Goal: Task Accomplishment & Management: Manage account settings

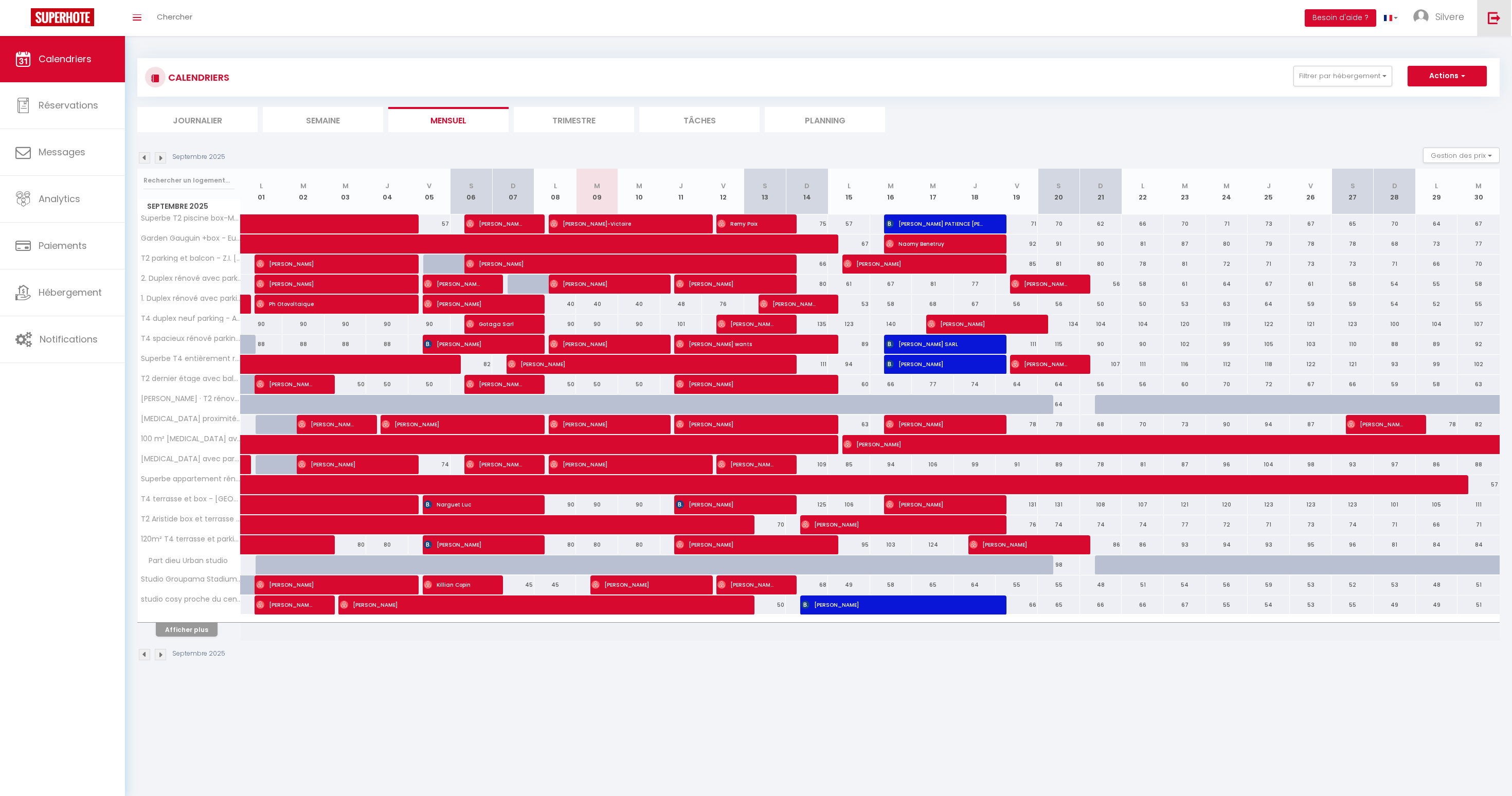
click at [1494, 15] on img at bounding box center [1494, 17] width 13 height 13
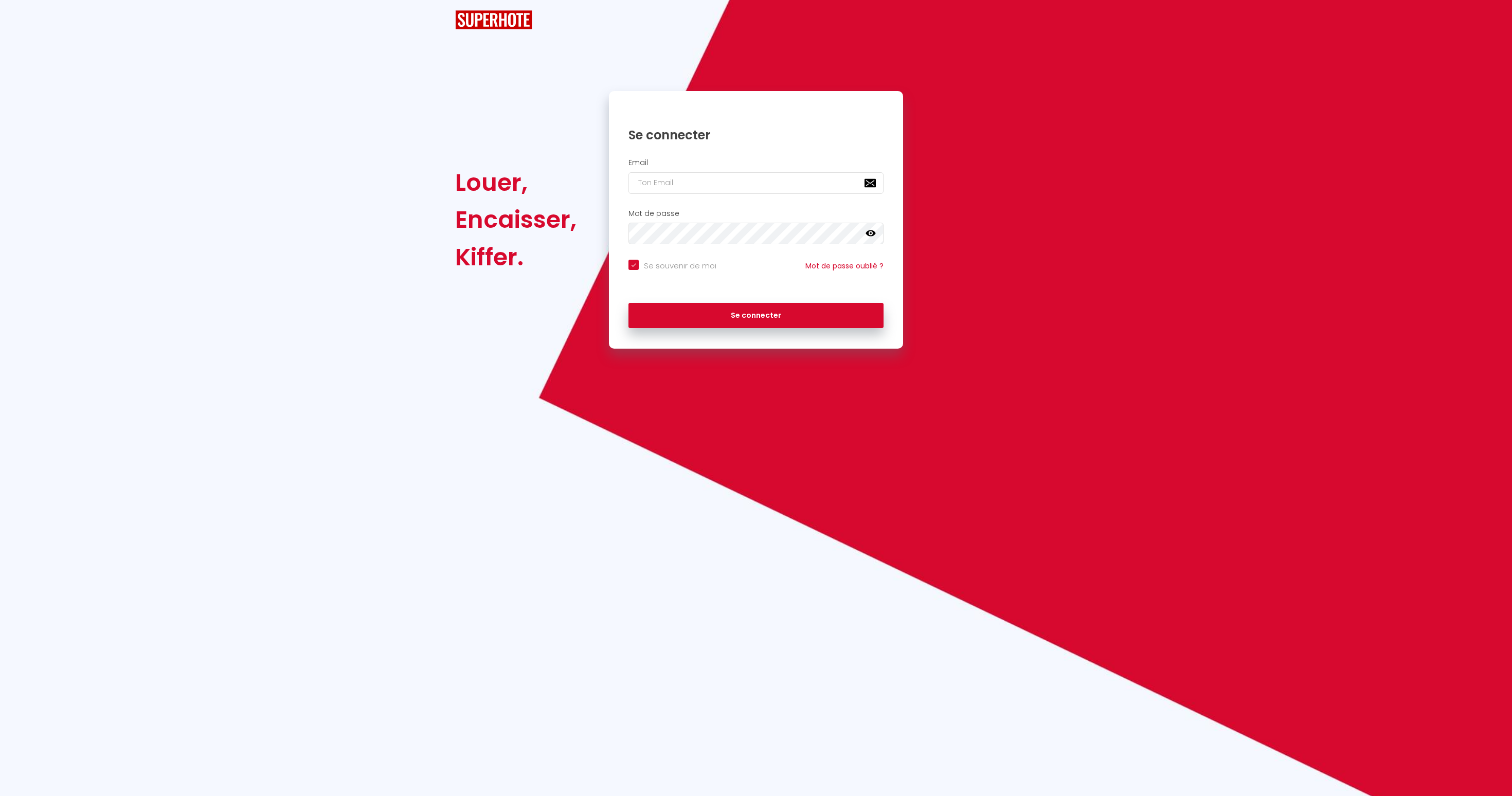
checkbox input "true"
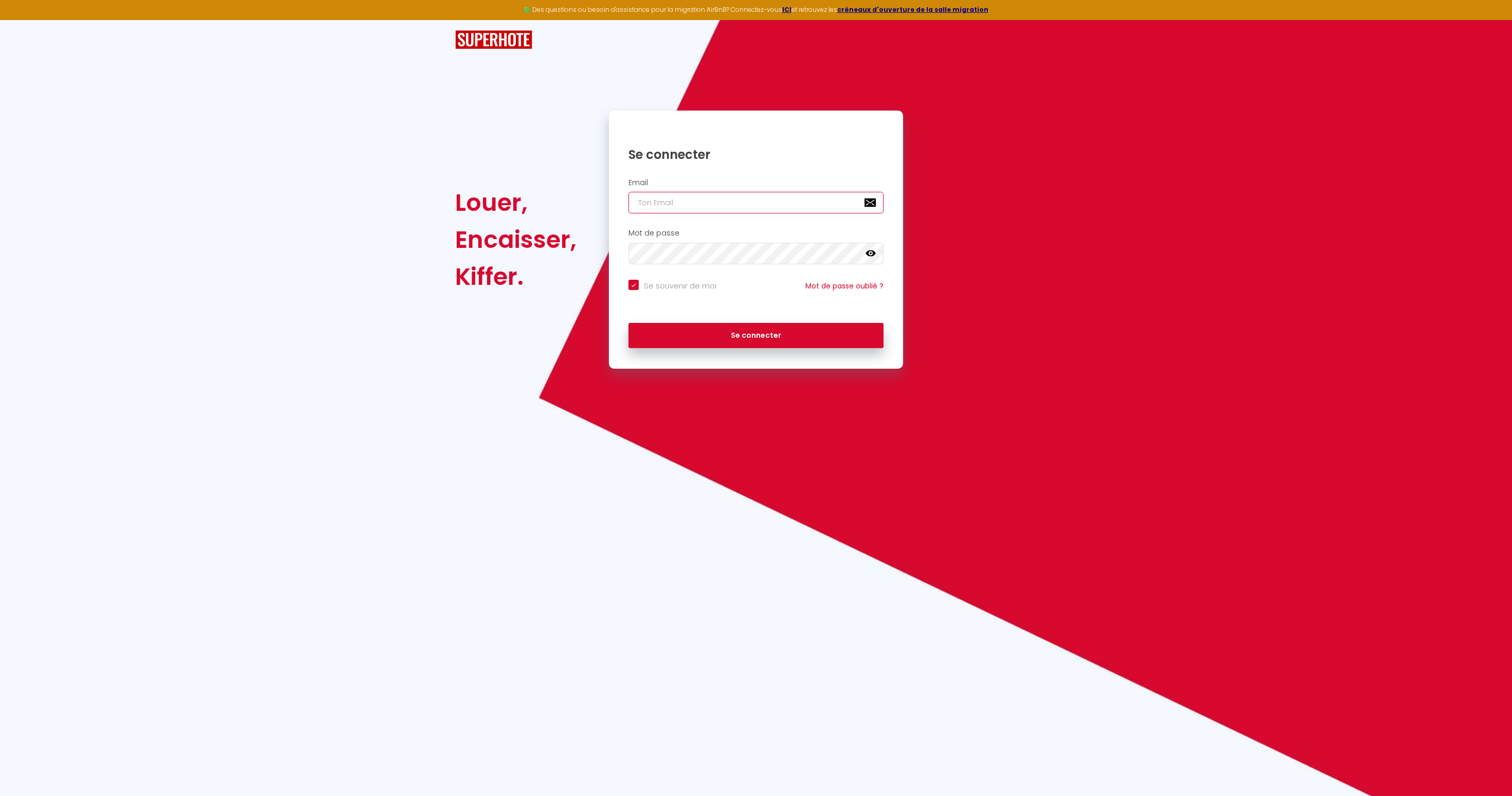
click at [743, 205] on input "email" at bounding box center [756, 202] width 255 height 22
type input "[DOMAIN_NAME][EMAIL_ADDRESS][DOMAIN_NAME]"
click at [824, 344] on button "Se connecter" at bounding box center [756, 336] width 255 height 26
checkbox input "true"
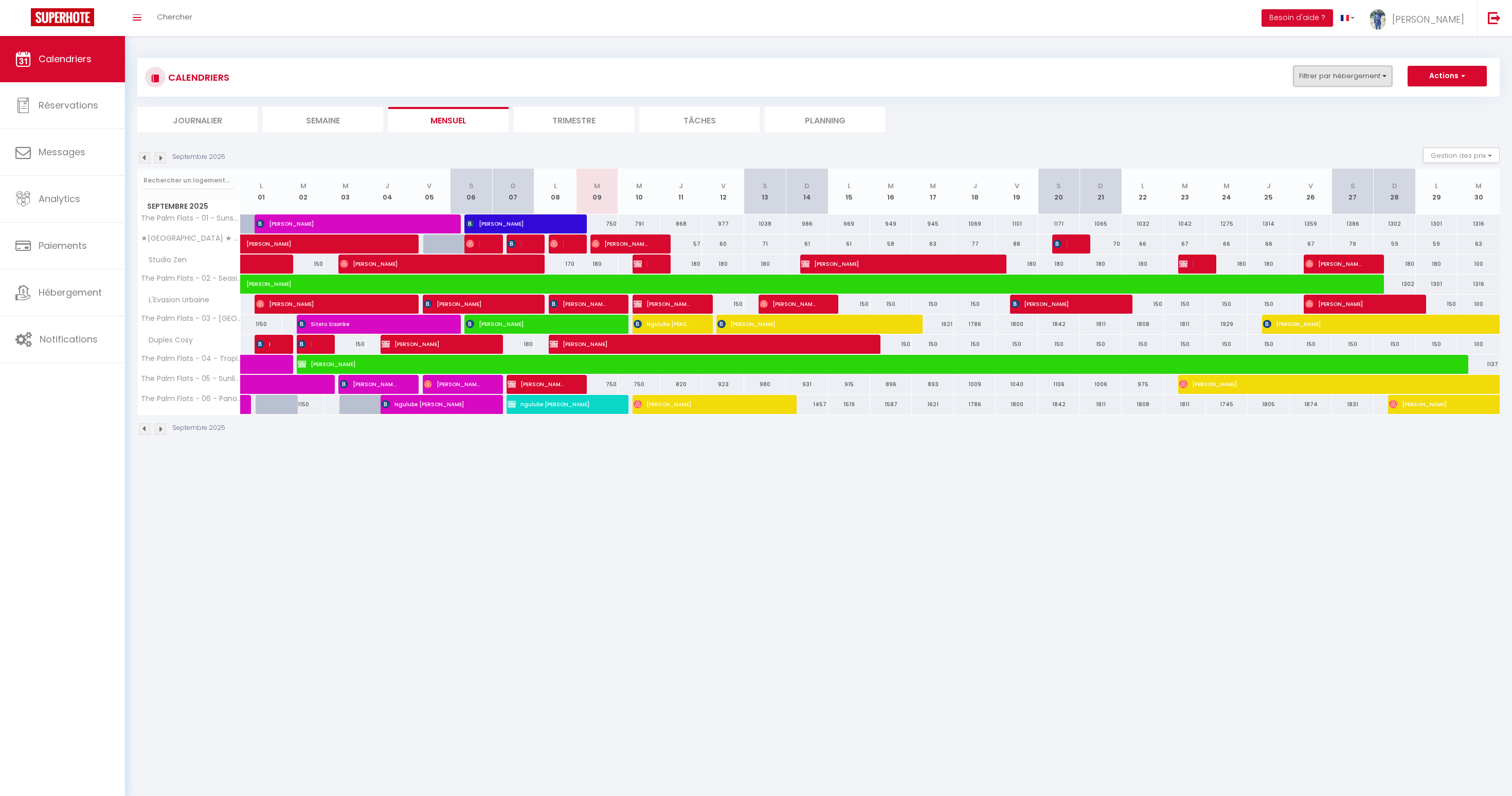
click at [1331, 77] on button "Filtrer par hébergement" at bounding box center [1342, 76] width 99 height 20
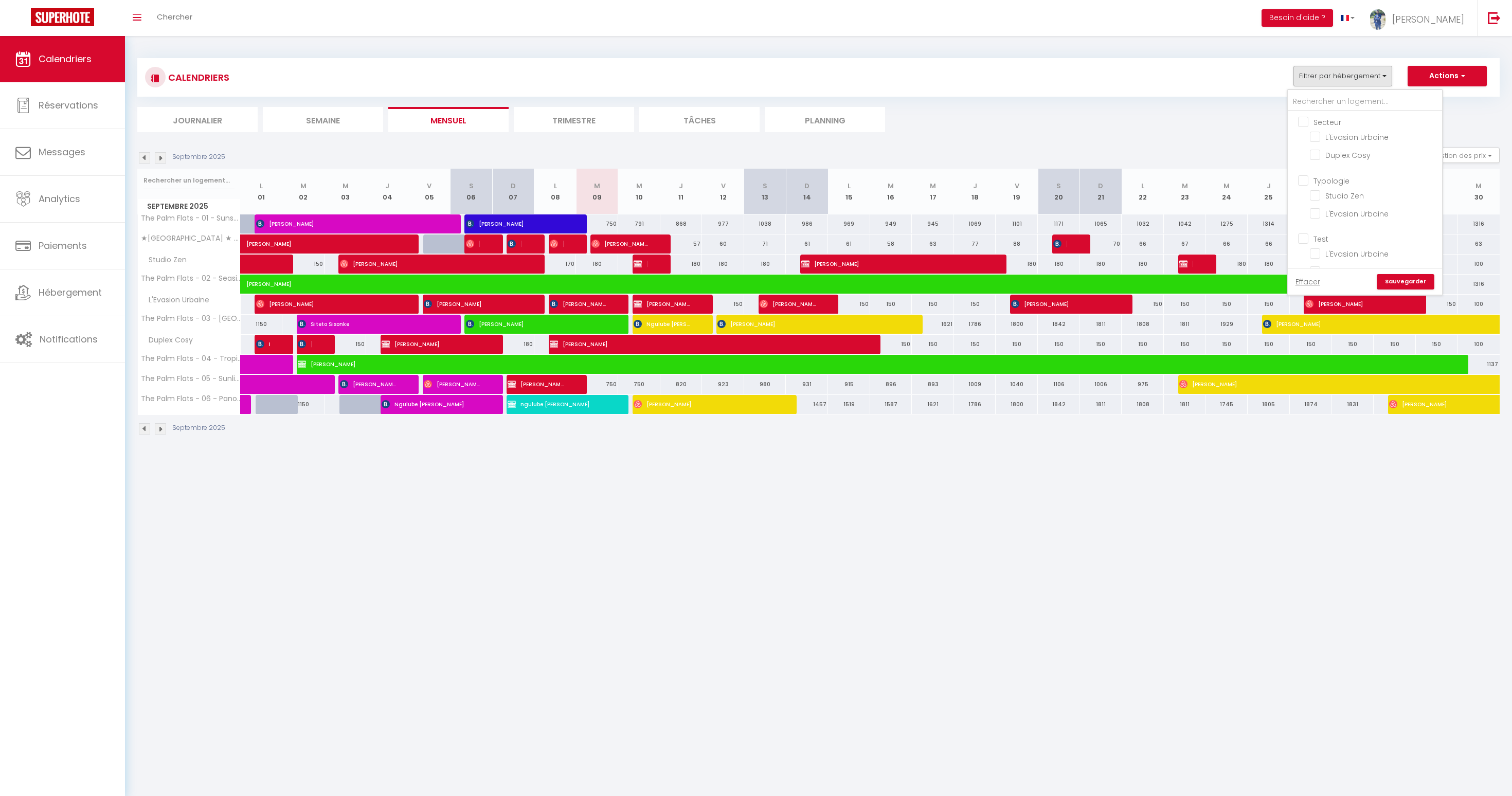
click at [1302, 120] on input "Secteur" at bounding box center [1375, 121] width 154 height 10
checkbox input "true"
checkbox input "false"
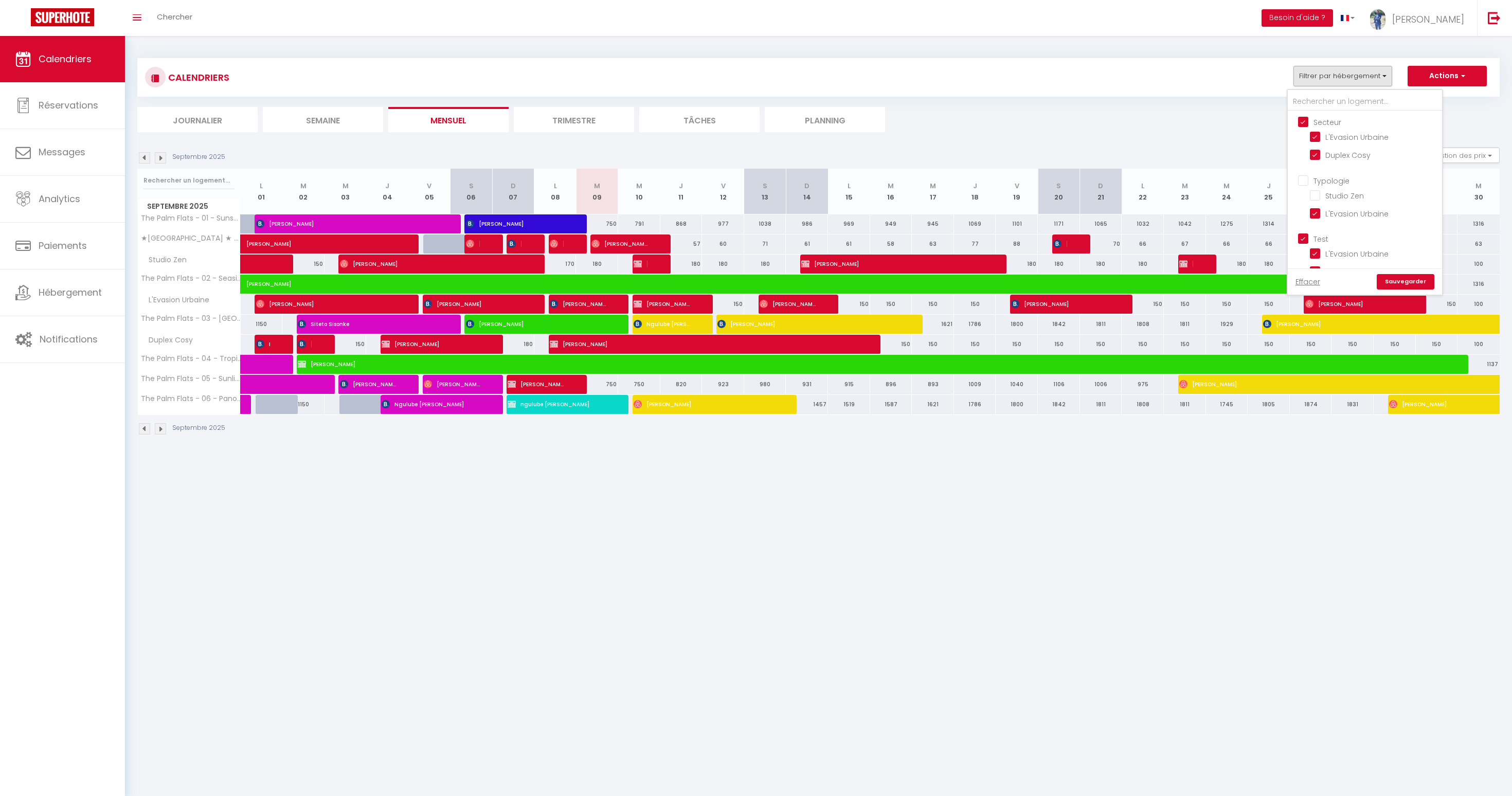
checkbox input "true"
checkbox input "false"
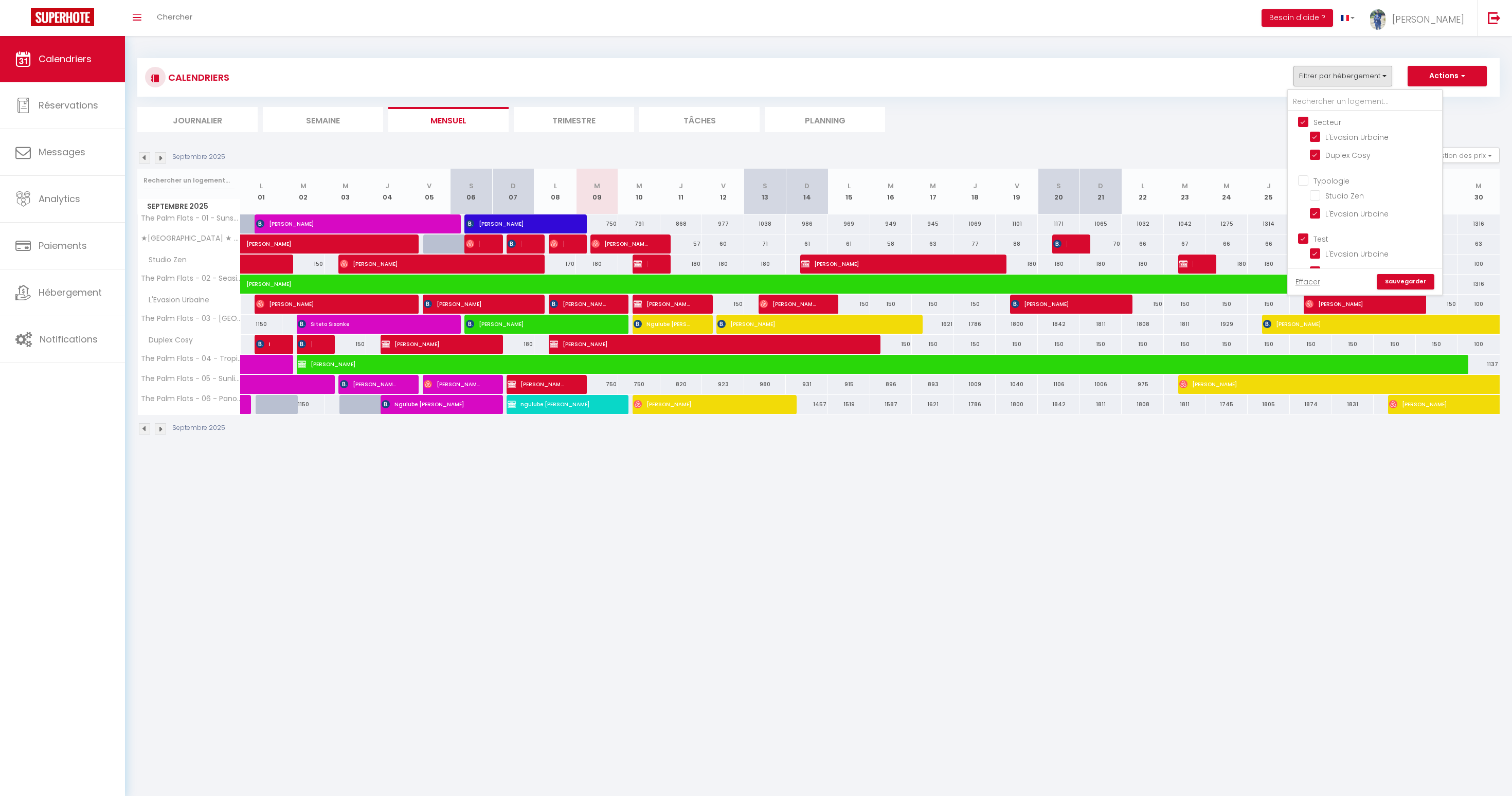
checkbox input "false"
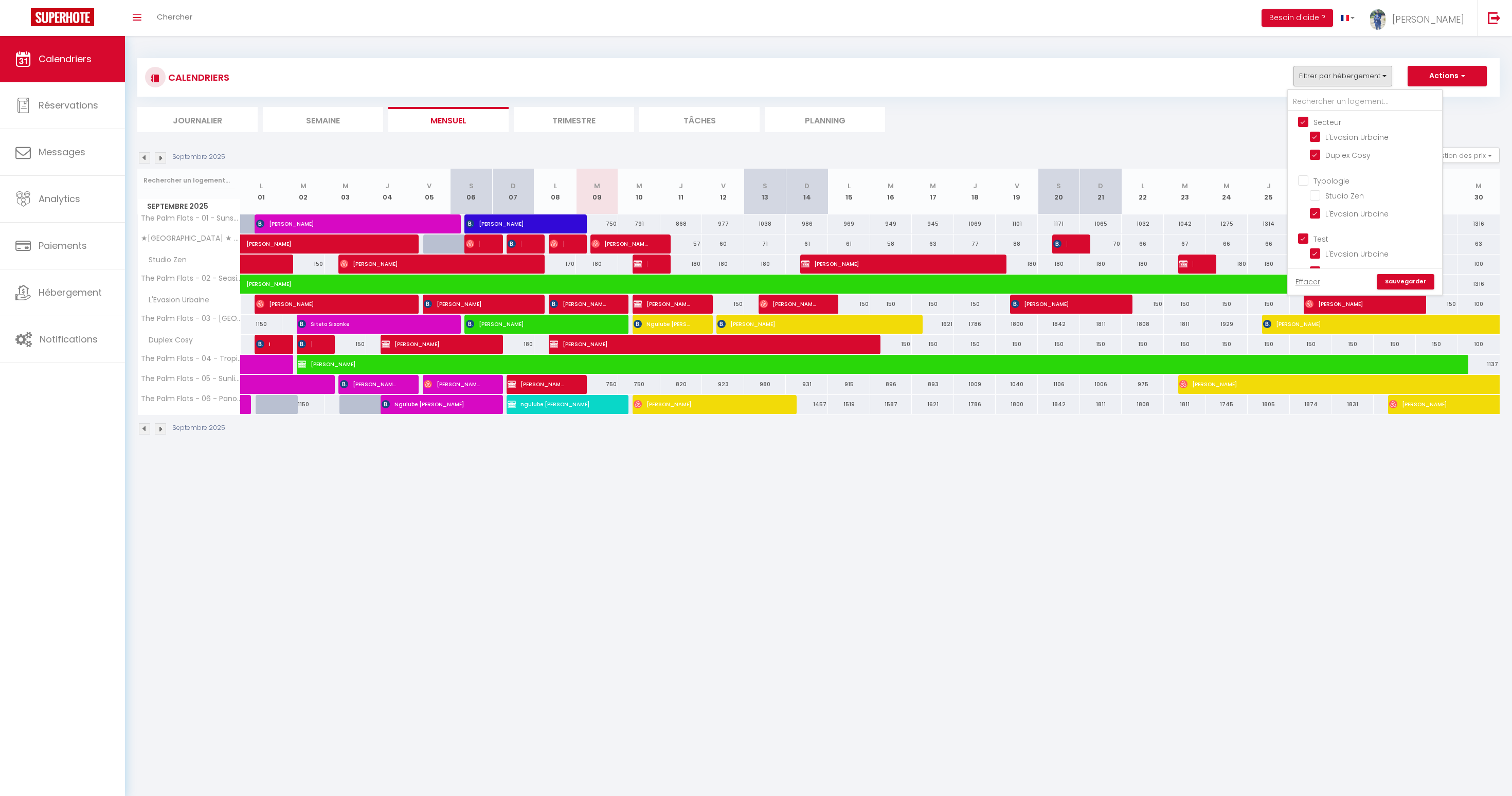
checkbox input "false"
click at [1312, 185] on input "Studio Zen" at bounding box center [1374, 186] width 129 height 10
checkbox input "true"
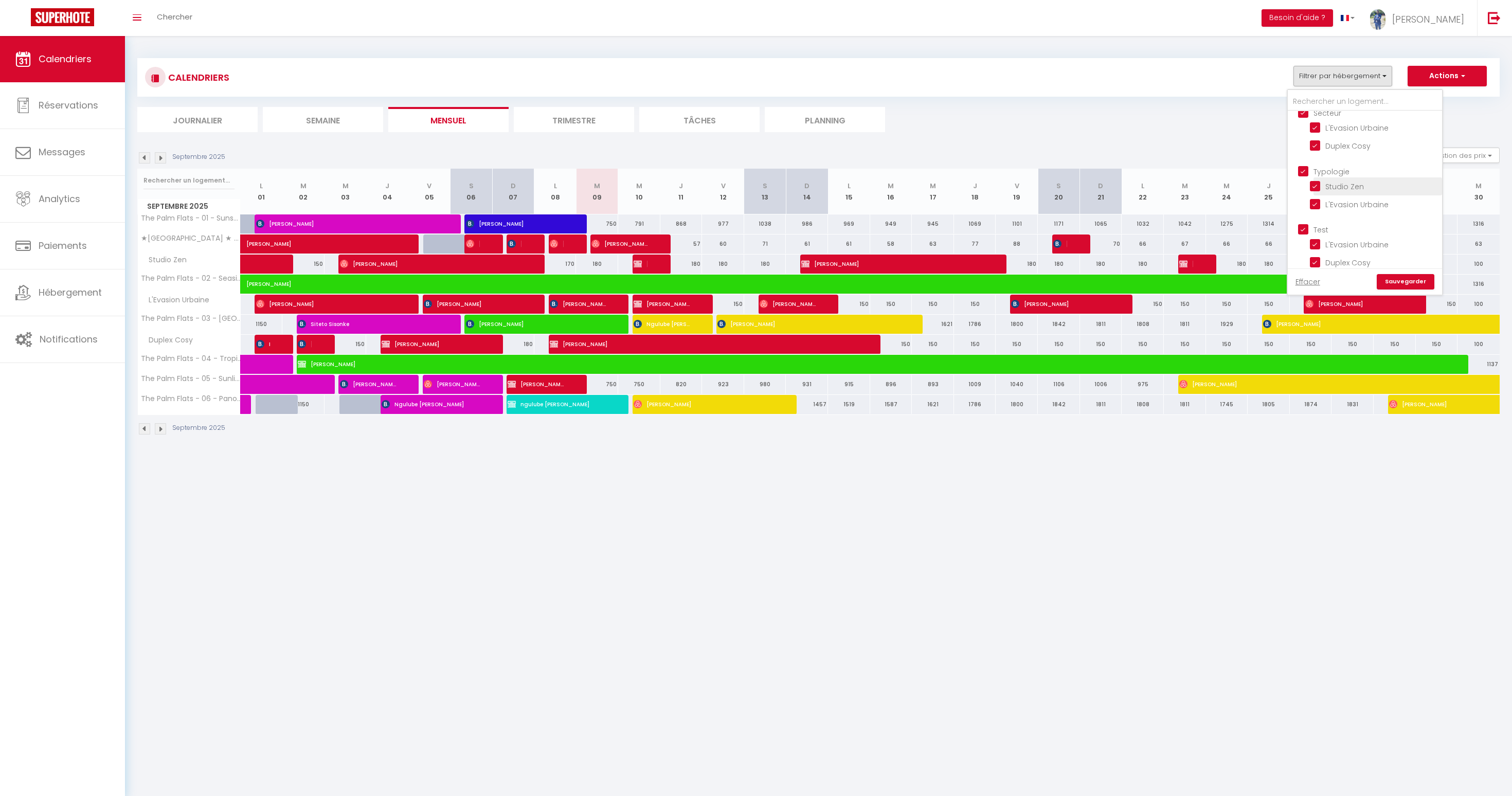
checkbox input "false"
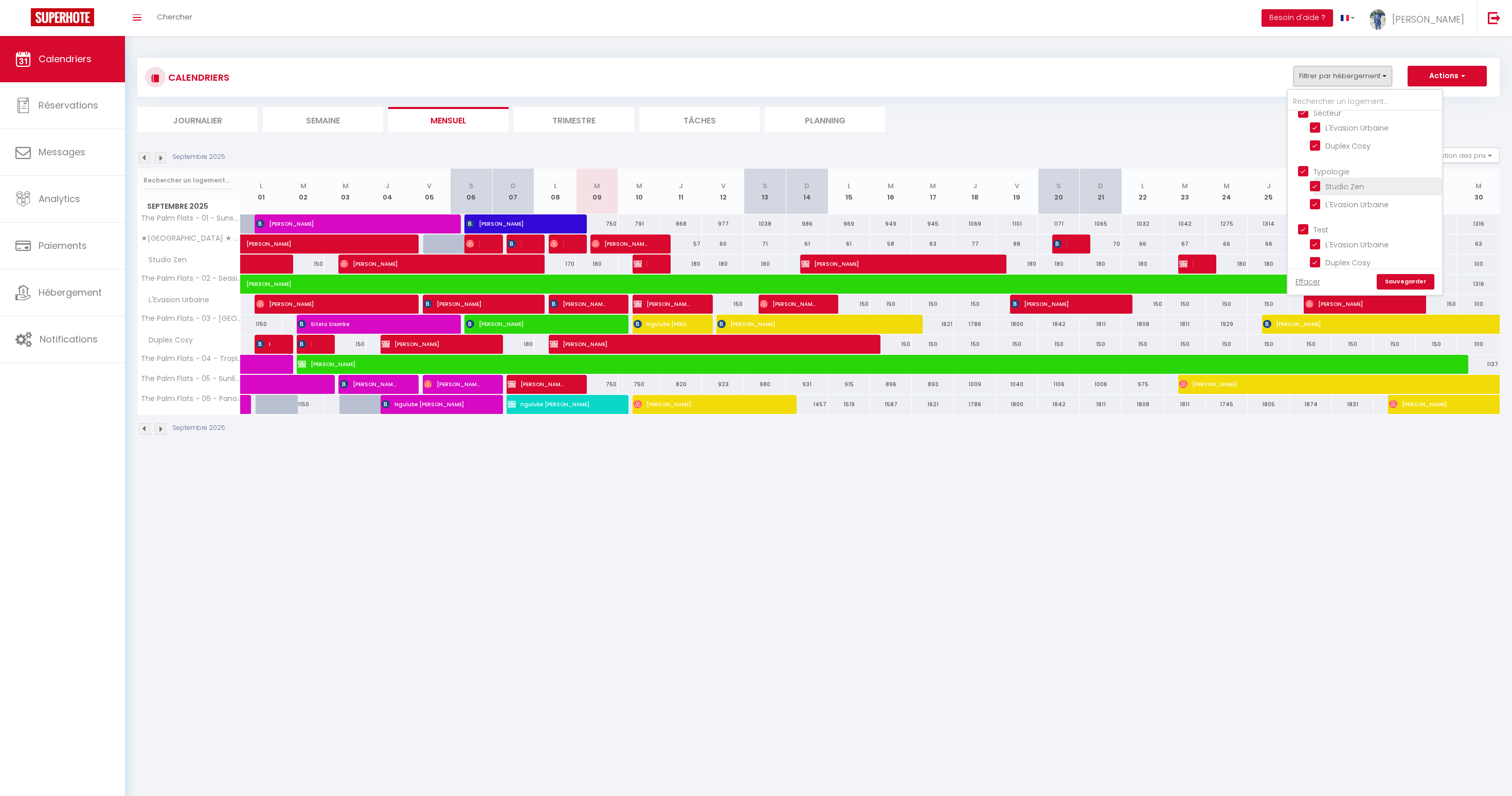
checkbox input "false"
click at [1314, 155] on input "★[GEOGRAPHIC_DATA] ★ Cinema ★ Spa massage 10 minutes" at bounding box center [1374, 156] width 129 height 10
checkbox input "true"
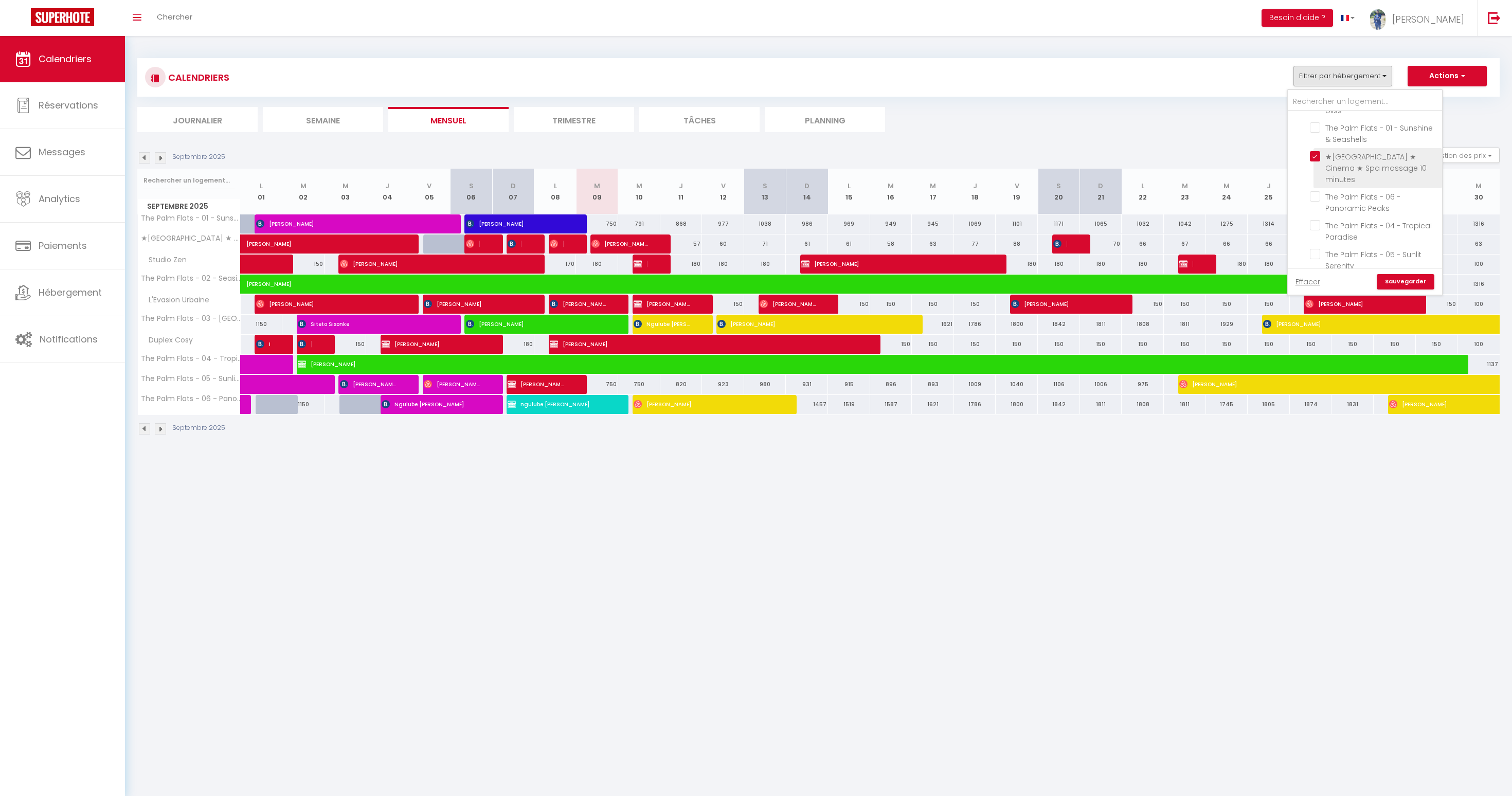
checkbox input "false"
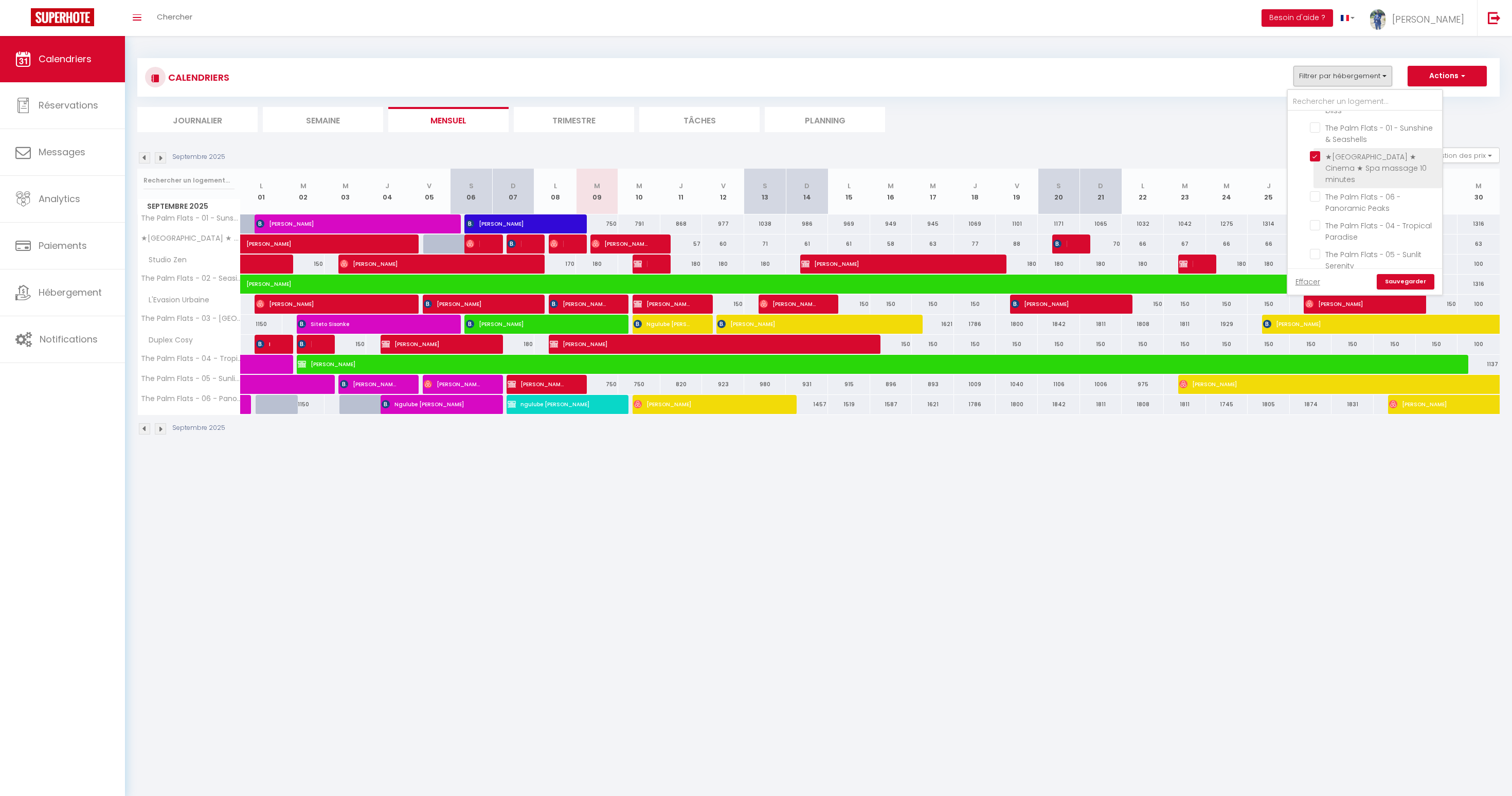
checkbox input "false"
click at [1411, 277] on link "Sauvegarder" at bounding box center [1405, 282] width 57 height 15
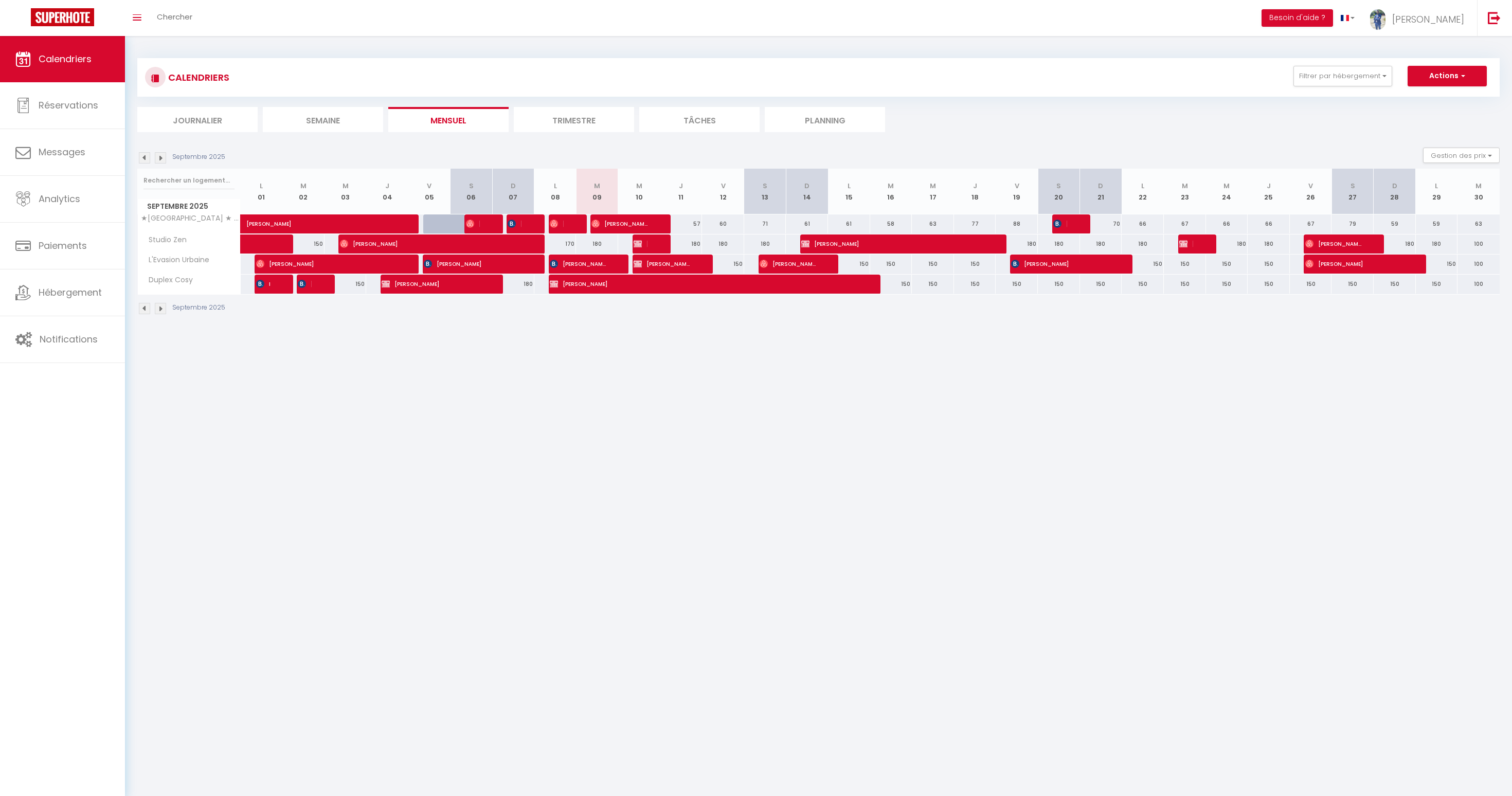
click at [573, 229] on div at bounding box center [570, 224] width 42 height 20
click at [570, 225] on div at bounding box center [570, 224] width 42 height 20
click at [569, 451] on body "🟢 Des questions ou besoin d'assistance pour la migration AirBnB? Connectez-vous…" at bounding box center [756, 433] width 1512 height 796
click at [558, 219] on span "[PERSON_NAME]" at bounding box center [557, 224] width 14 height 20
select select "OK"
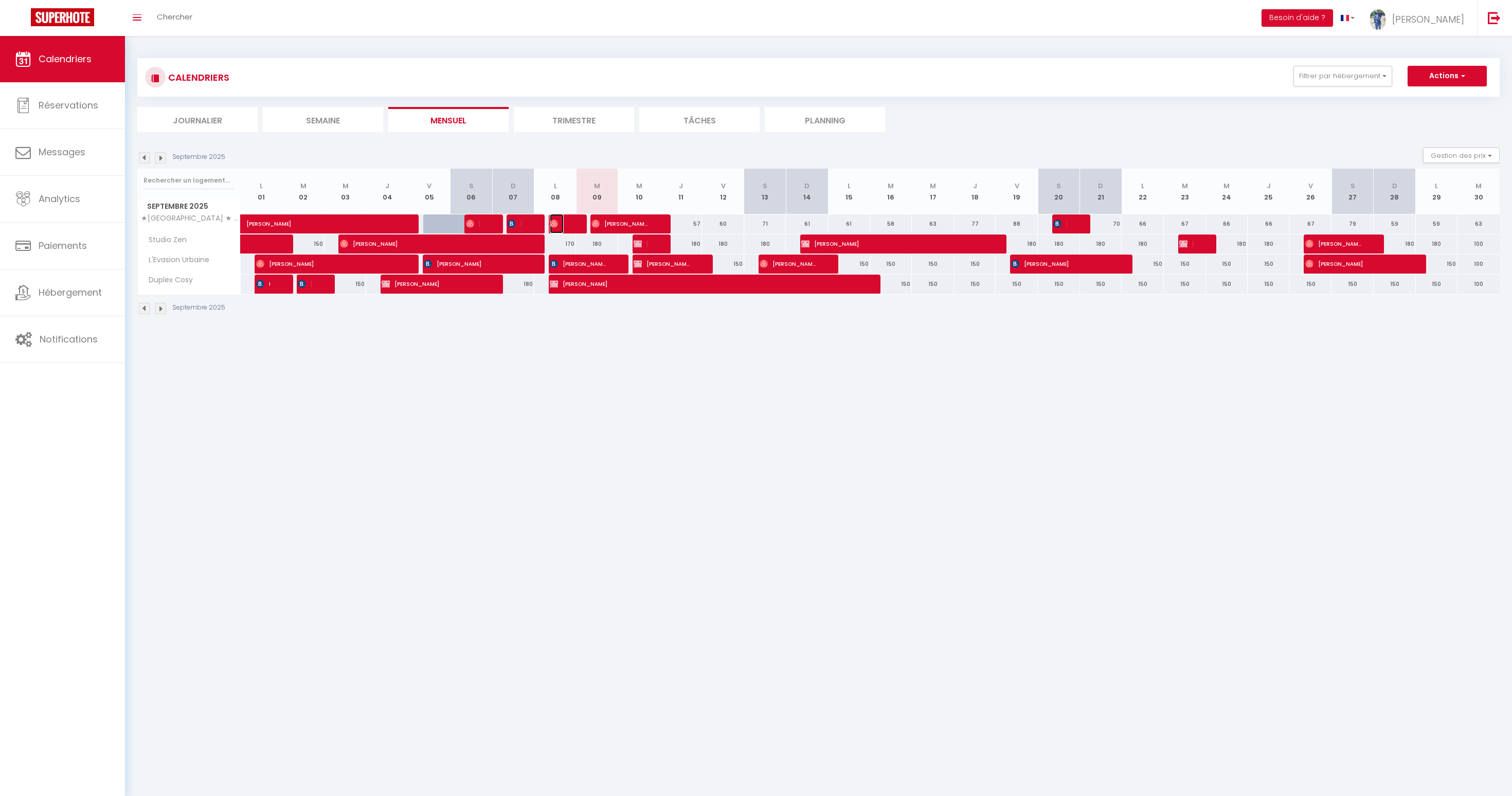
select select "OK"
select select "0"
select select "1"
select select
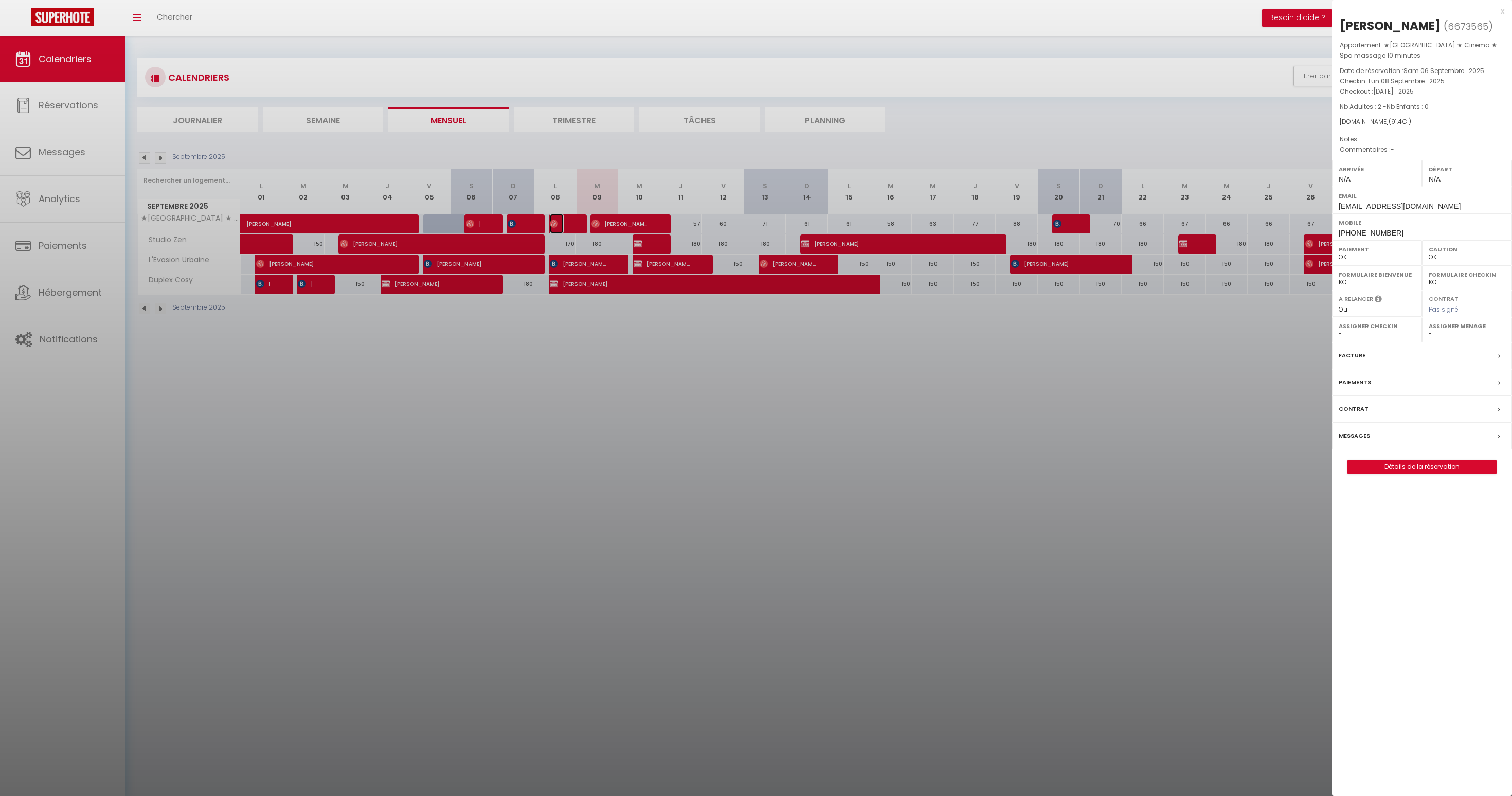
select select "33119"
click at [1381, 33] on div "[PERSON_NAME]" at bounding box center [1390, 25] width 101 height 17
click at [1392, 80] on span "Lun 08 Septembre . 2025" at bounding box center [1406, 81] width 76 height 9
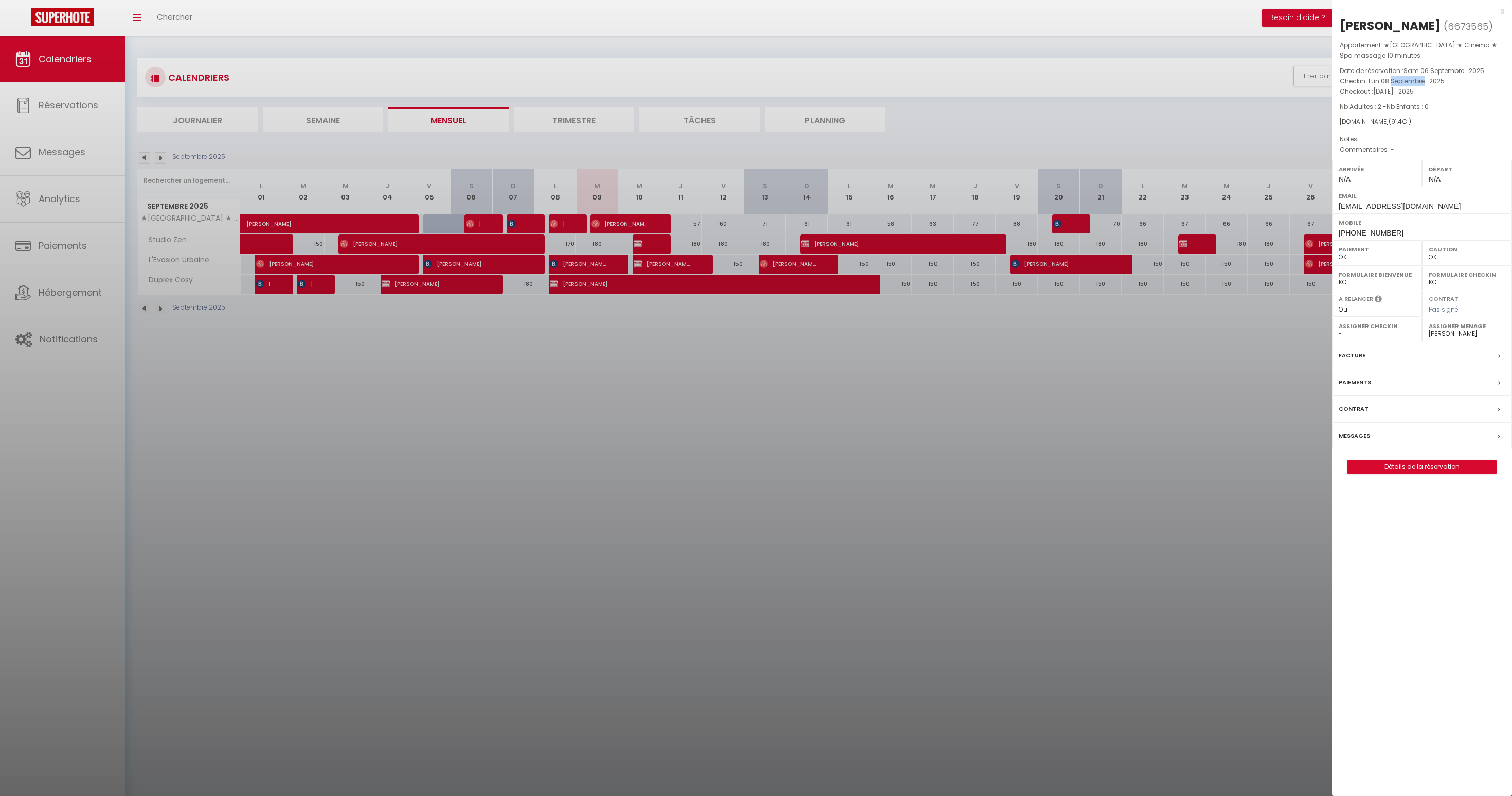
click at [1392, 80] on span "Lun 08 Septembre . 2025" at bounding box center [1406, 81] width 76 height 9
click at [1392, 92] on span "[DATE] . 2025" at bounding box center [1394, 91] width 41 height 9
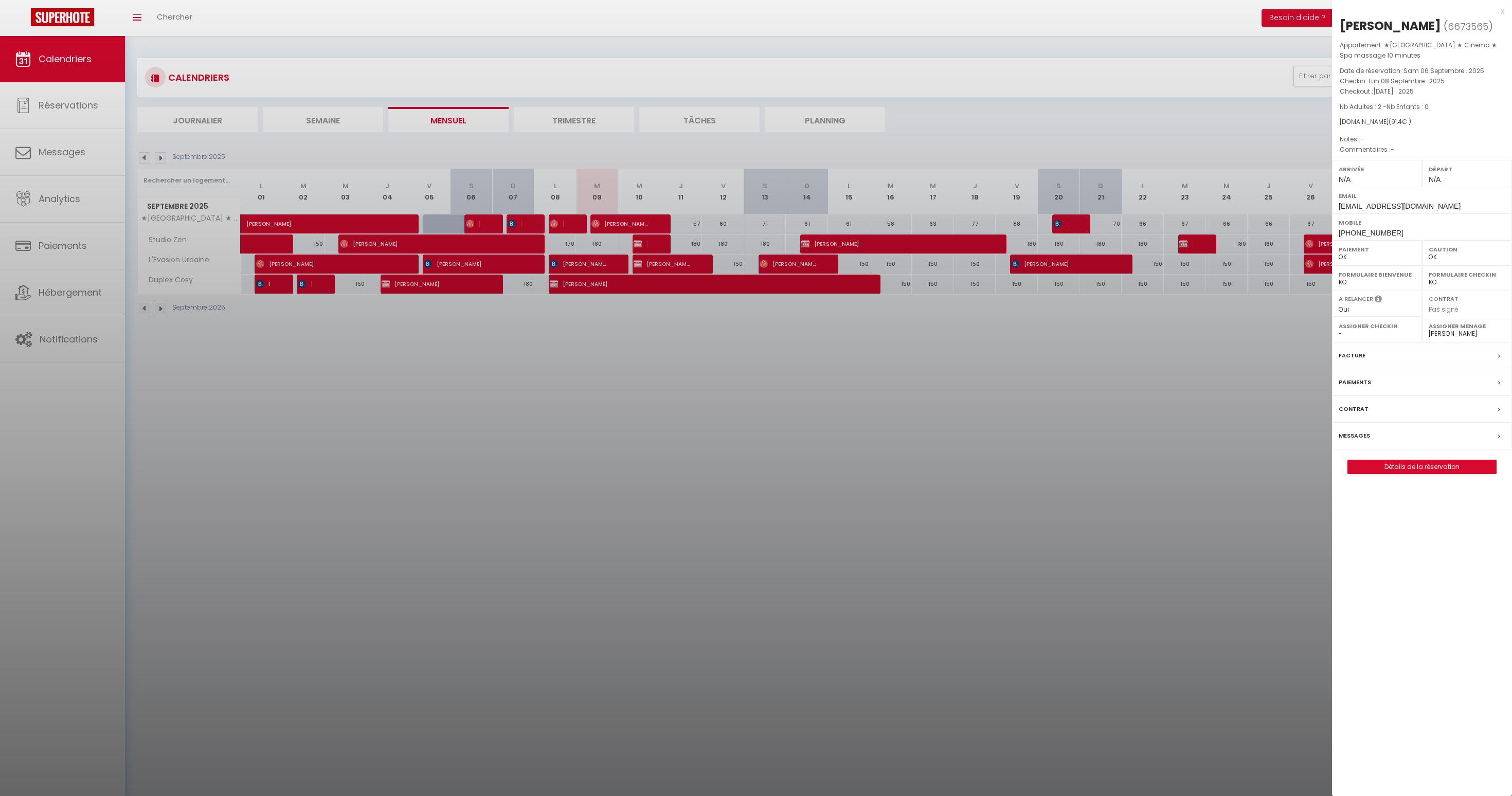
click at [1376, 110] on span "Nb Adultes : 2 - Nb Enfants : 0" at bounding box center [1384, 107] width 89 height 9
click at [1391, 120] on span "91.4" at bounding box center [1397, 121] width 11 height 9
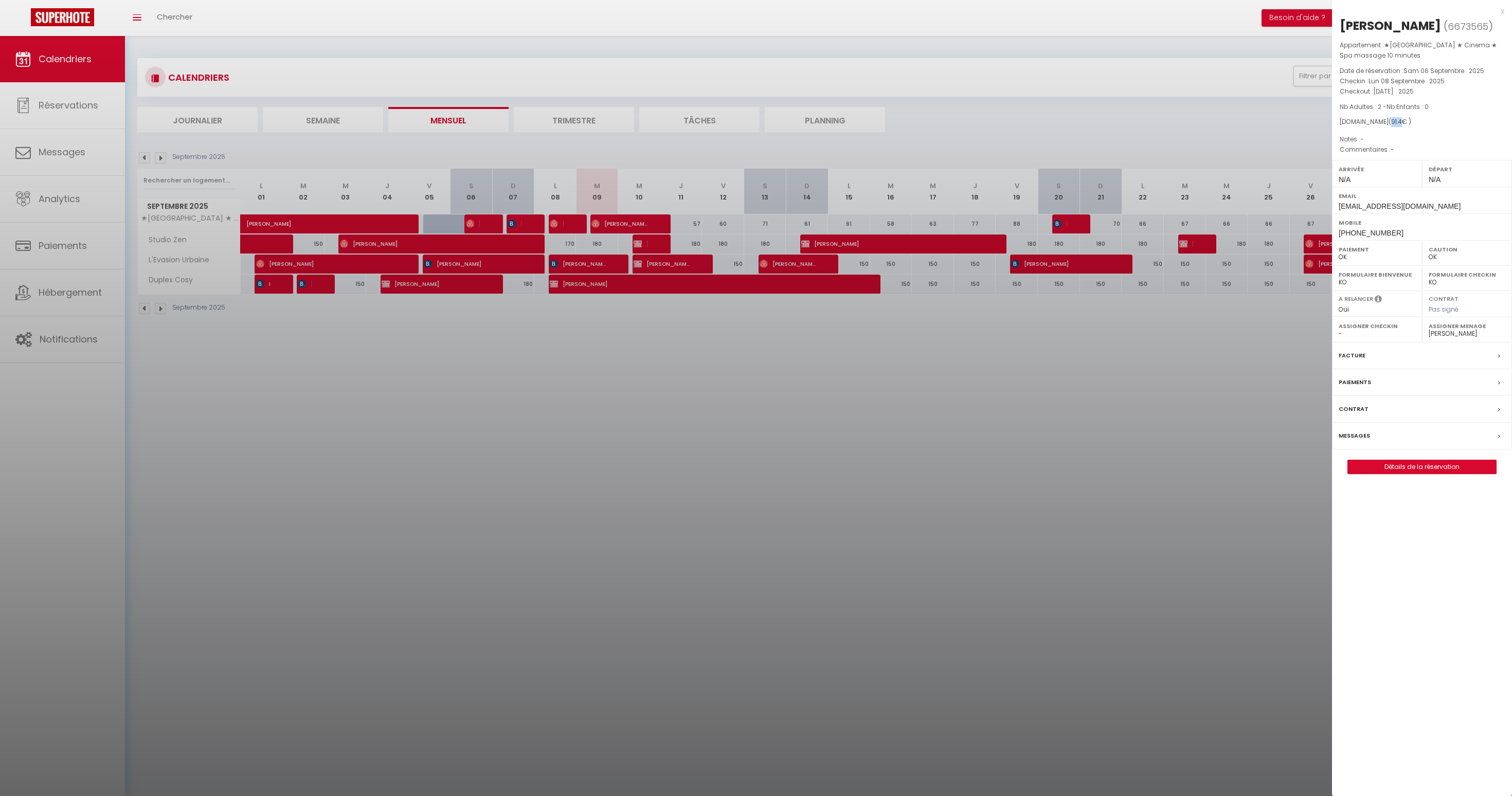
click at [1391, 120] on span "91.4" at bounding box center [1397, 121] width 11 height 9
click at [1363, 228] on label "Mobile" at bounding box center [1422, 223] width 166 height 10
click at [1363, 231] on span "[PHONE_NUMBER]" at bounding box center [1371, 232] width 65 height 8
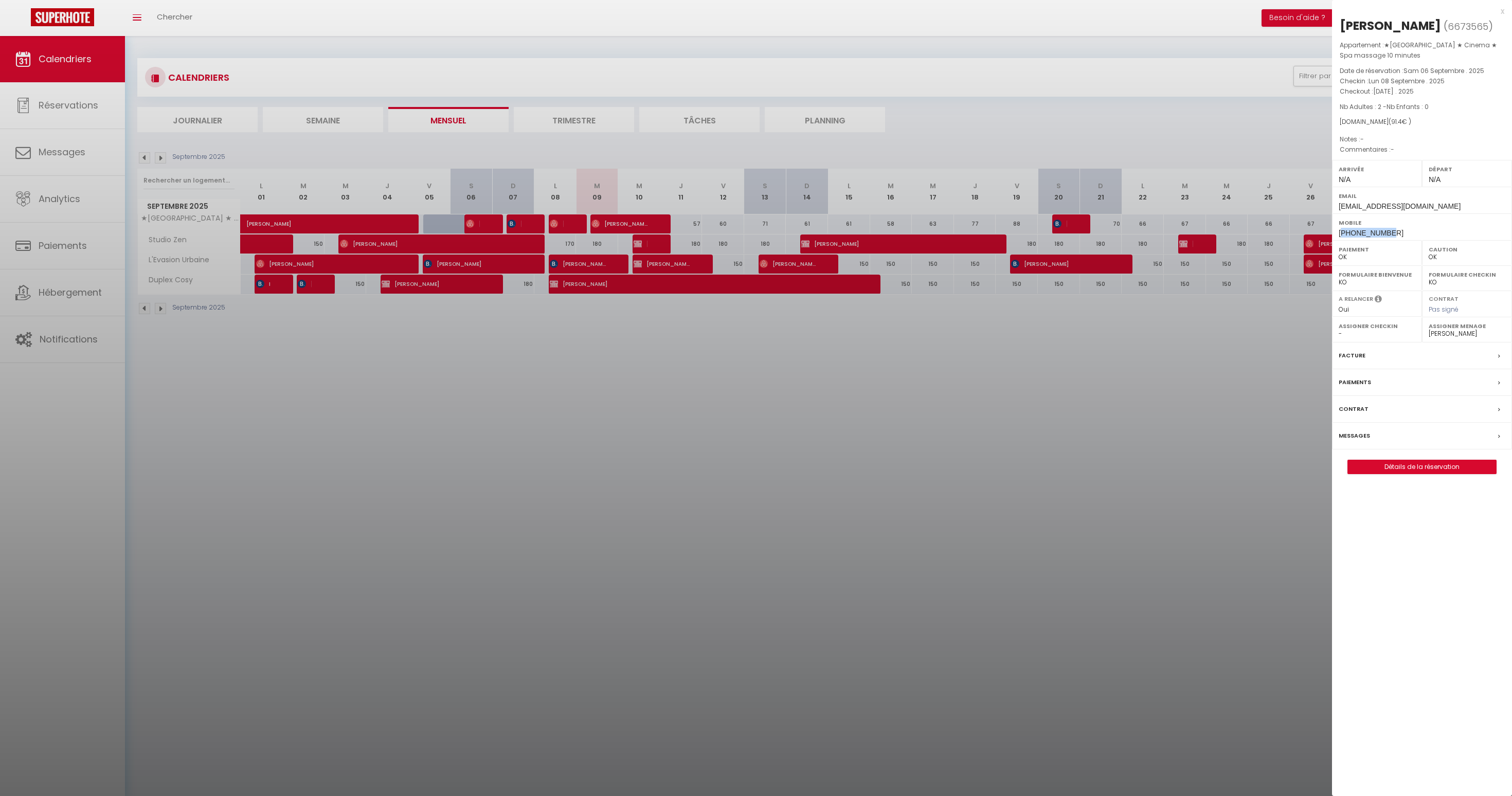
click at [1363, 231] on span "[PHONE_NUMBER]" at bounding box center [1371, 232] width 65 height 8
click at [1469, 333] on select "- [PERSON_NAME] Regina Lunguja [PERSON_NAME] Mphatso Lunguja [PERSON_NAME] Prav…" at bounding box center [1467, 334] width 76 height 9
click at [1429, 329] on select "- [PERSON_NAME] Regina Lunguja [PERSON_NAME] Mphatso Lunguja [PERSON_NAME] Prav…" at bounding box center [1467, 334] width 76 height 9
click at [1131, 393] on div at bounding box center [756, 398] width 1512 height 796
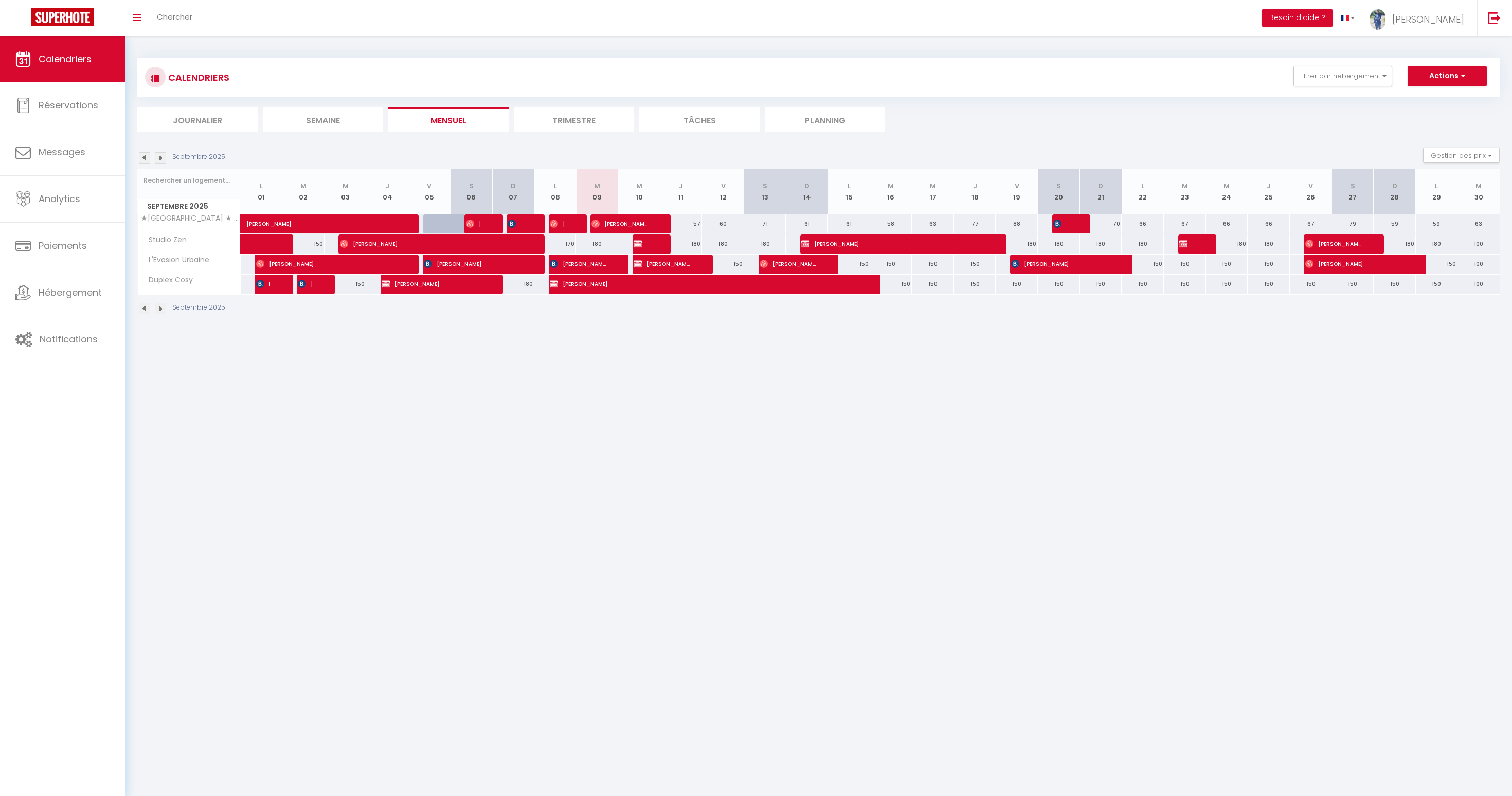
click at [717, 223] on div "60" at bounding box center [723, 224] width 42 height 19
click at [727, 224] on div "60" at bounding box center [723, 224] width 42 height 19
click at [727, 224] on div "60" at bounding box center [723, 224] width 42 height 19
click at [719, 220] on div "60" at bounding box center [723, 224] width 42 height 19
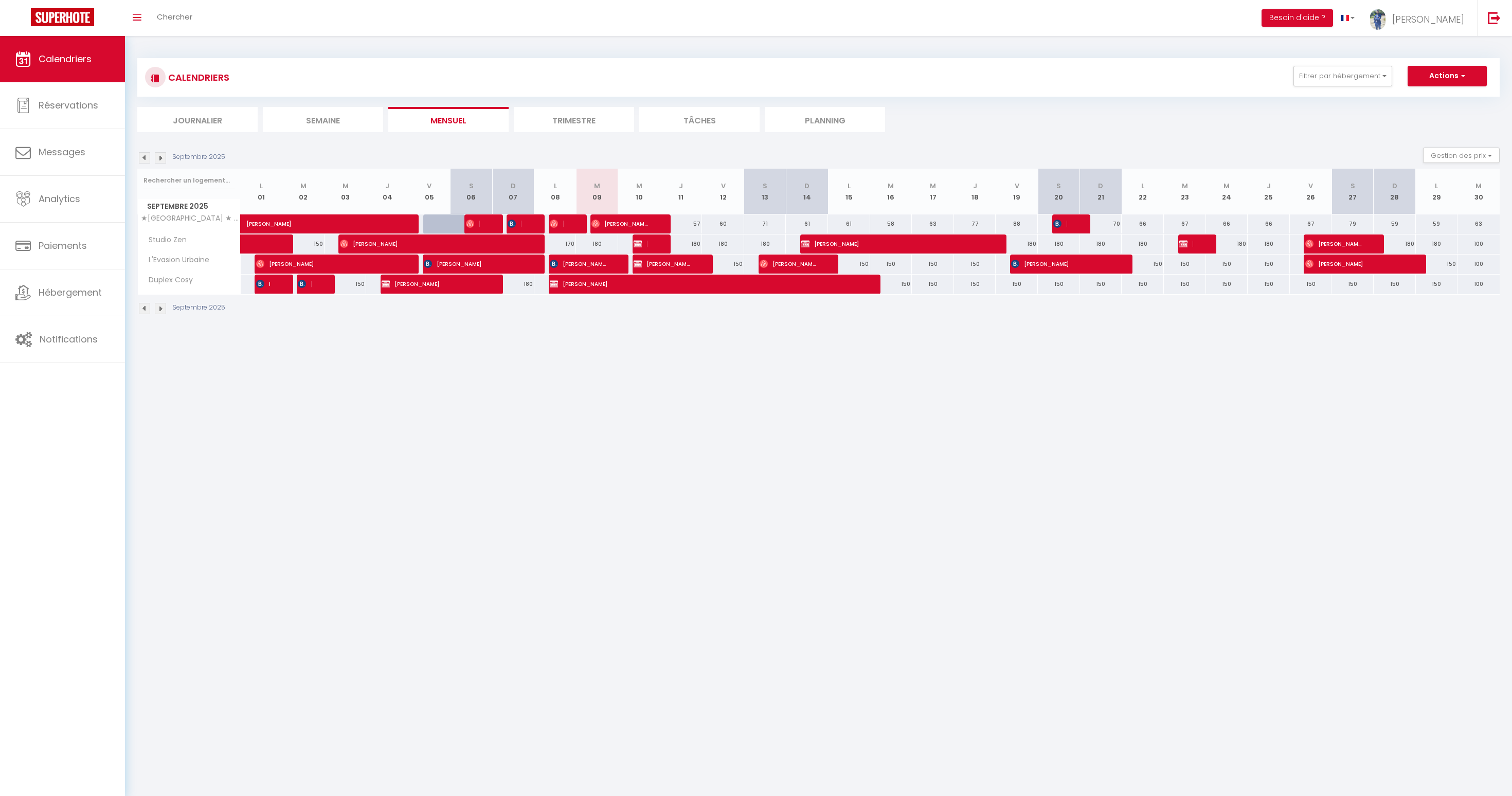
click at [719, 228] on div "60" at bounding box center [723, 224] width 42 height 19
click at [721, 228] on div "60" at bounding box center [723, 224] width 42 height 19
click at [98, 335] on link "Notifications" at bounding box center [62, 339] width 125 height 46
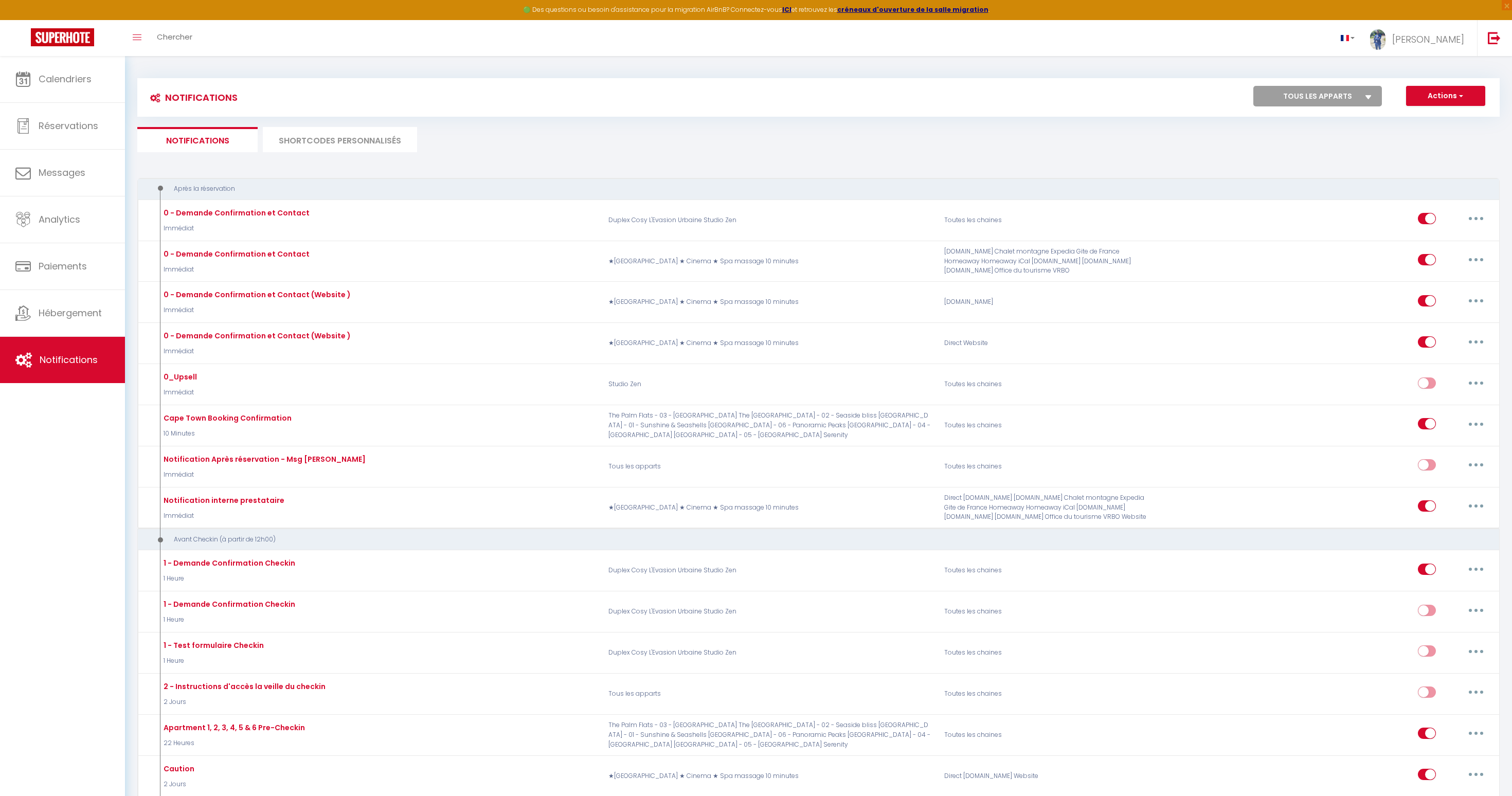
click at [1354, 95] on select "Tous les apparts The Palm Flats - 03 - [GEOGRAPHIC_DATA] [GEOGRAPHIC_DATA] - 02…" at bounding box center [1317, 96] width 129 height 20
select select "28473"
click at [1253, 86] on select "Tous les apparts The Palm Flats - 03 - [GEOGRAPHIC_DATA] [GEOGRAPHIC_DATA] - 02…" at bounding box center [1317, 96] width 129 height 20
checkbox input "false"
checkbox input "true"
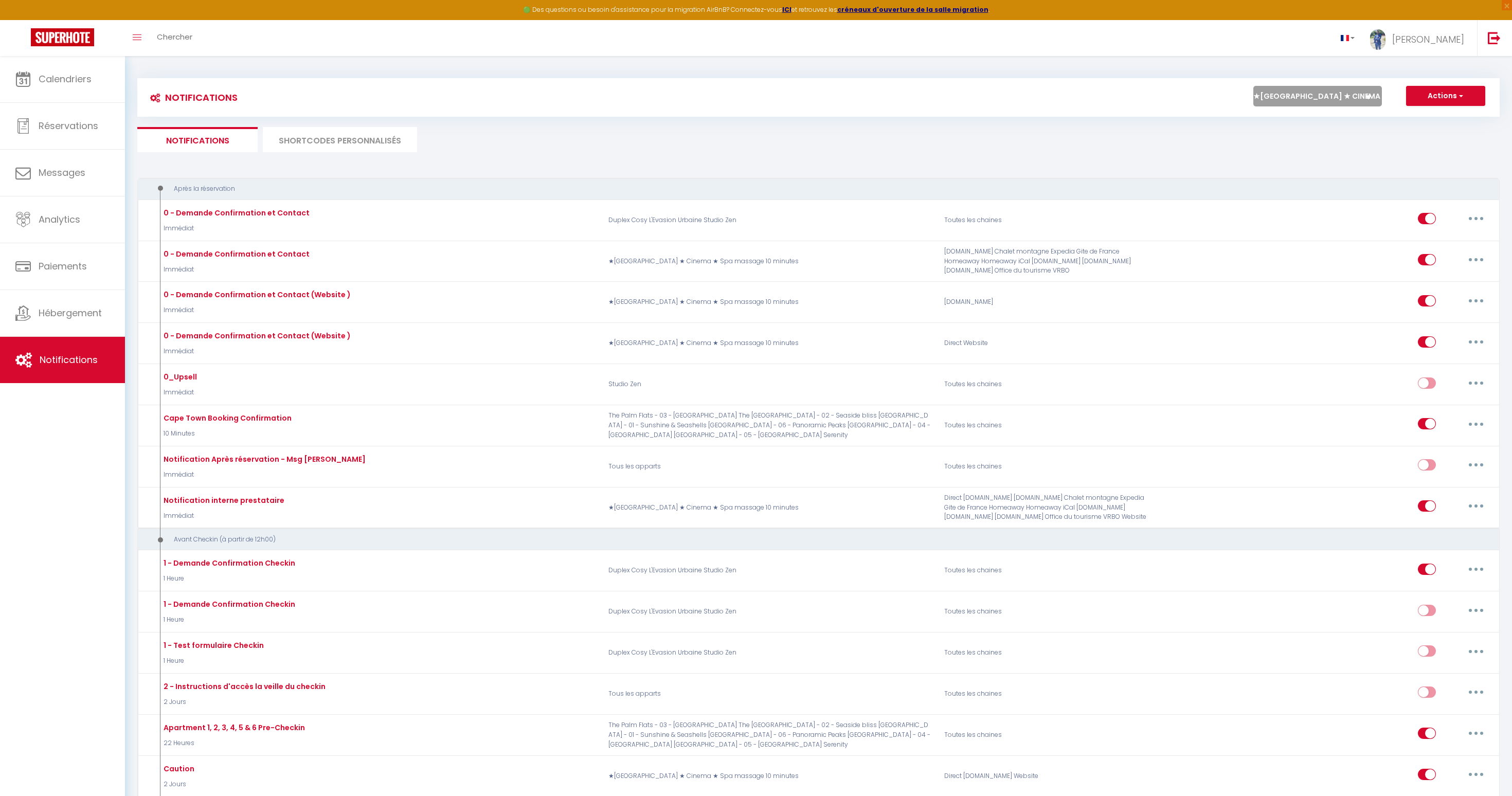
checkbox input "false"
checkbox input "true"
checkbox input "false"
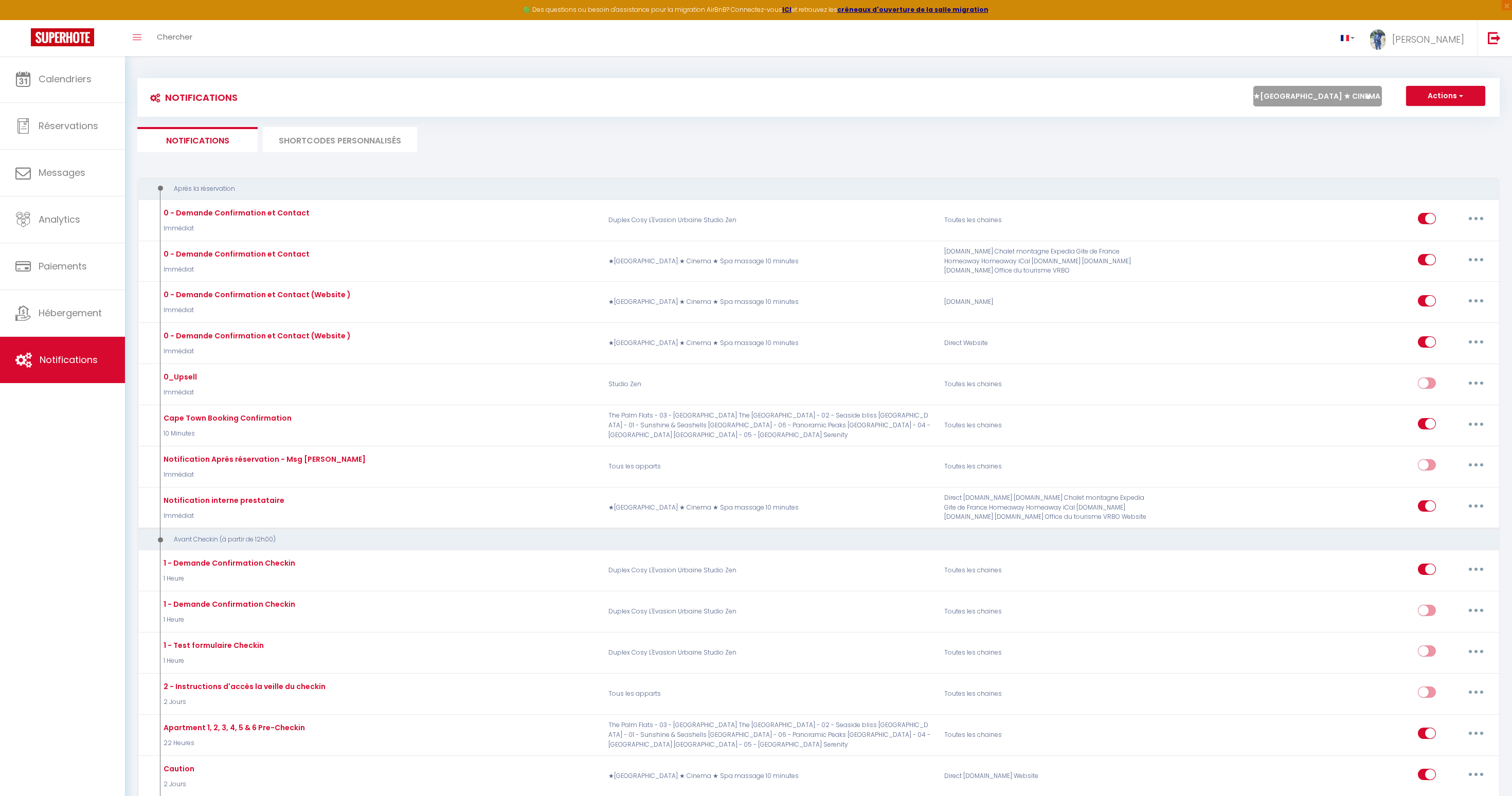
checkbox input "false"
checkbox input "true"
checkbox input "false"
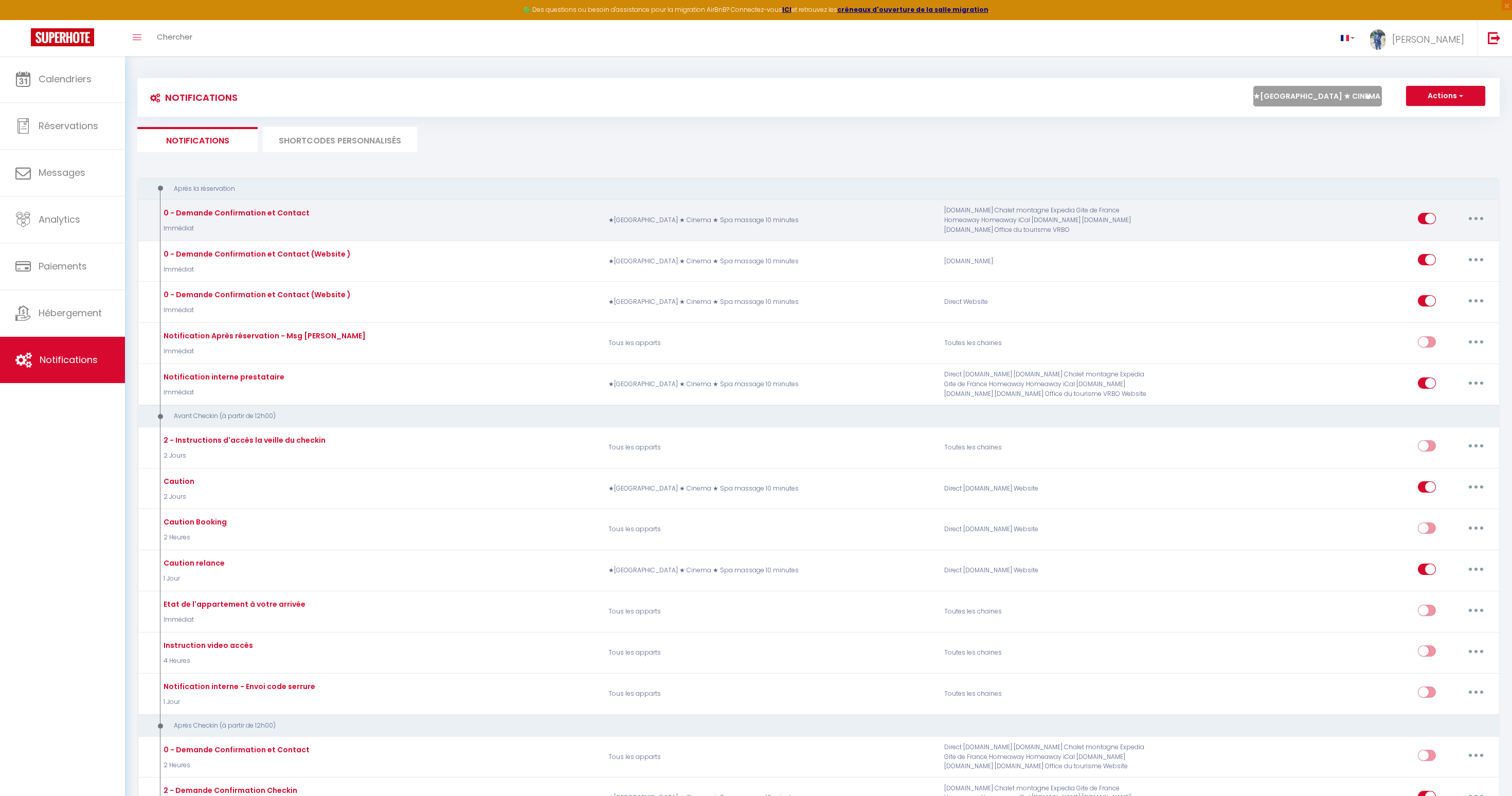
click at [1473, 223] on button "button" at bounding box center [1476, 218] width 29 height 17
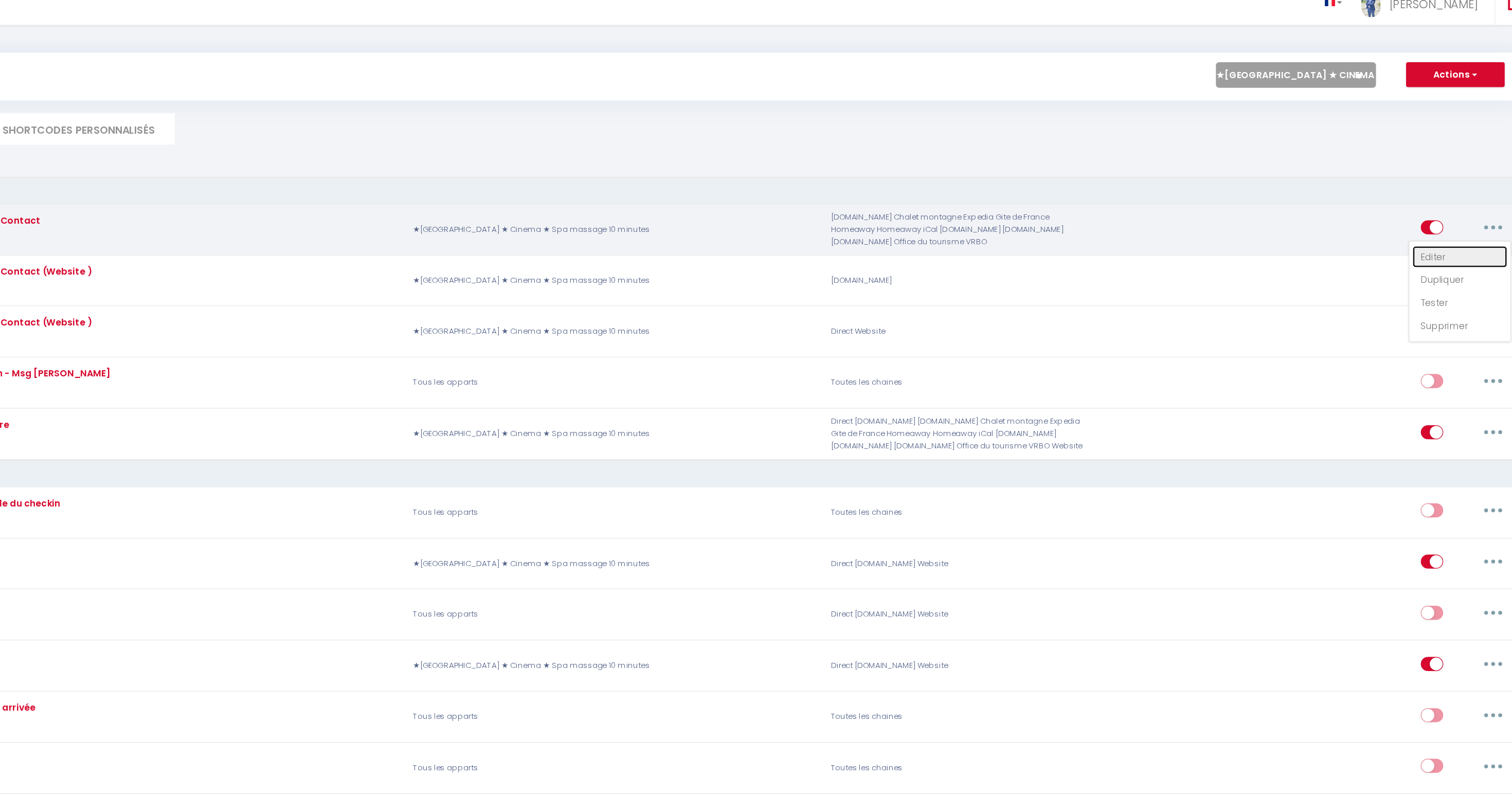
click at [1424, 247] on link "Editer" at bounding box center [1449, 242] width 76 height 17
type input "0 - Demande Confirmation et Contact"
select select "Immédiat"
select select "if_booking_is_paid"
checkbox input "true"
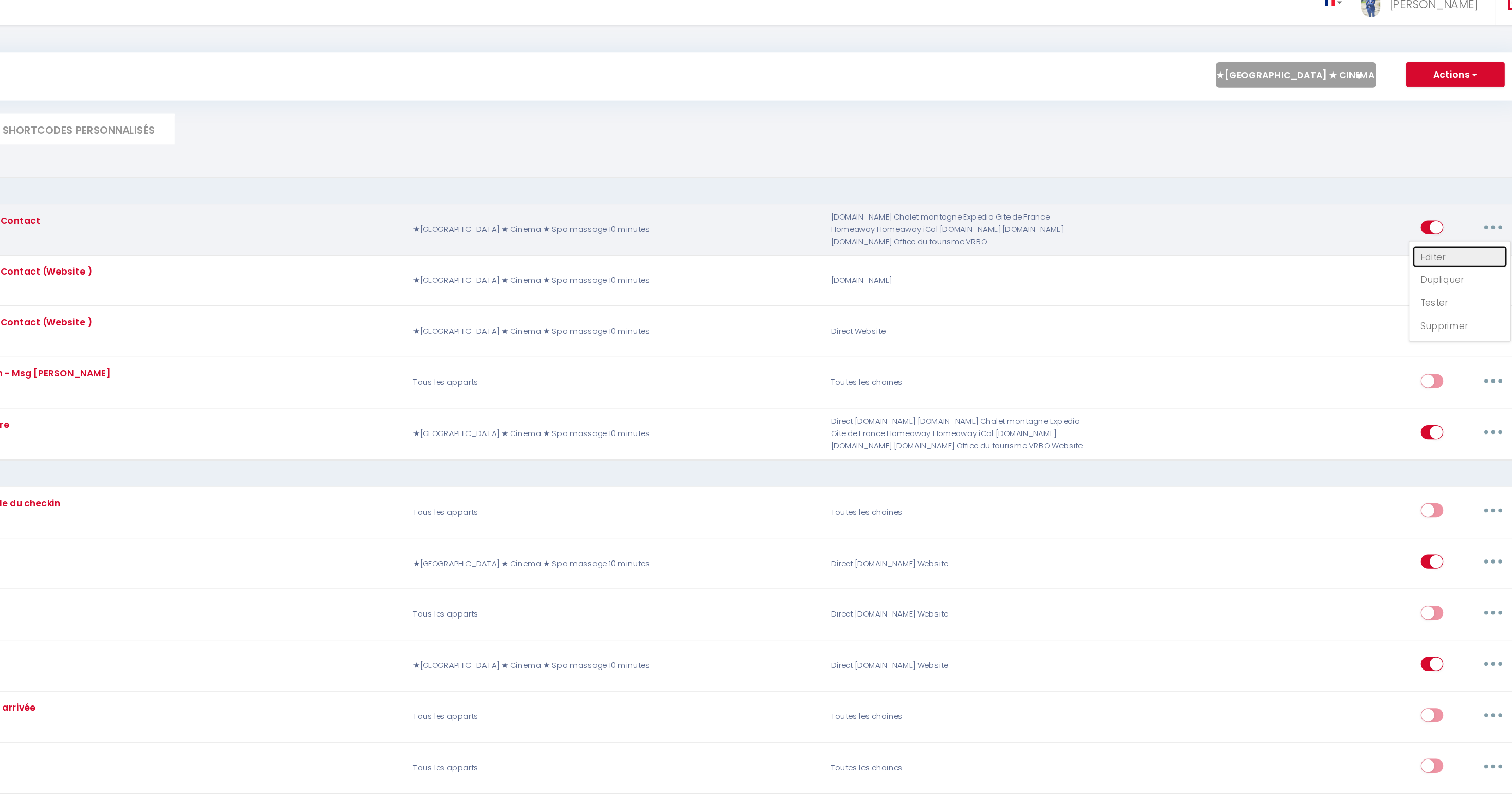
checkbox input "false"
radio input "true"
type input "Merci de confirmer votre réservation - [BOOKING:ID] - [GUEST:FIRST_NAME] [GUEST…"
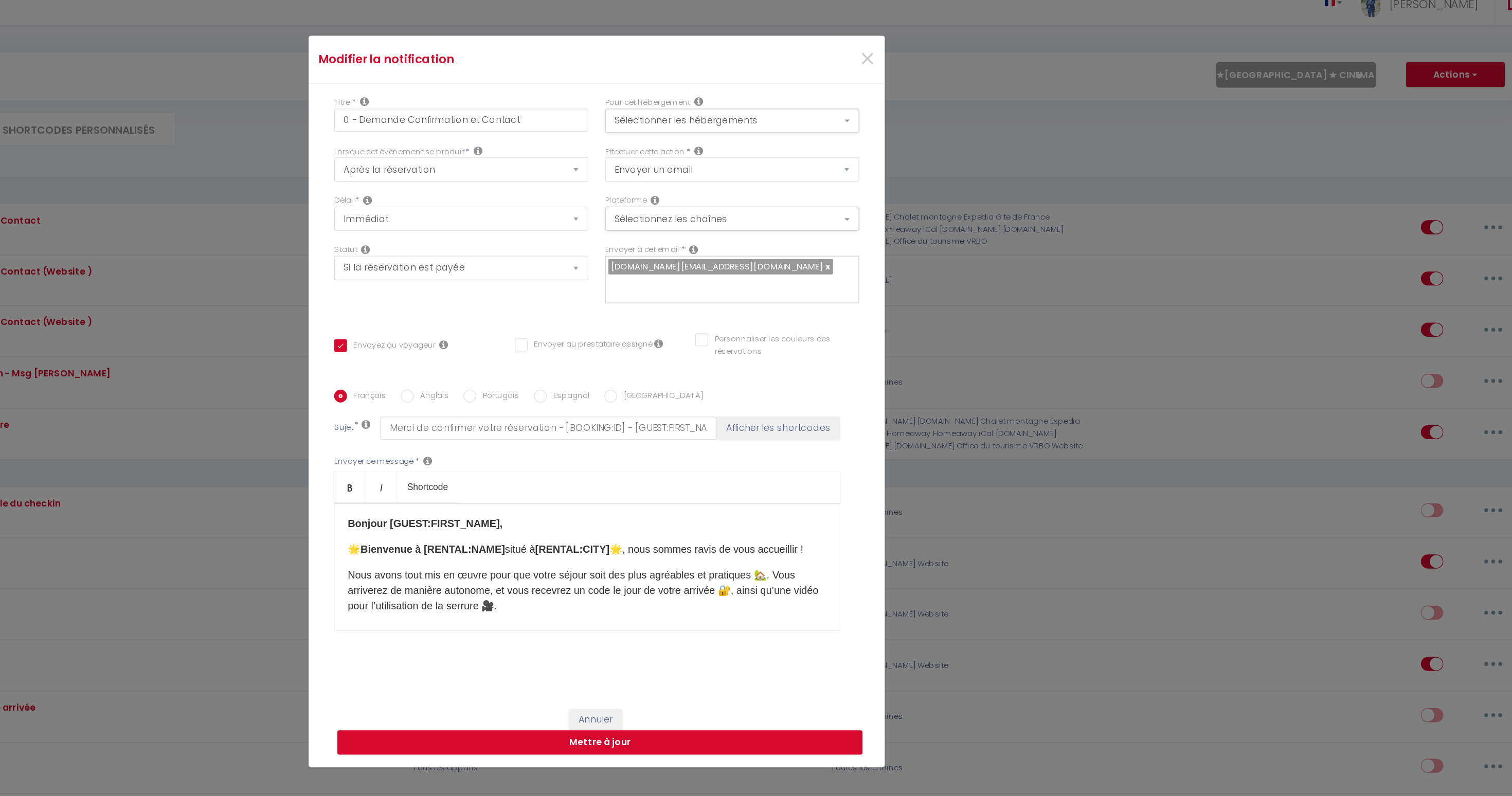
click at [656, 453] on b "Bonjour [GUEST:FIRST_NAME]," at bounding box center [618, 457] width 125 height 9
click at [661, 474] on b "Bienvenue à [RENTAL:NAME]" at bounding box center [624, 478] width 116 height 9
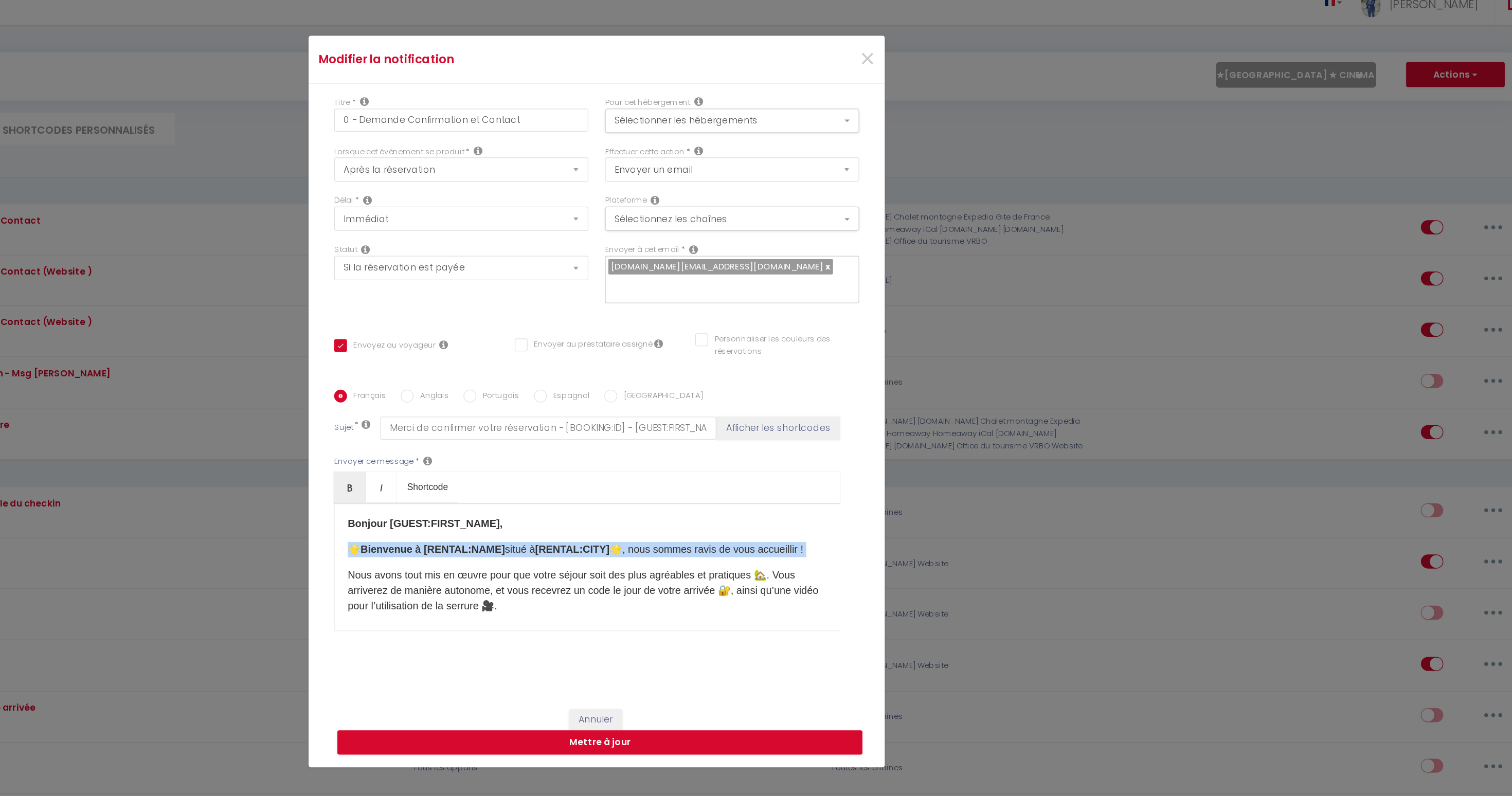
click at [661, 474] on b "Bienvenue à [RENTAL:NAME]" at bounding box center [624, 478] width 116 height 9
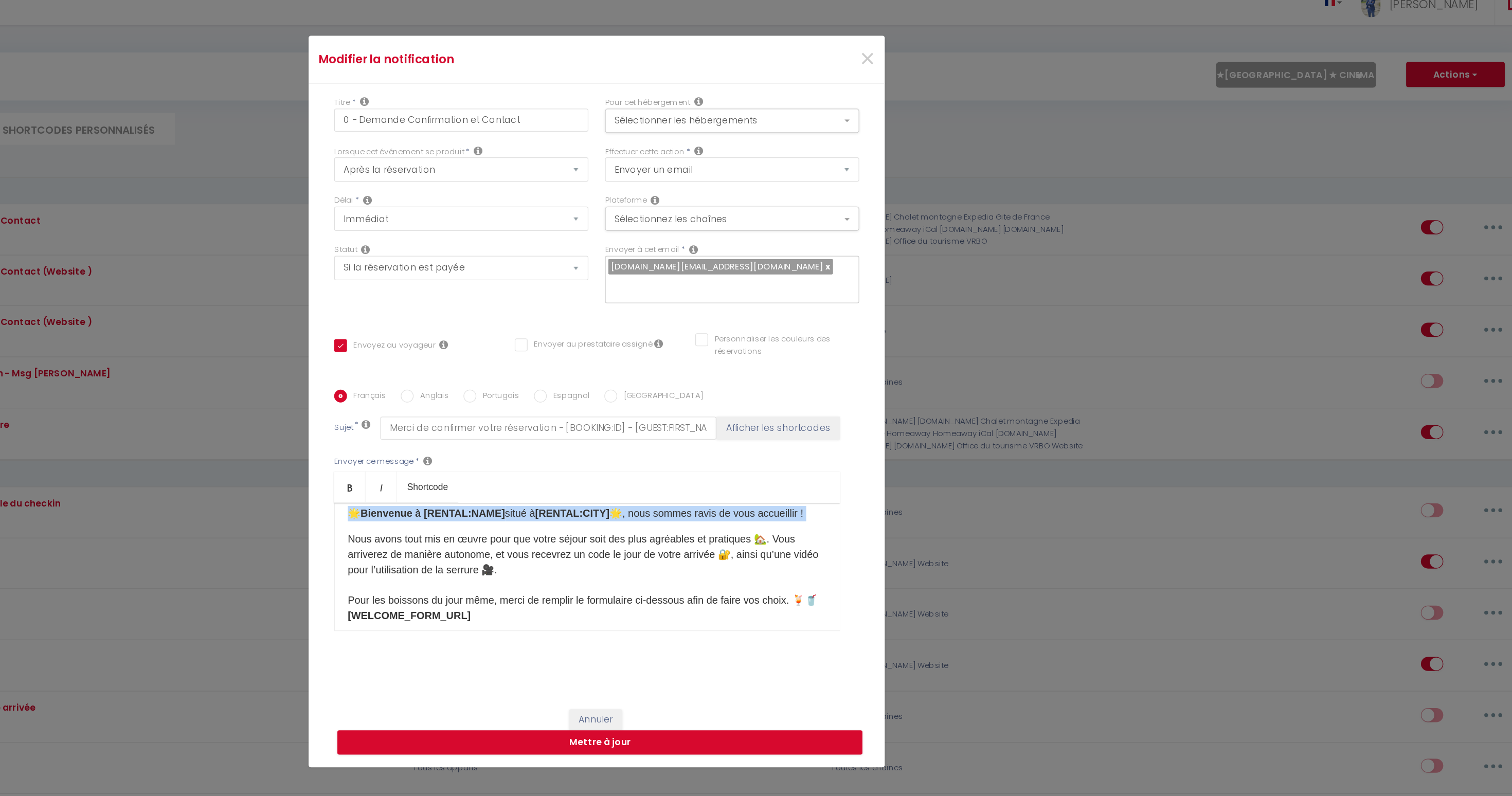
scroll to position [30, 0]
click at [661, 474] on p "Nous avons tout mis en œuvre pour que votre séjour soit des plus agréables et p…" at bounding box center [748, 506] width 385 height 86
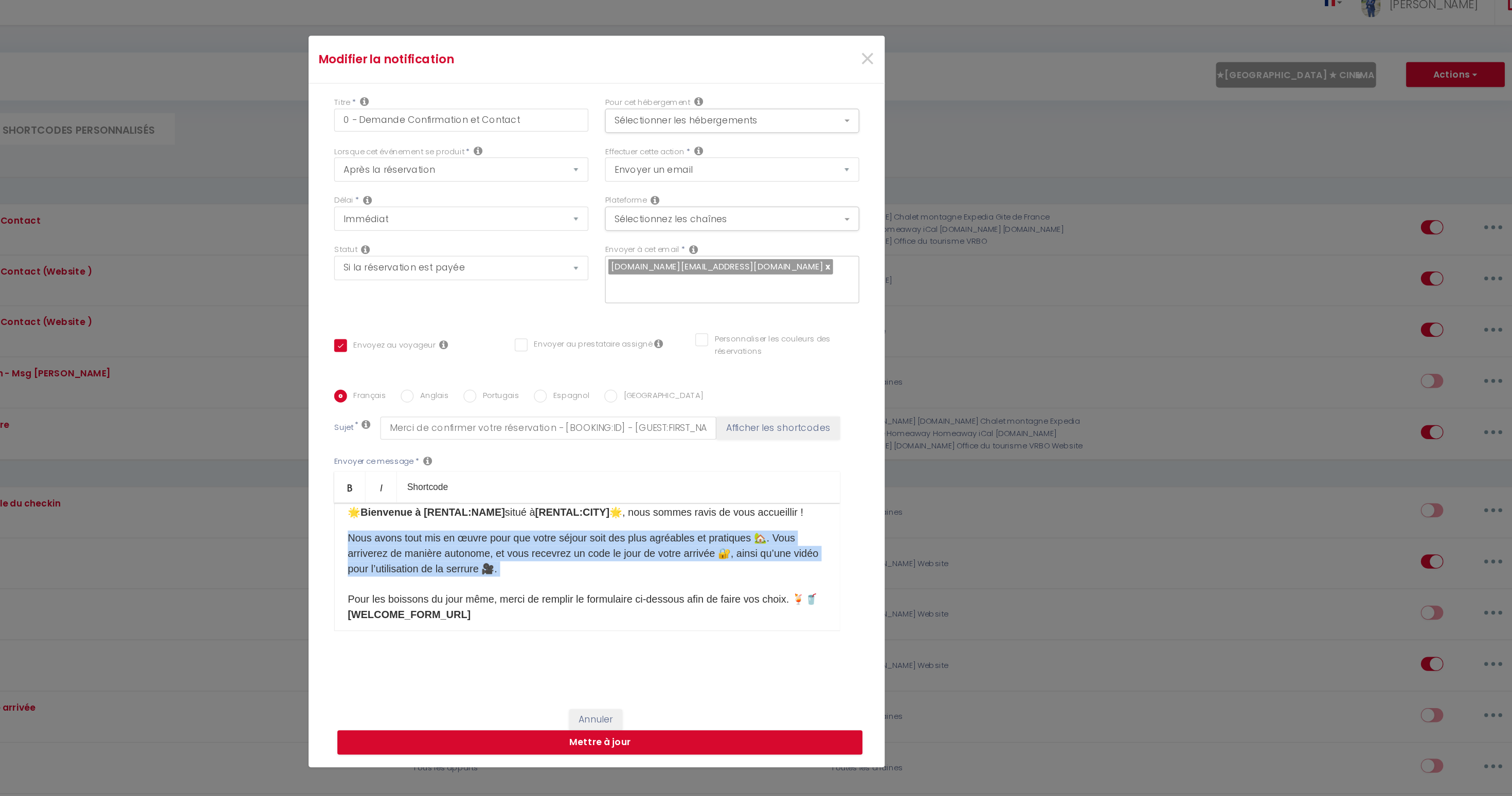
click at [661, 474] on p "Nous avons tout mis en œuvre pour que votre séjour soit des plus agréables et p…" at bounding box center [748, 506] width 385 height 86
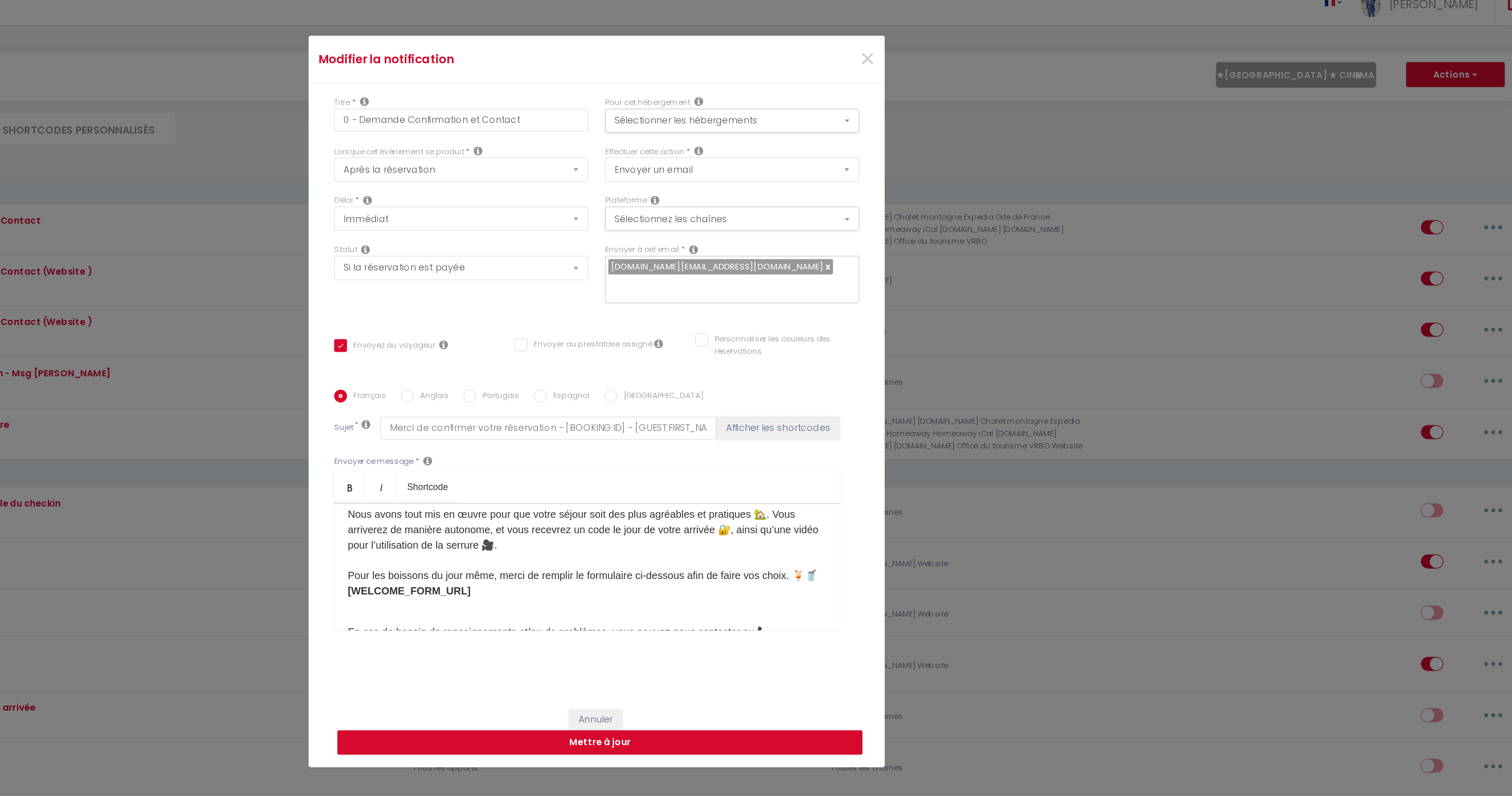
click at [635, 507] on strong "[WELCOME_FORM_URL] ​" at bounding box center [605, 511] width 99 height 9
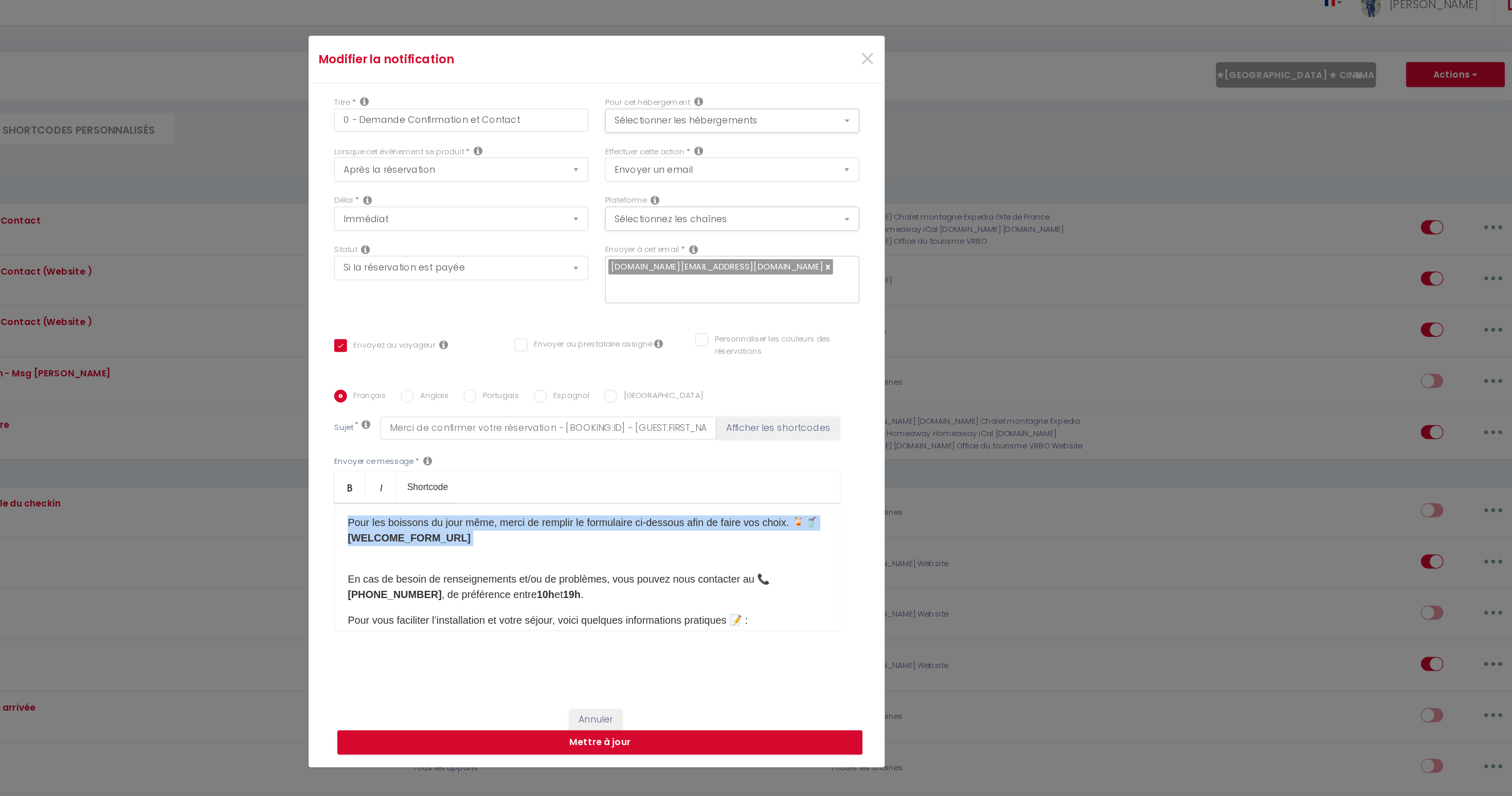
scroll to position [100, 0]
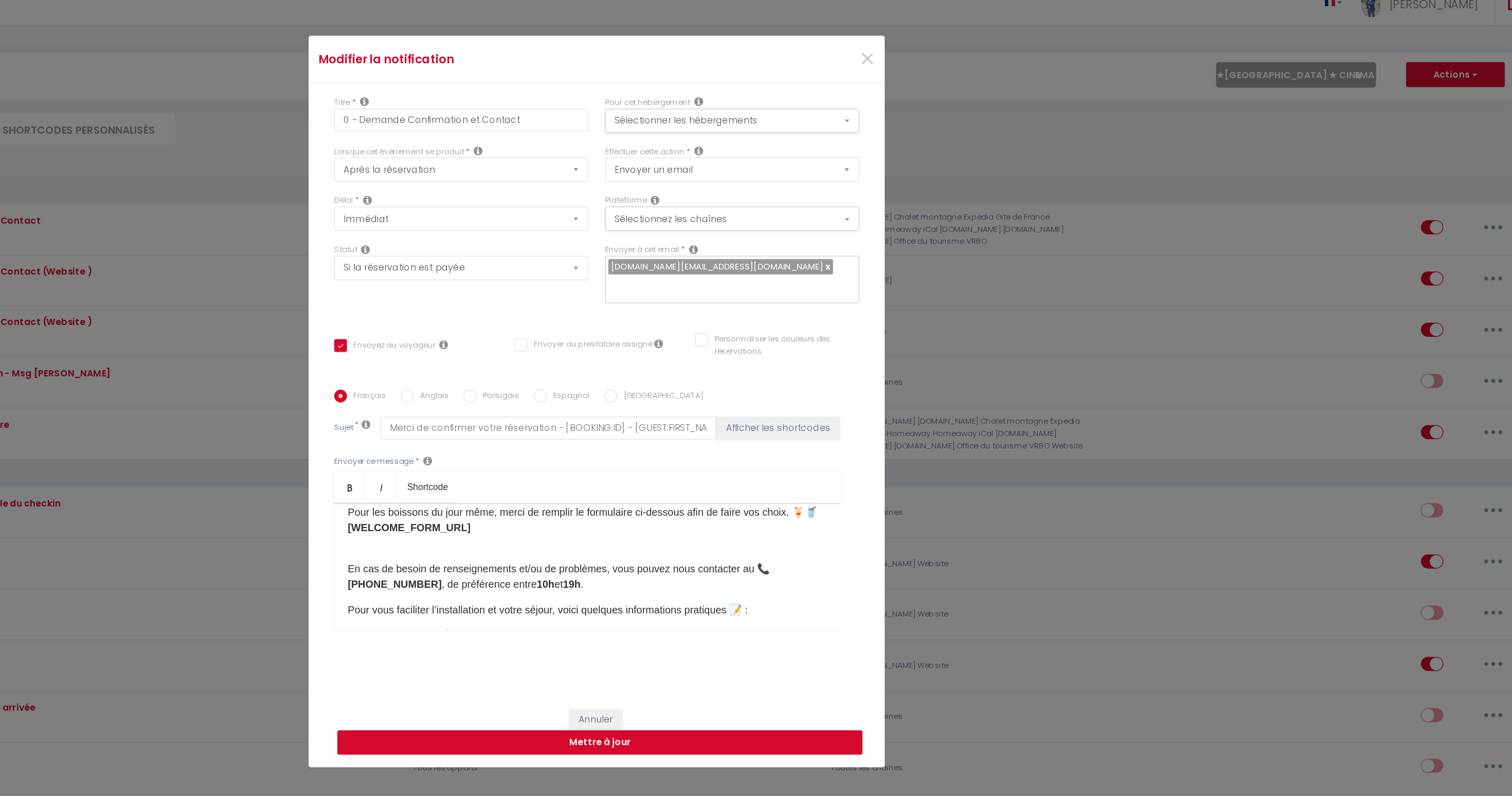
click at [635, 499] on p "​En cas de besoin de renseignements et/ou de problèmes, vous pouvez nous contac…" at bounding box center [748, 499] width 385 height 25
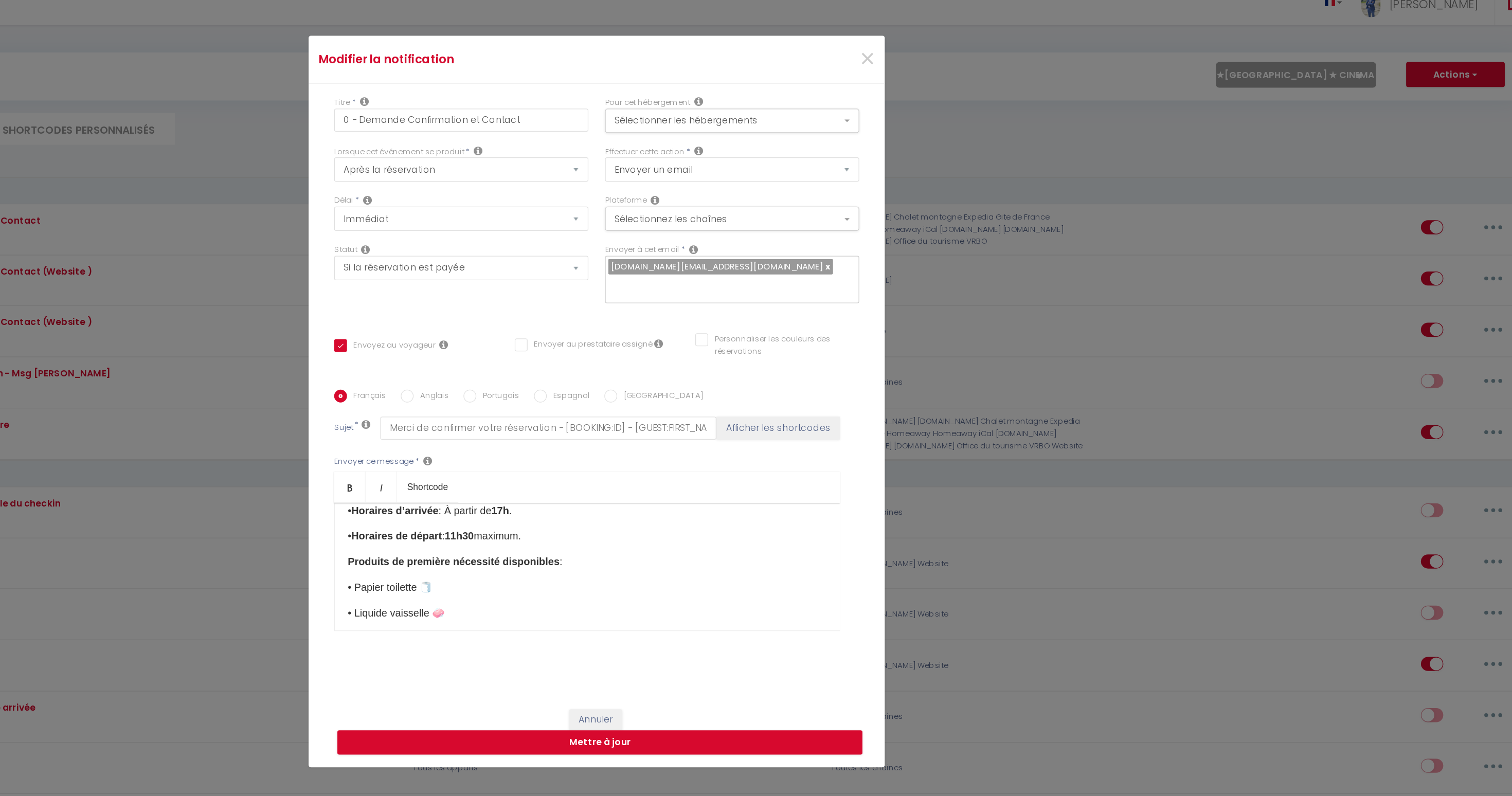
scroll to position [224, 0]
click at [752, 606] on button "Annuler" at bounding box center [755, 615] width 43 height 17
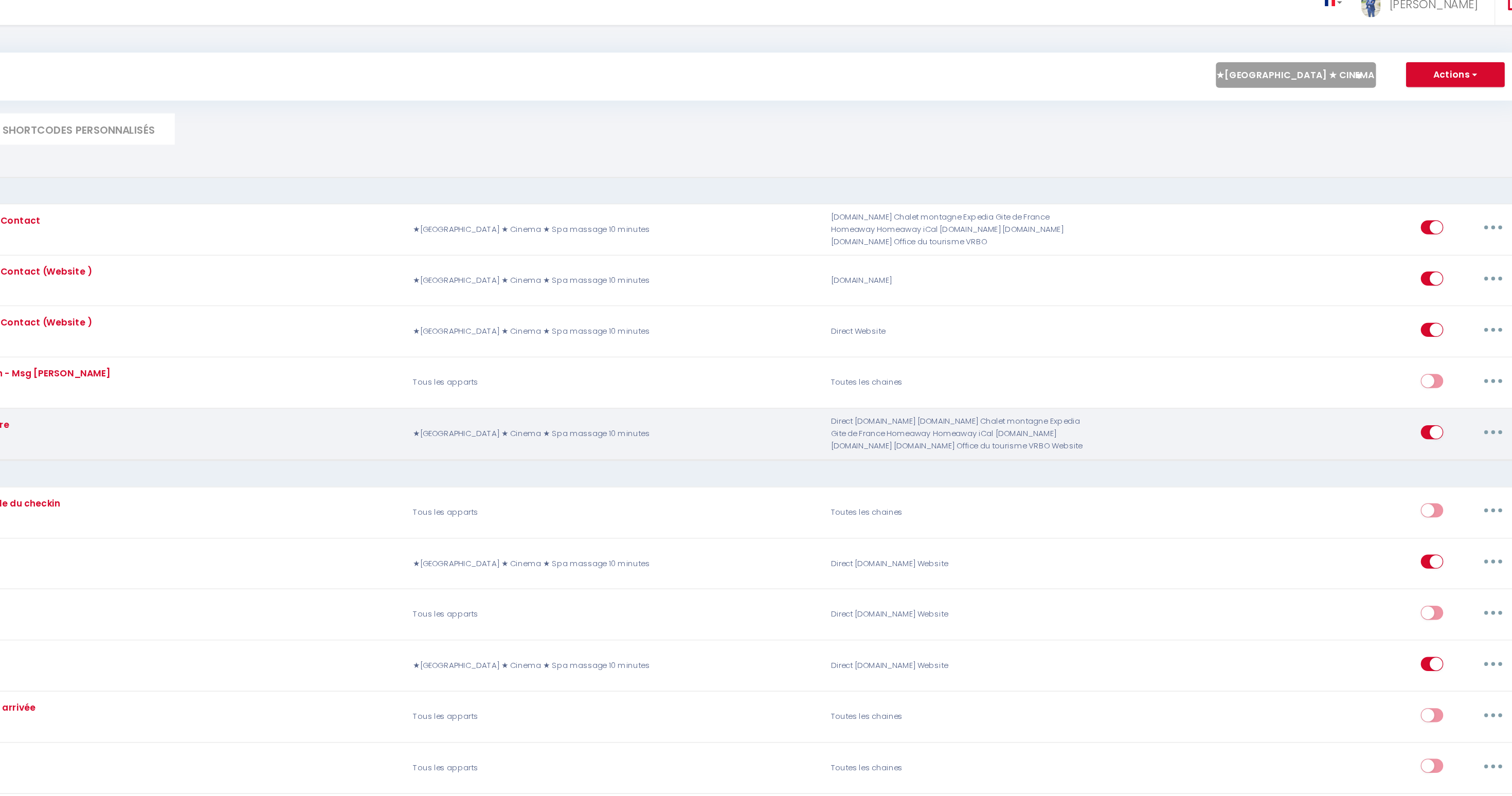
click at [1475, 380] on button "button" at bounding box center [1476, 383] width 29 height 17
click at [1449, 405] on link "Editer" at bounding box center [1449, 406] width 76 height 17
type input "Notification interne prestataire"
select select
checkbox input "false"
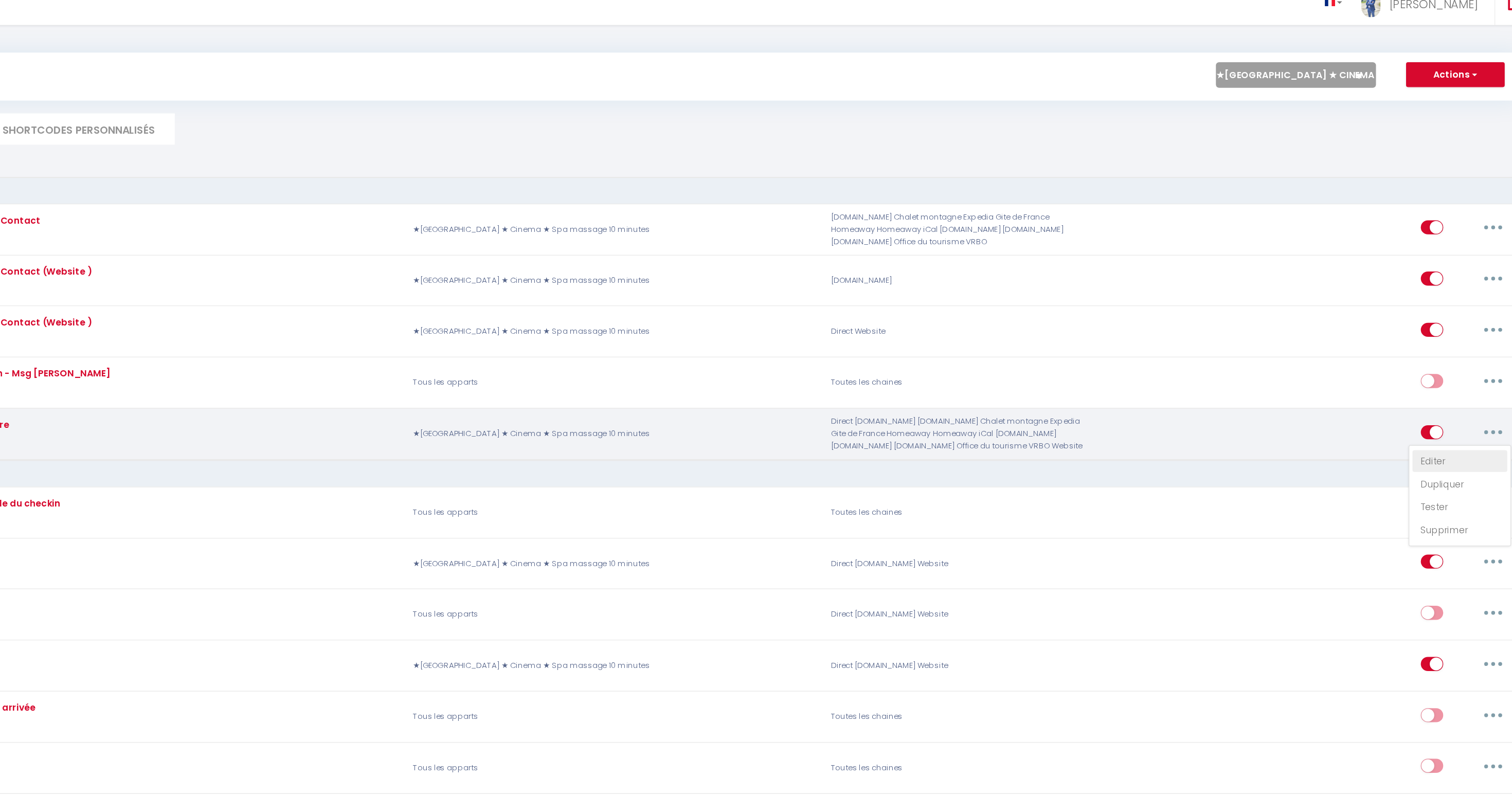
checkbox input "true"
type input "Nouvelle réservation - [RENTAL:NAME] - [GUEST:NAME] - [CHECKING:DD-MM-YYYY] au …"
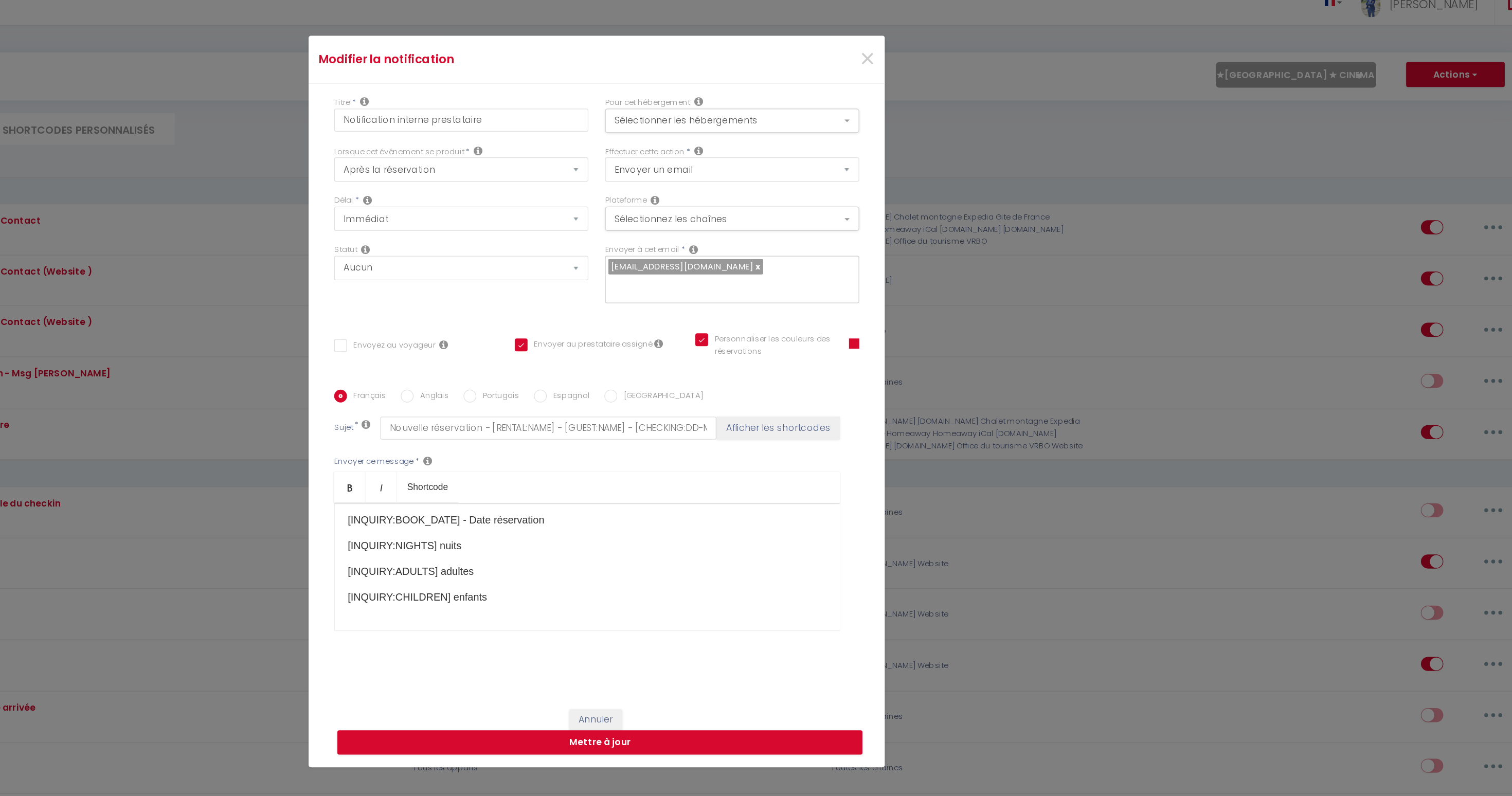
scroll to position [91, 0]
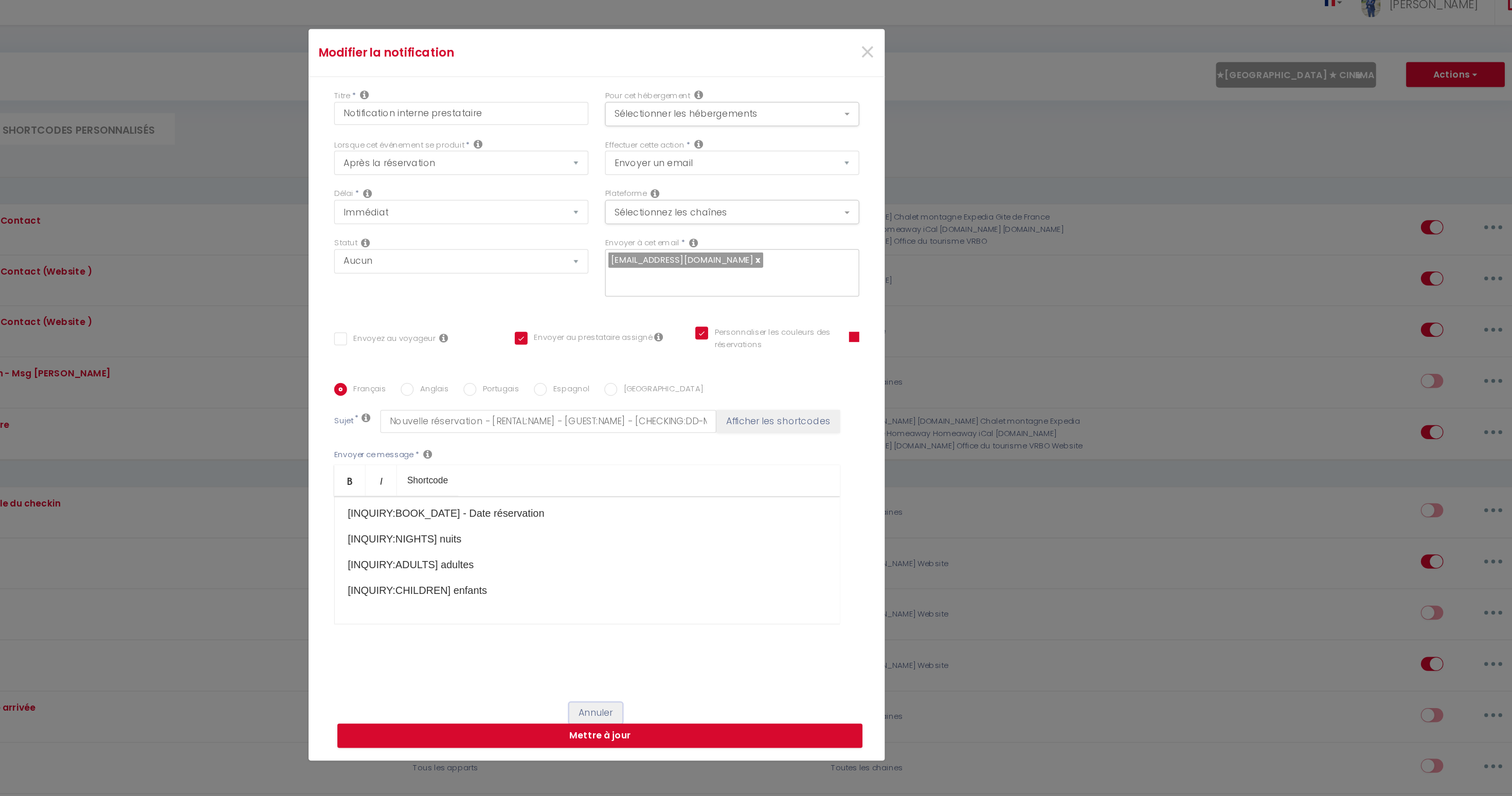
click at [751, 601] on button "Annuler" at bounding box center [755, 609] width 43 height 17
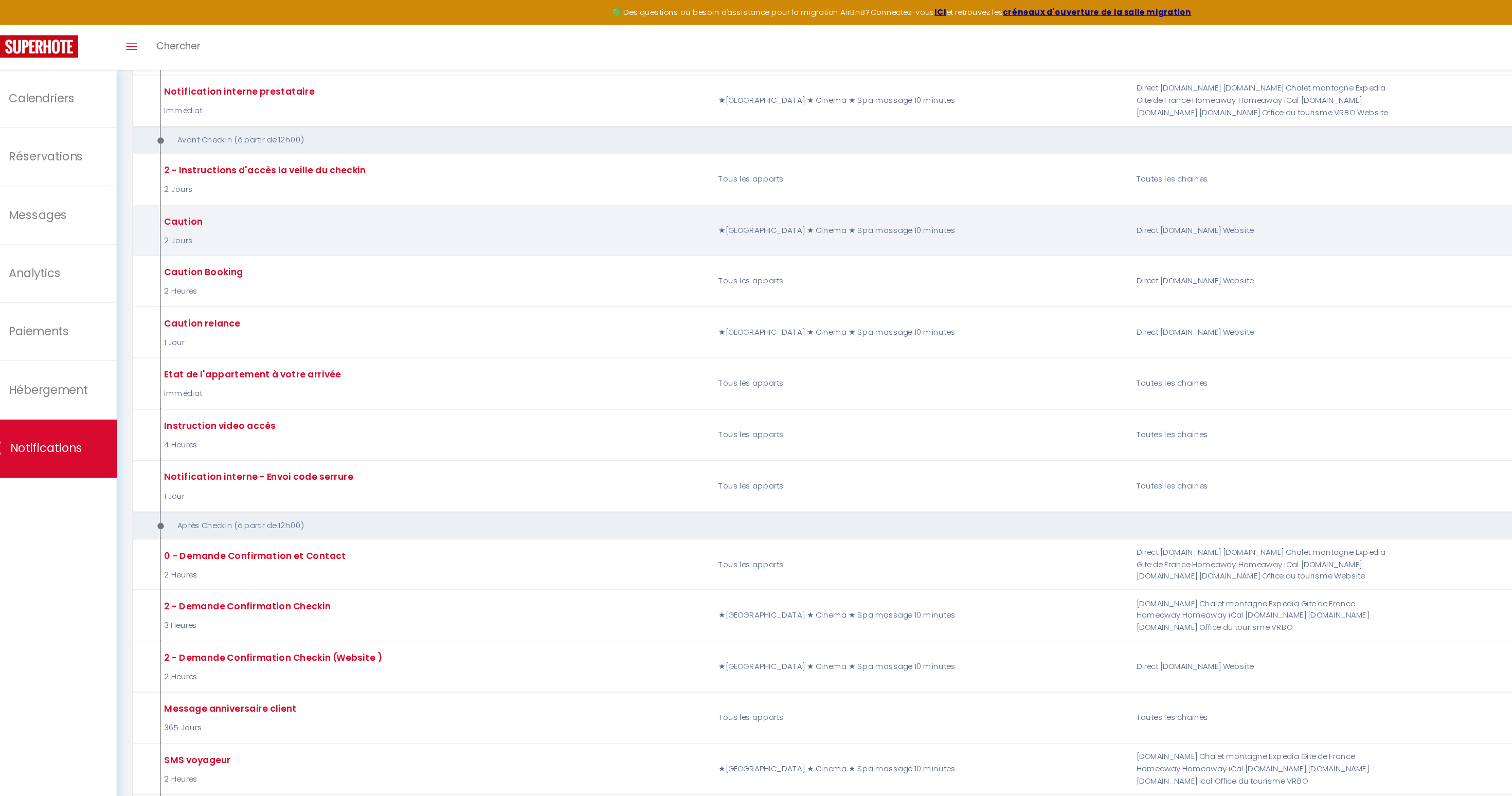
scroll to position [291, 0]
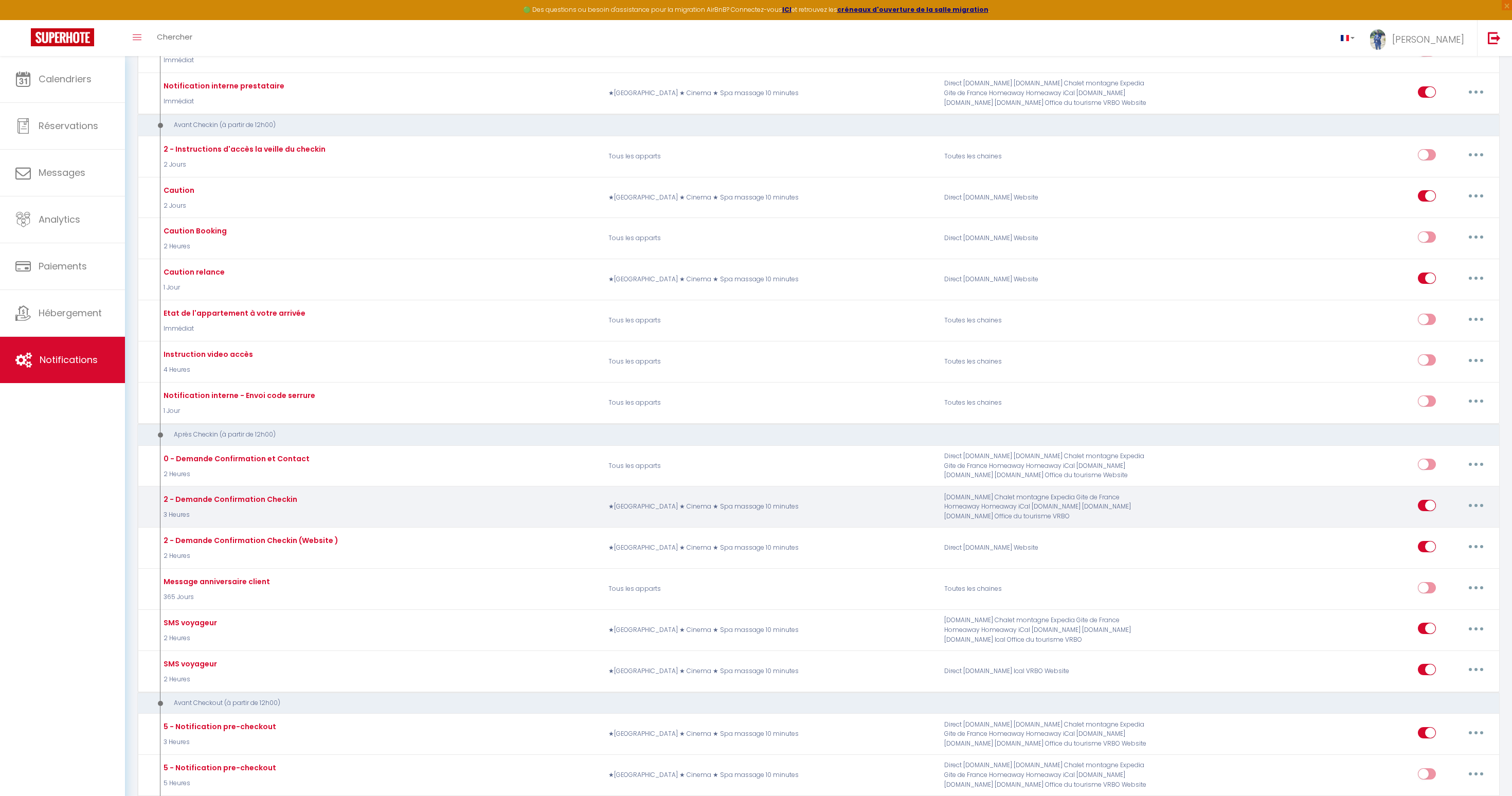
click at [1469, 507] on button "button" at bounding box center [1476, 506] width 29 height 17
click at [1423, 528] on link "Editer" at bounding box center [1449, 528] width 76 height 17
type input "2 - Demande Confirmation Checkin"
select select "3"
select select "3 Heures"
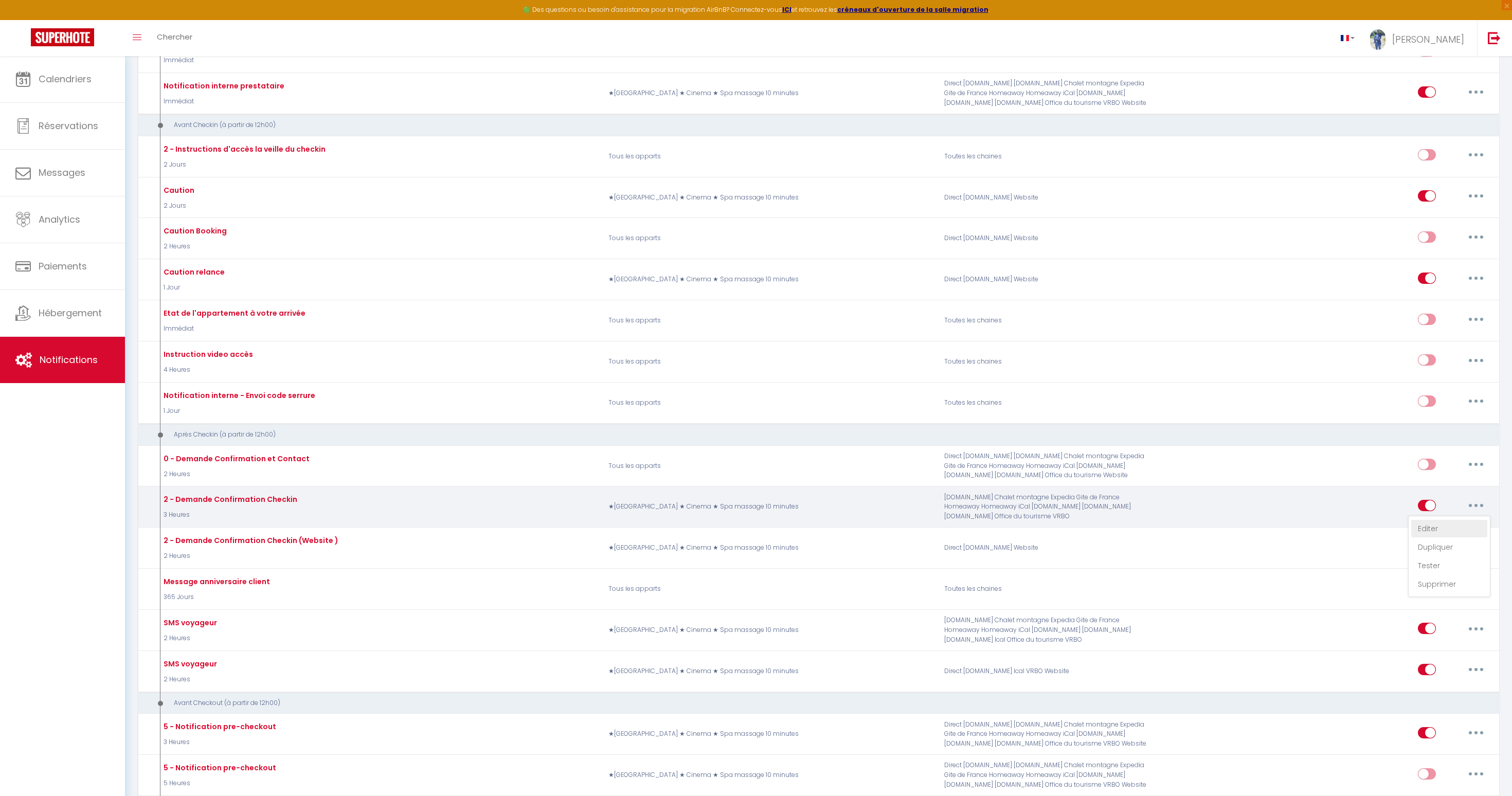
select select "if_booking_is_paid"
checkbox input "true"
checkbox input "false"
type input "Accès au logement [RENTAL:NAME]"
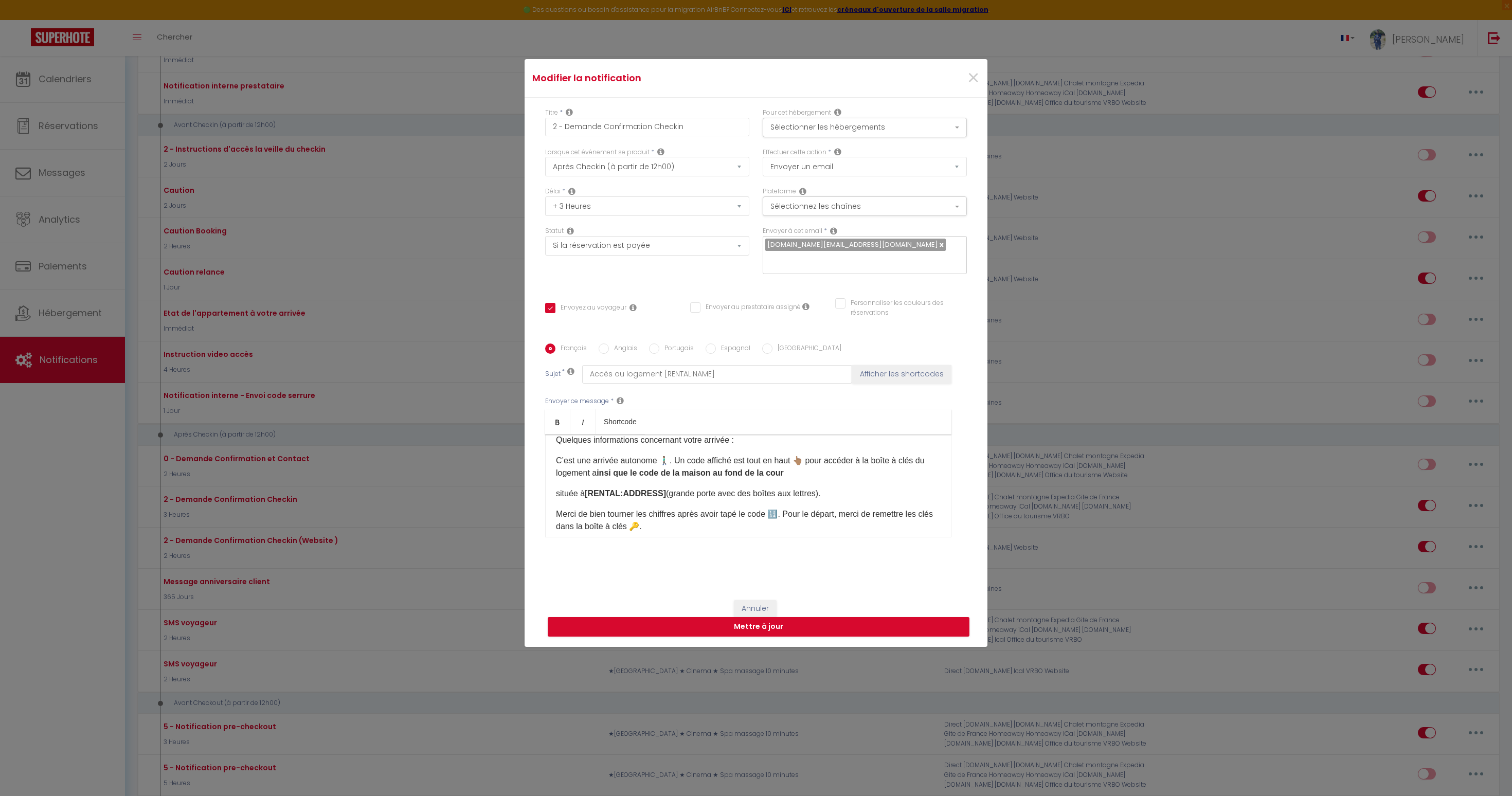
scroll to position [0, 0]
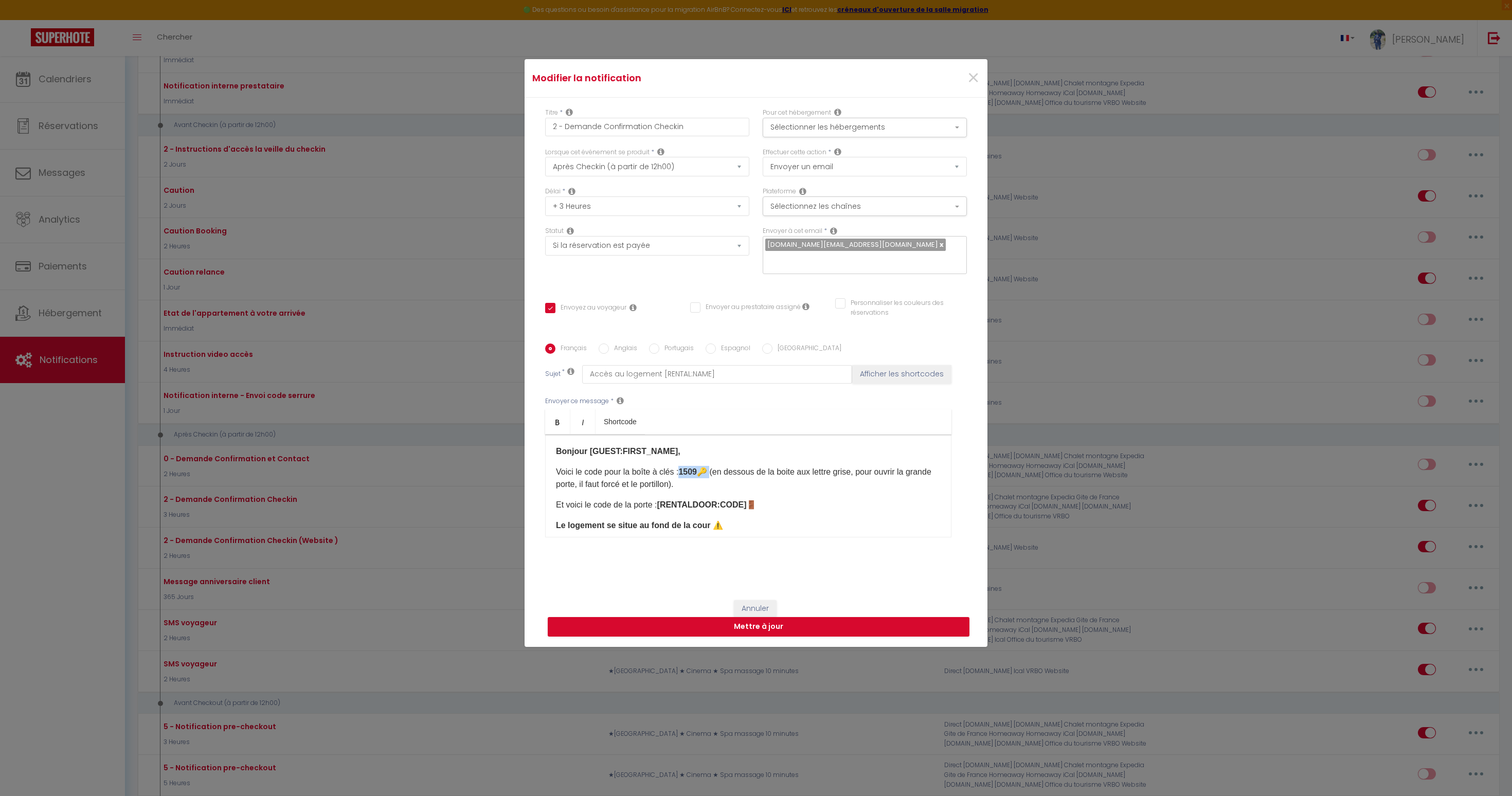
drag, startPoint x: 687, startPoint y: 464, endPoint x: 712, endPoint y: 464, distance: 25.0
click at [712, 466] on p "Voici le code pour la boîte à clés : 1509 🔑 (en dessous de la boite aux lettre …" at bounding box center [748, 478] width 385 height 25
click at [700, 501] on b "[RENTALDOOR:CODE]" at bounding box center [701, 505] width 89 height 9
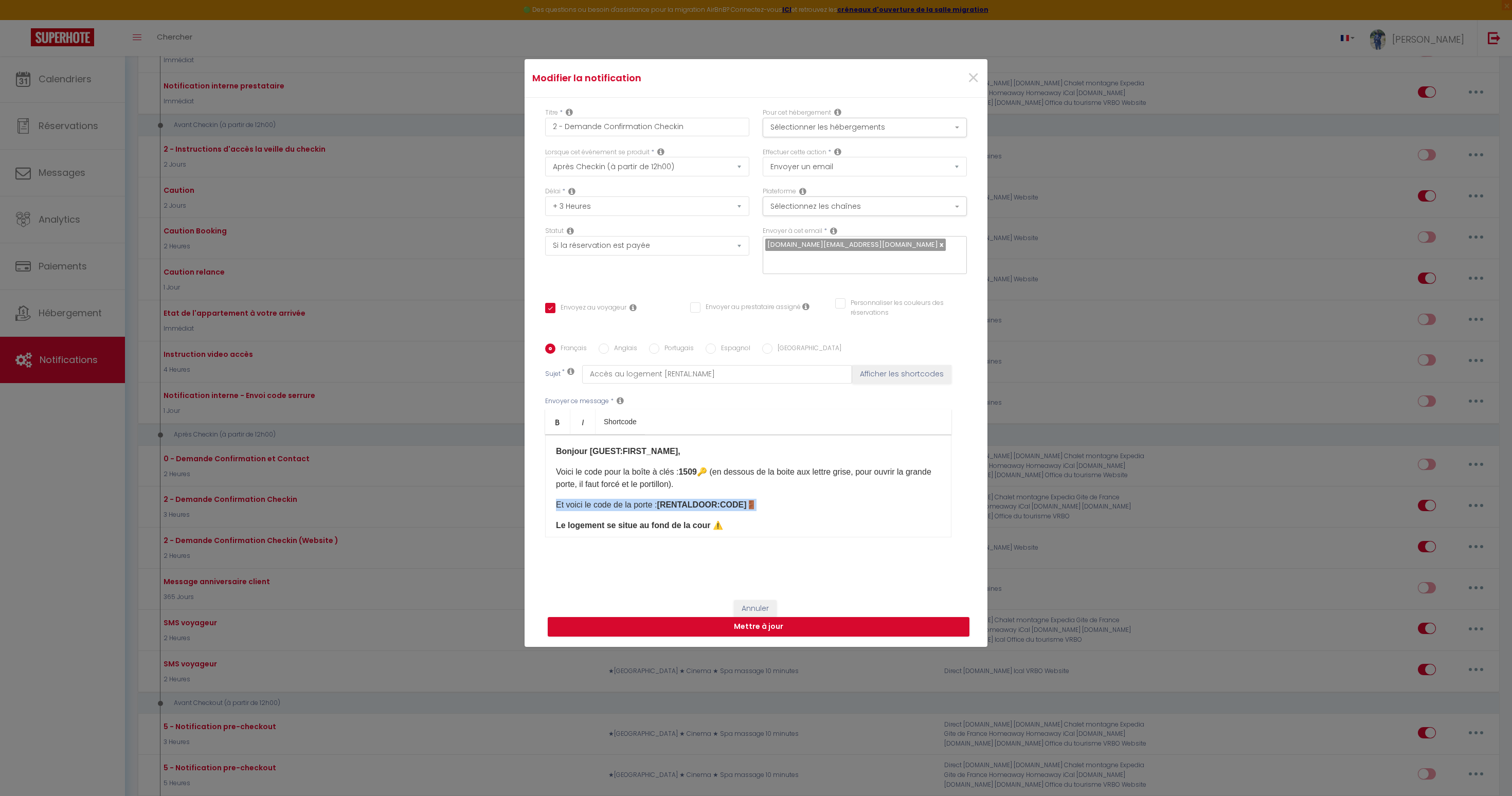
click at [700, 501] on b "[RENTALDOOR:CODE]" at bounding box center [701, 505] width 89 height 9
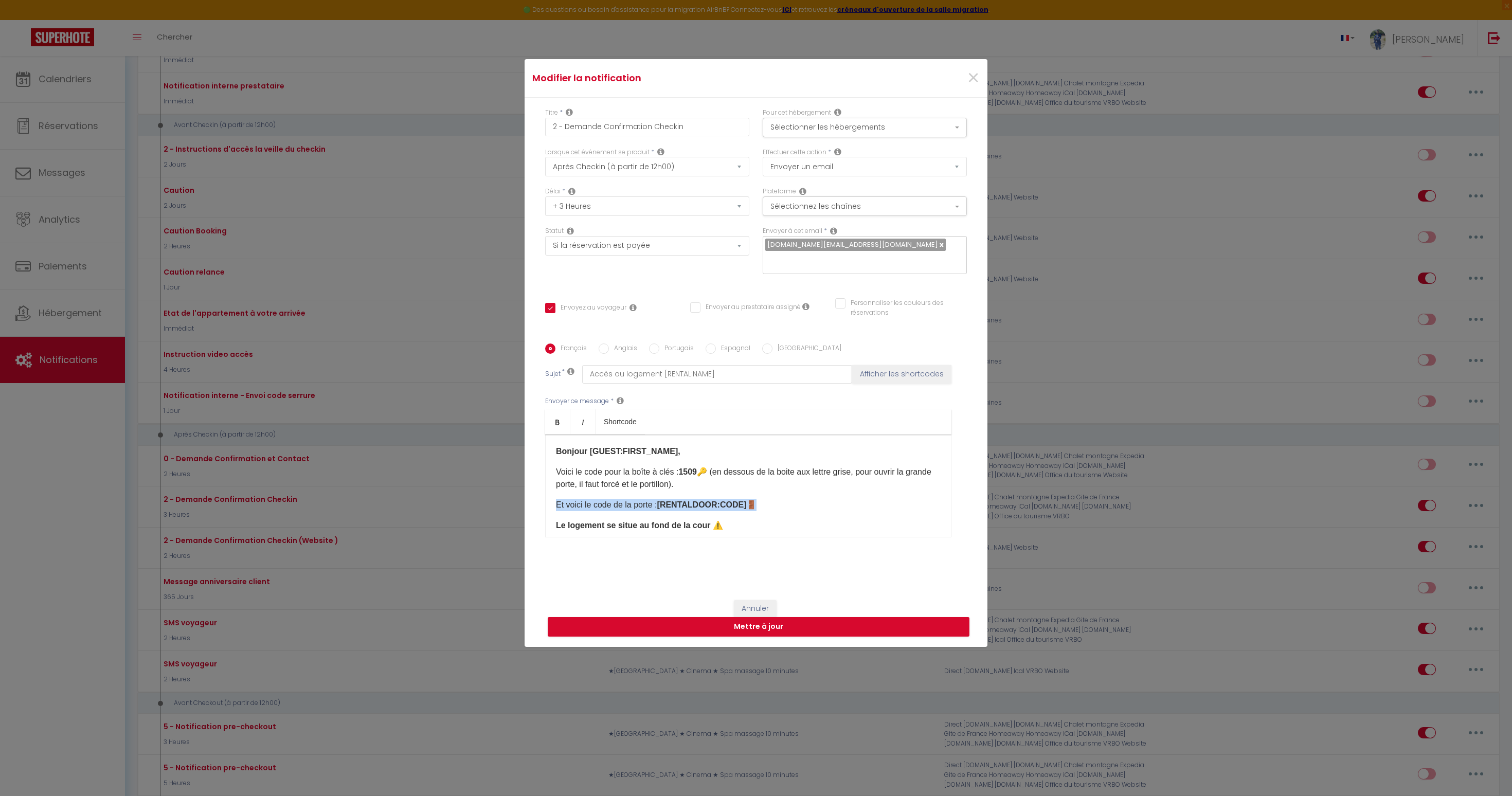
click at [700, 501] on b "[RENTALDOOR:CODE]" at bounding box center [701, 505] width 89 height 9
click at [735, 492] on p "Le logement se situe au fond de la cour ​ ⚠️" at bounding box center [748, 498] width 385 height 12
click at [762, 601] on button "Annuler" at bounding box center [755, 609] width 43 height 17
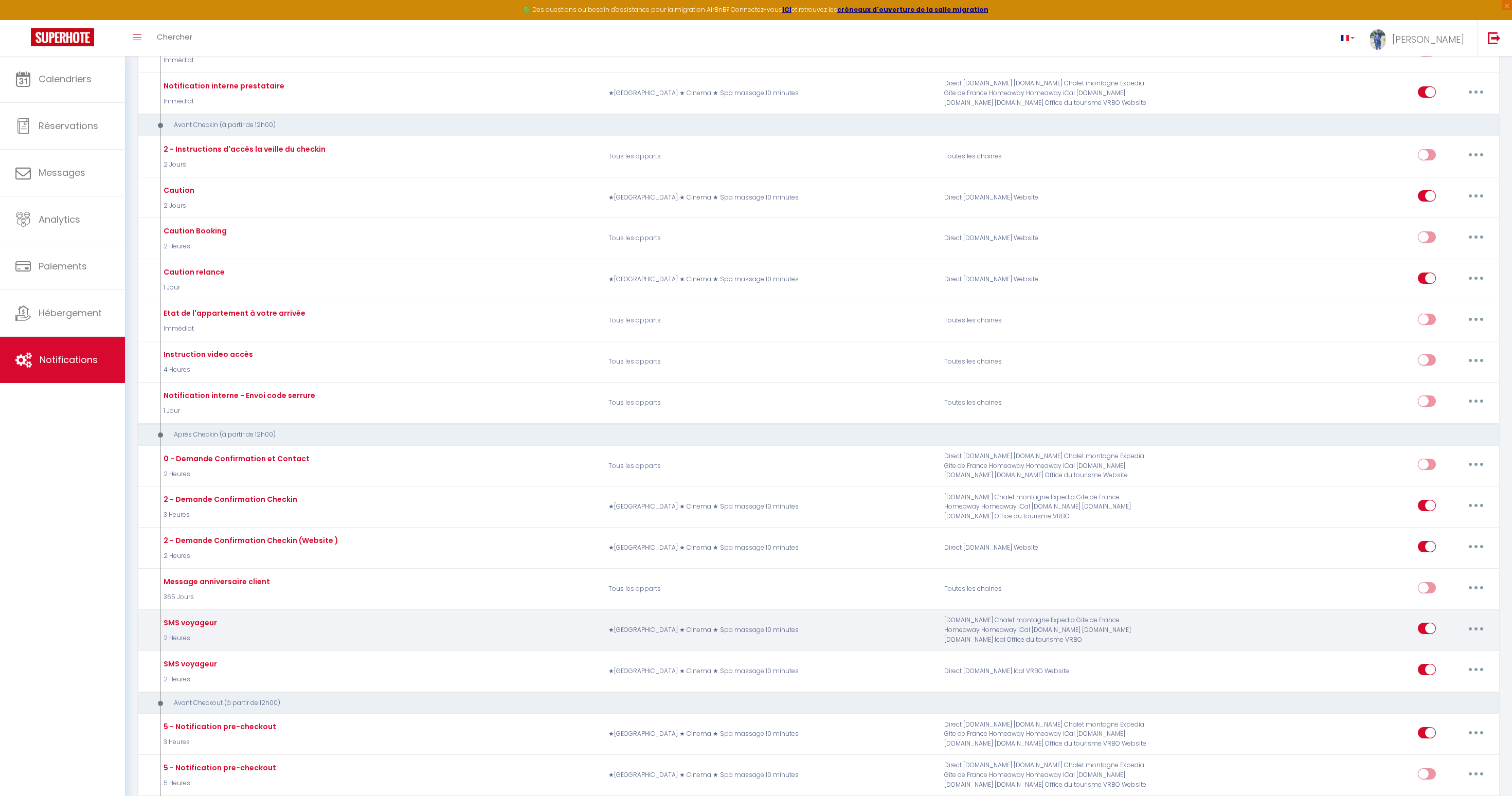
click at [189, 622] on div "SMS voyageur" at bounding box center [189, 623] width 56 height 11
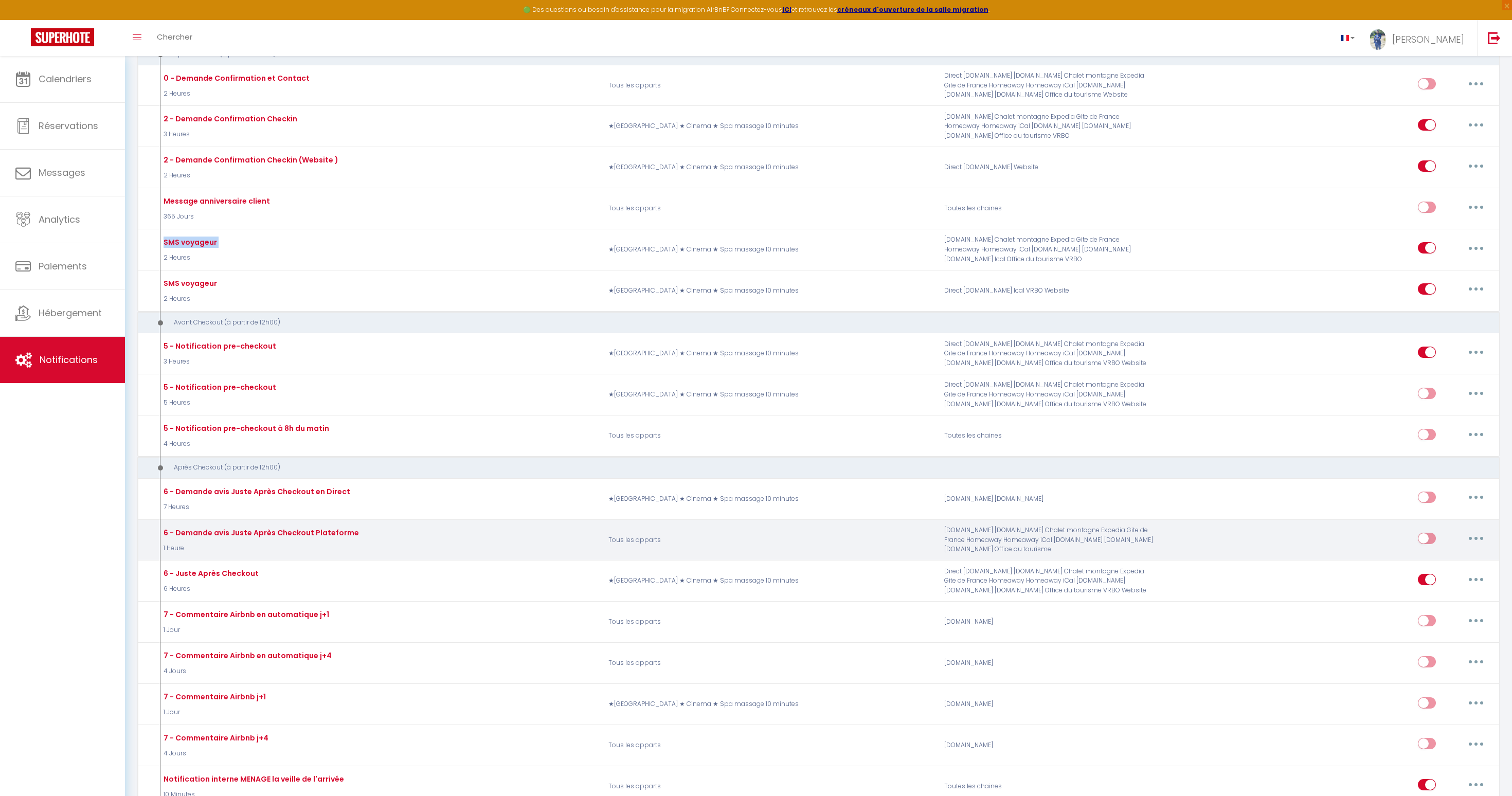
scroll to position [694, 0]
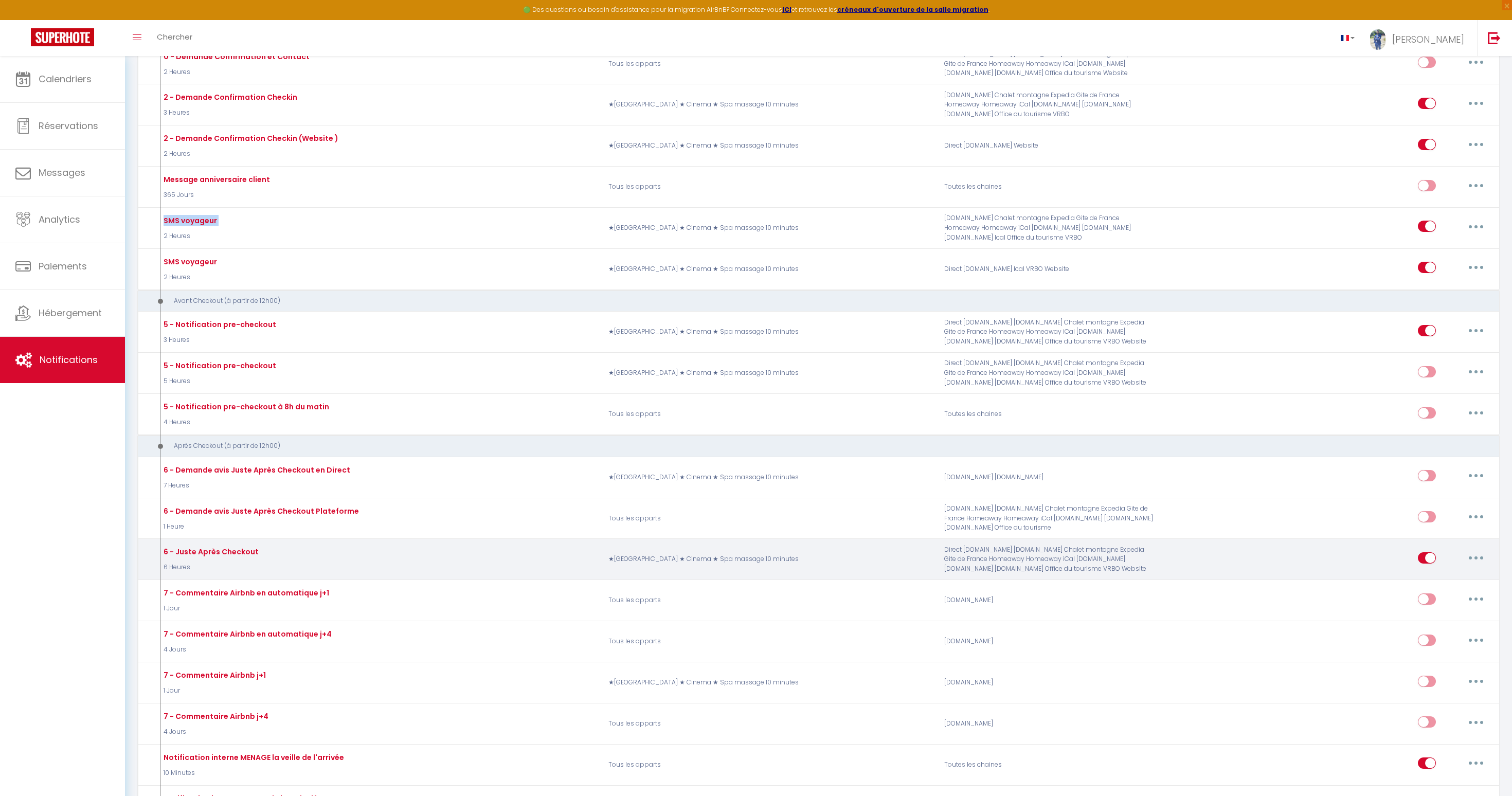
click at [1479, 557] on button "button" at bounding box center [1476, 558] width 29 height 17
click at [1431, 578] on link "Editer" at bounding box center [1449, 581] width 76 height 17
type input "6 - Juste Après Checkout"
select select "5"
select select "6 Heures"
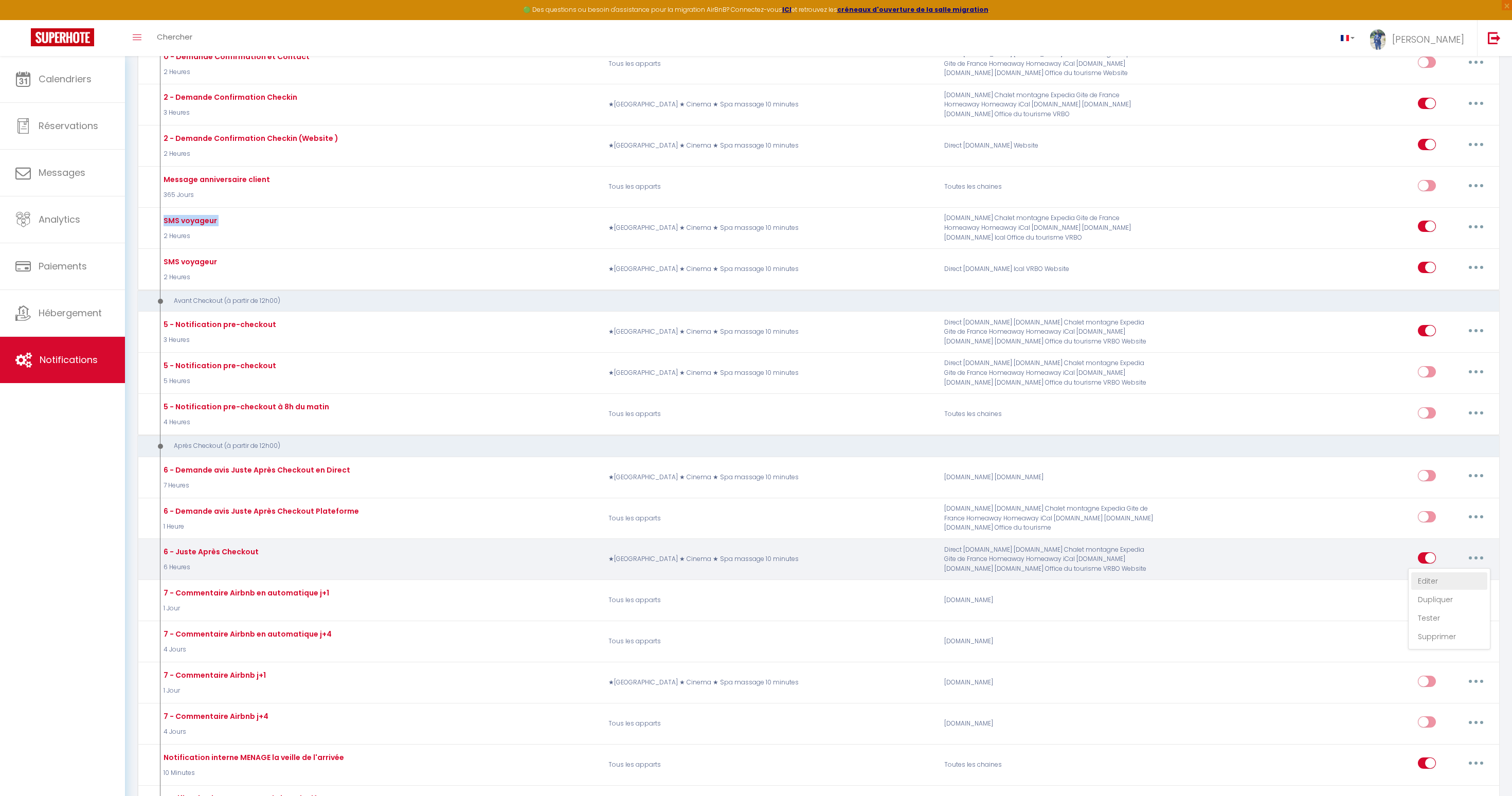
checkbox input "true"
checkbox input "false"
type input "[GUEST:FIRST_NAME], voici un cadeau pour vous avant de quitter [RENTAL:CITY]"
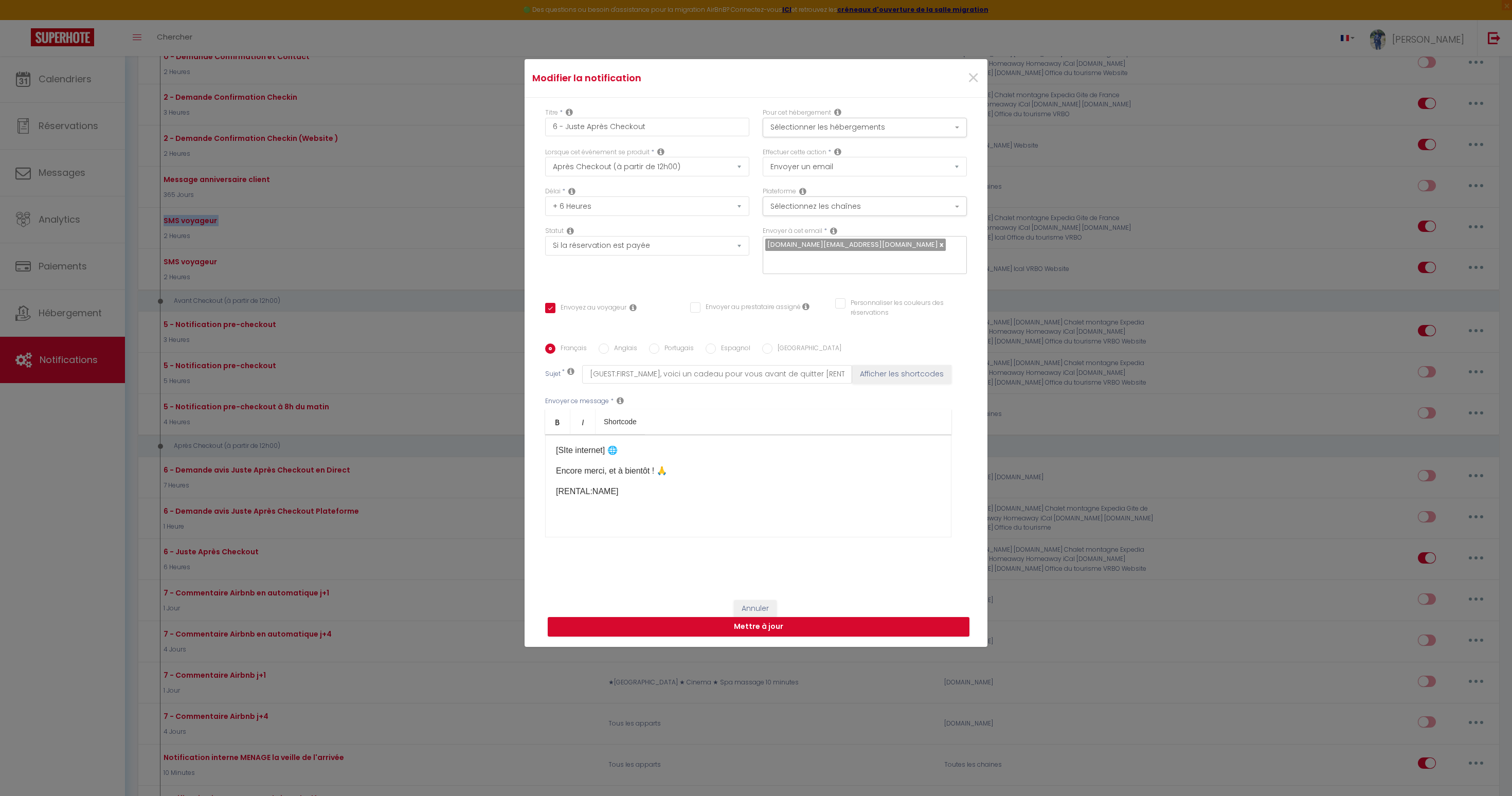
scroll to position [0, 0]
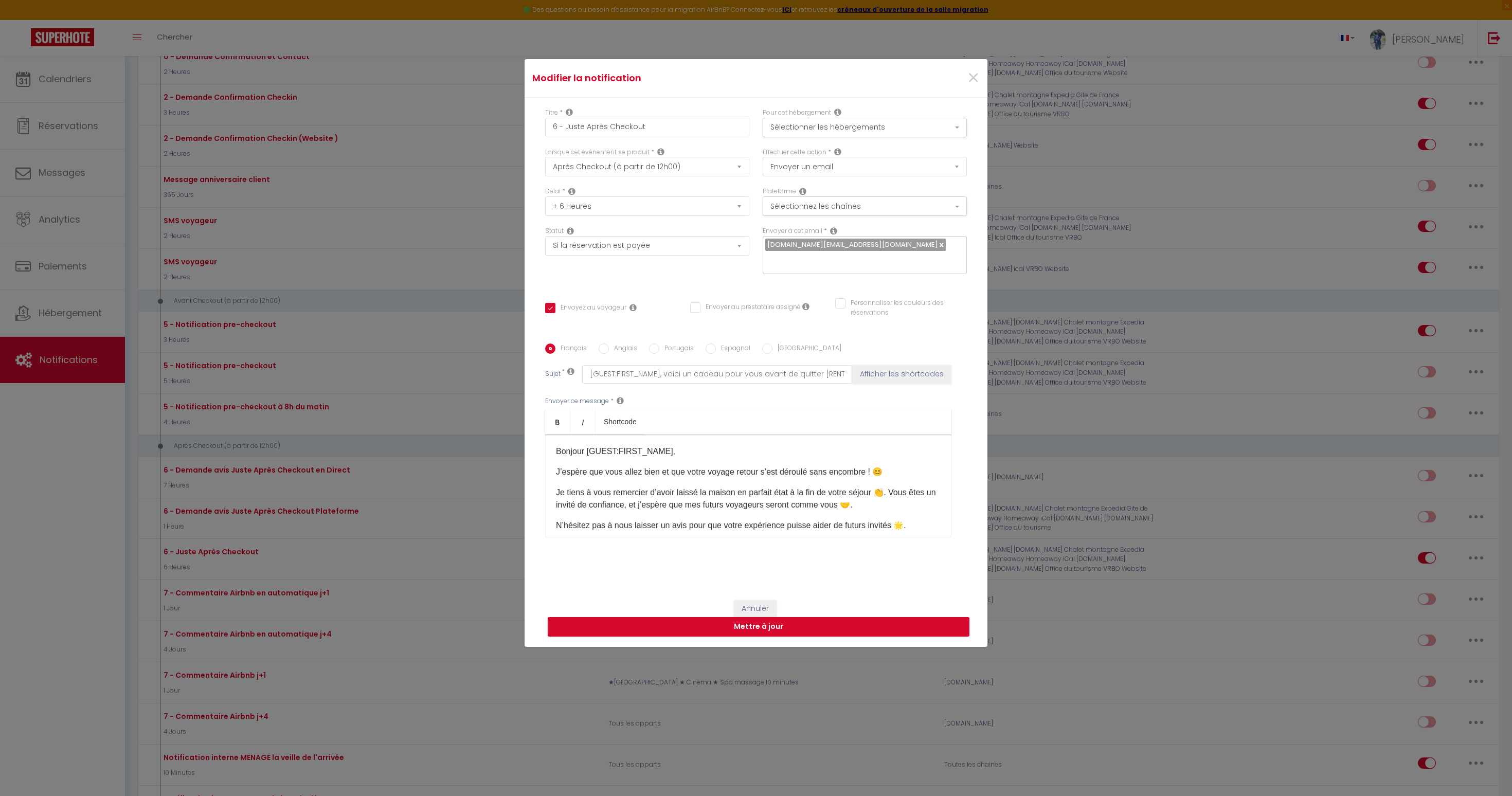
click at [697, 478] on div "Bonjour [GUEST:FIRST_NAME], J’espère que vous allez bien et que votre voyage re…" at bounding box center [748, 486] width 406 height 103
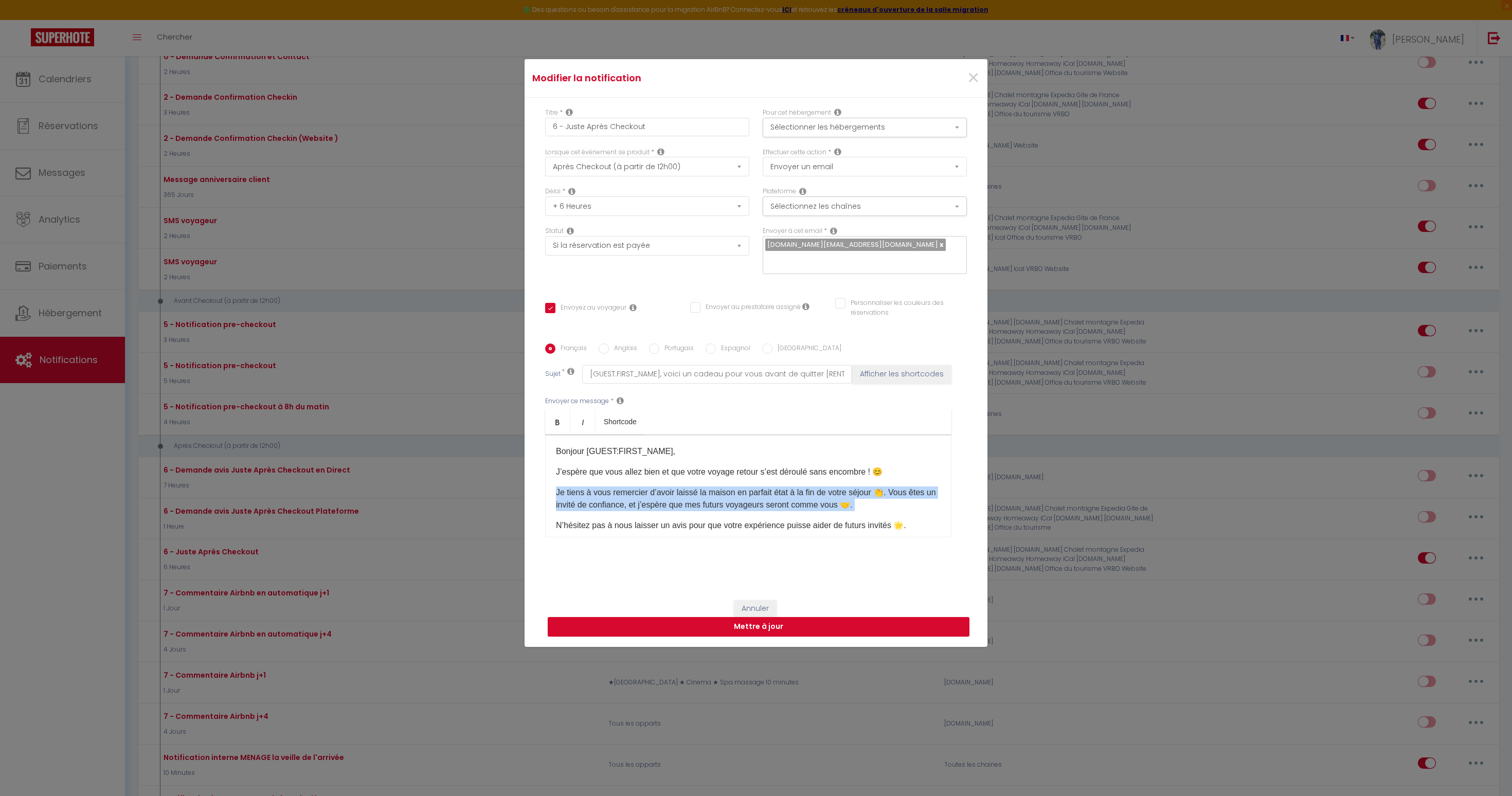
click at [697, 478] on div "Bonjour [GUEST:FIRST_NAME], J’espère que vous allez bien et que votre voyage re…" at bounding box center [748, 486] width 406 height 103
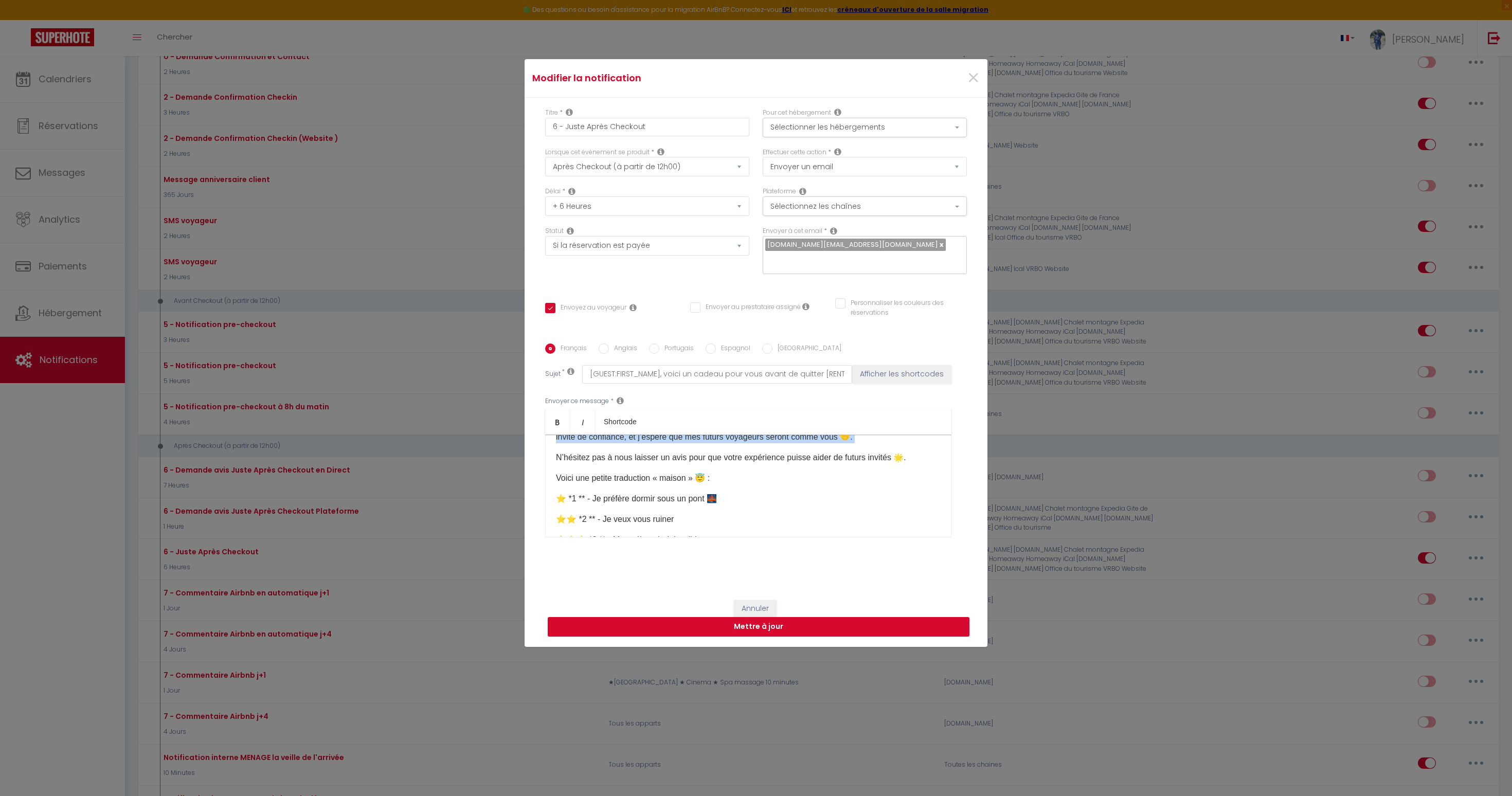
scroll to position [85, 0]
click at [660, 475] on p "⭐️ *1 ** - Je préfère dormir sous un pont 🌉" at bounding box center [748, 482] width 385 height 12
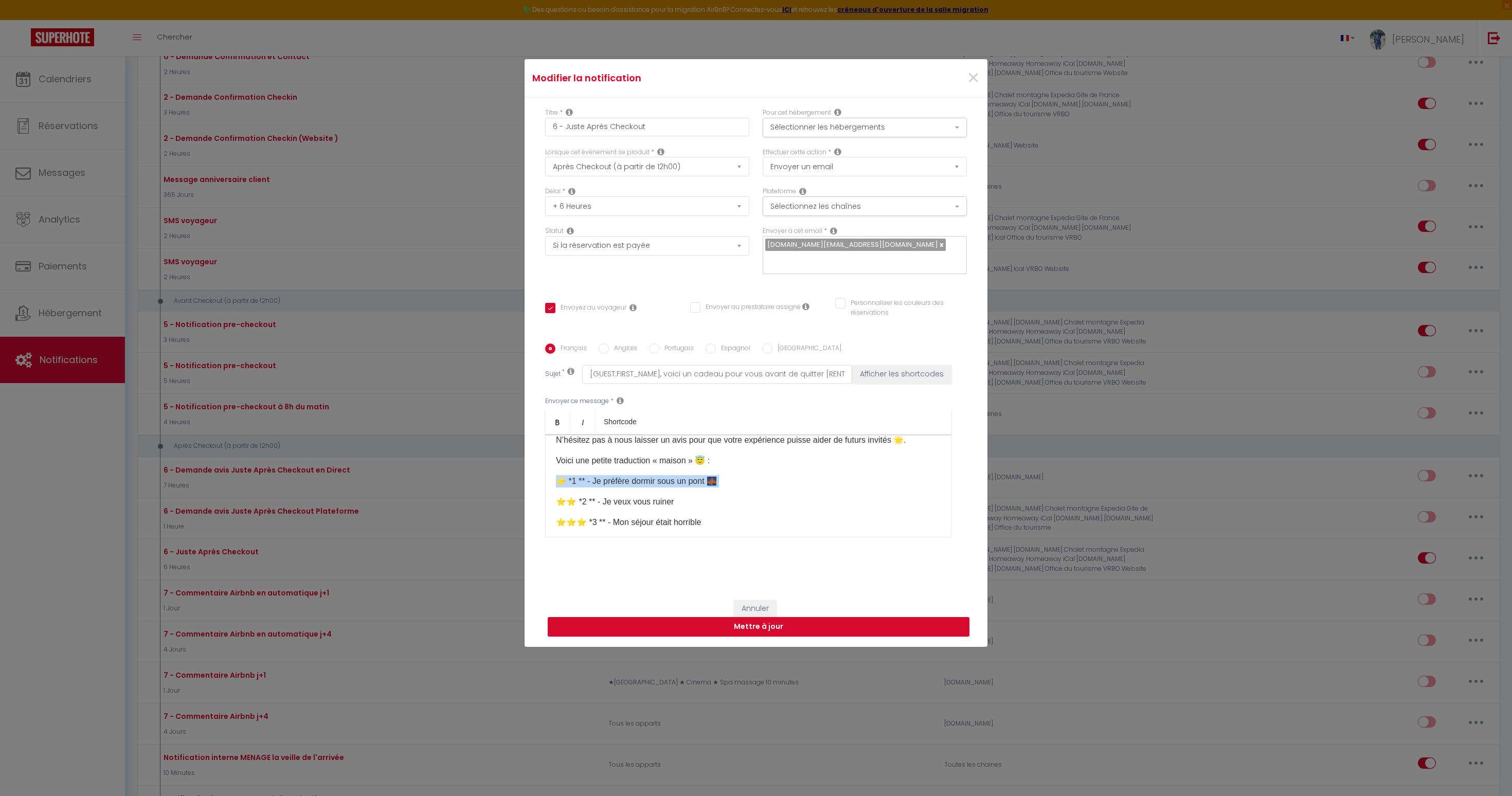
click at [660, 475] on p "⭐️ *1 ** - Je préfère dormir sous un pont 🌉" at bounding box center [748, 482] width 385 height 12
click at [652, 482] on p "⭐⭐️ *2 ** - Je veux vous ruiner" at bounding box center [748, 488] width 385 height 12
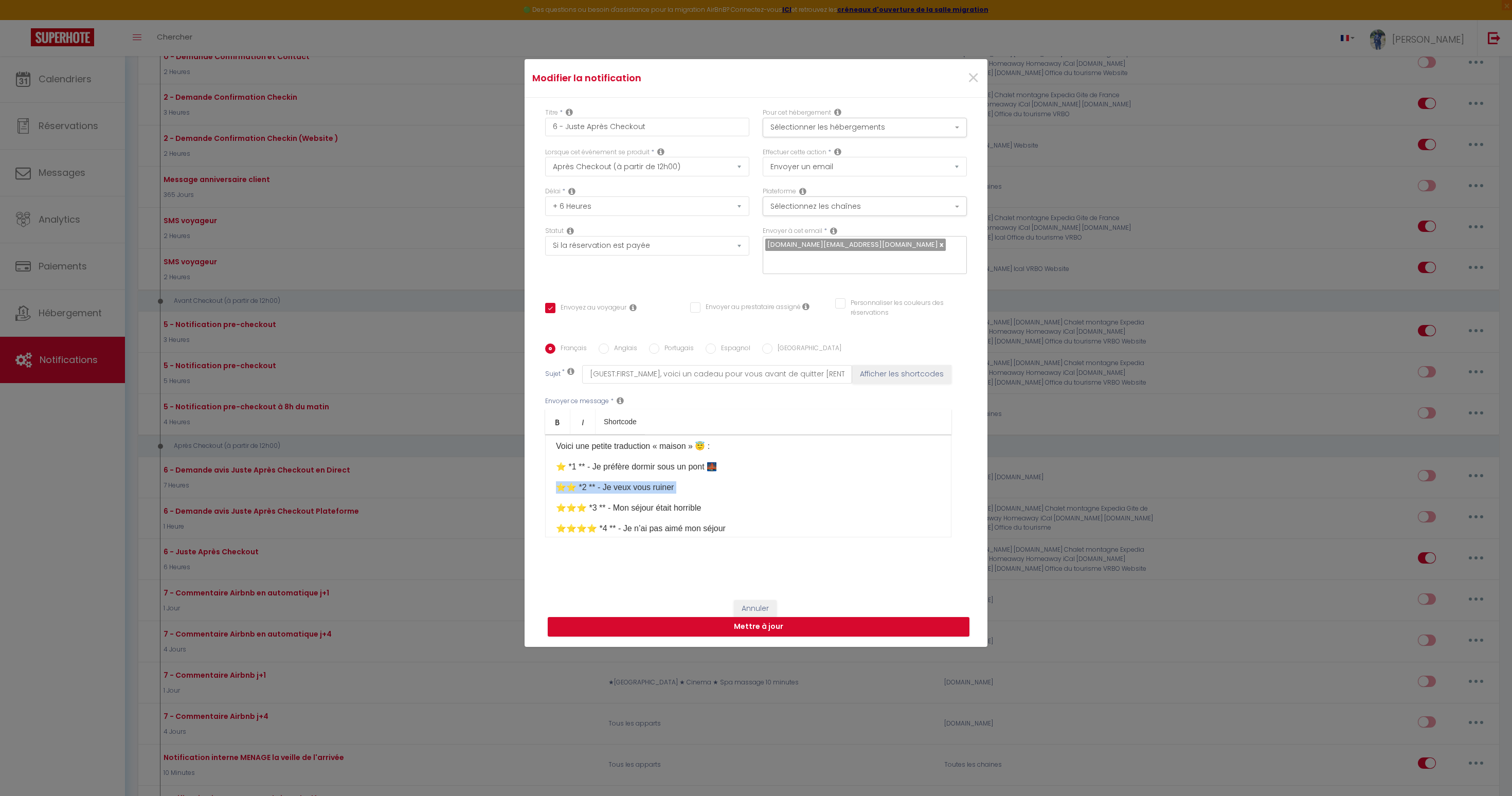
click at [652, 482] on p "⭐⭐️ *2 ** - Je veux vous ruiner" at bounding box center [748, 488] width 385 height 12
click at [650, 483] on p "⭐⭐⭐️ *3 ** - Mon séjour était horrible" at bounding box center [748, 490] width 385 height 12
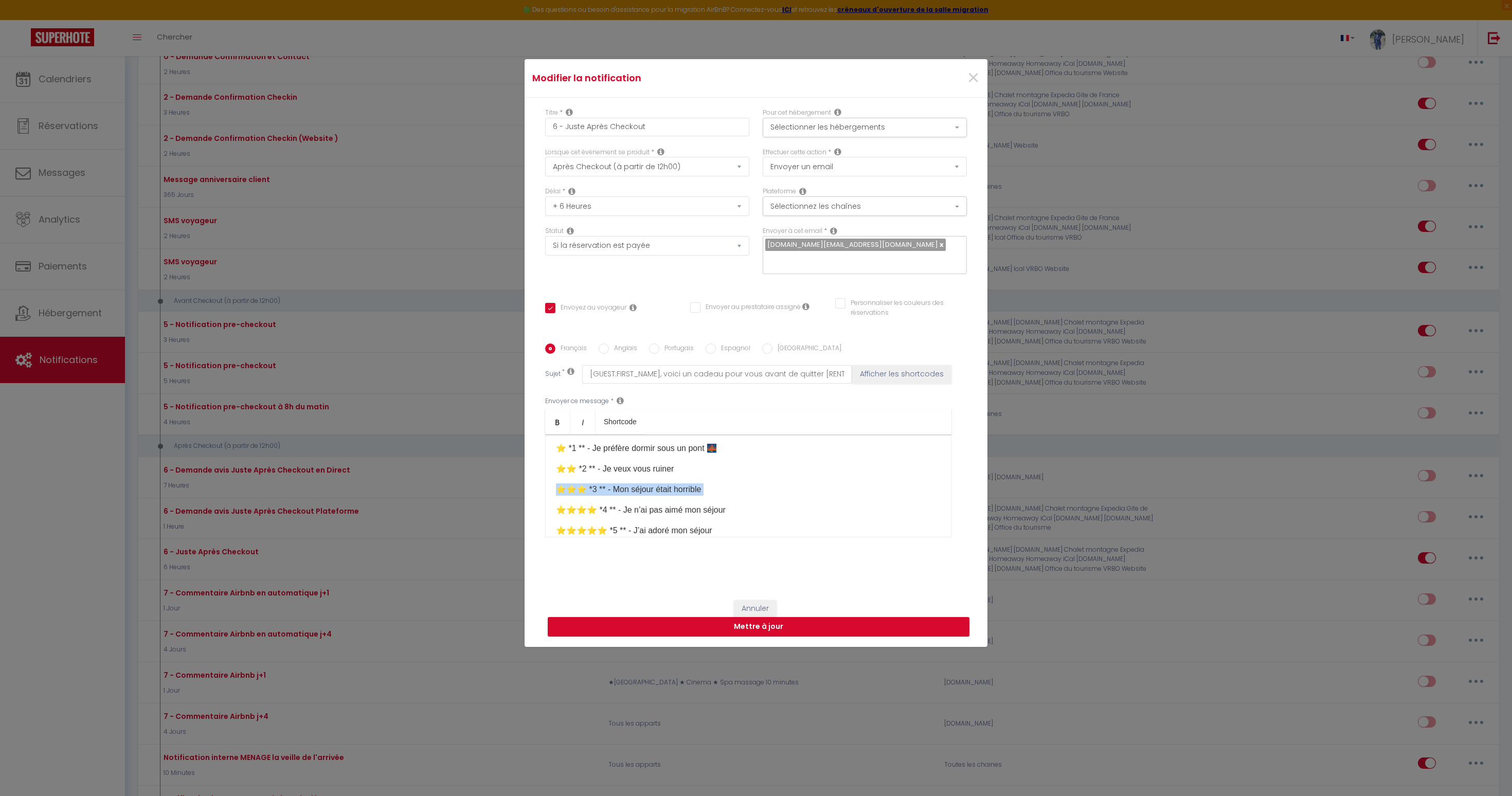
click at [650, 483] on p "⭐⭐⭐️ *3 ** - Mon séjour était horrible" at bounding box center [748, 490] width 385 height 12
click at [650, 486] on p "⭐⭐⭐⭐️ *4 ** - Je n’ai pas aimé mon séjour" at bounding box center [748, 493] width 385 height 12
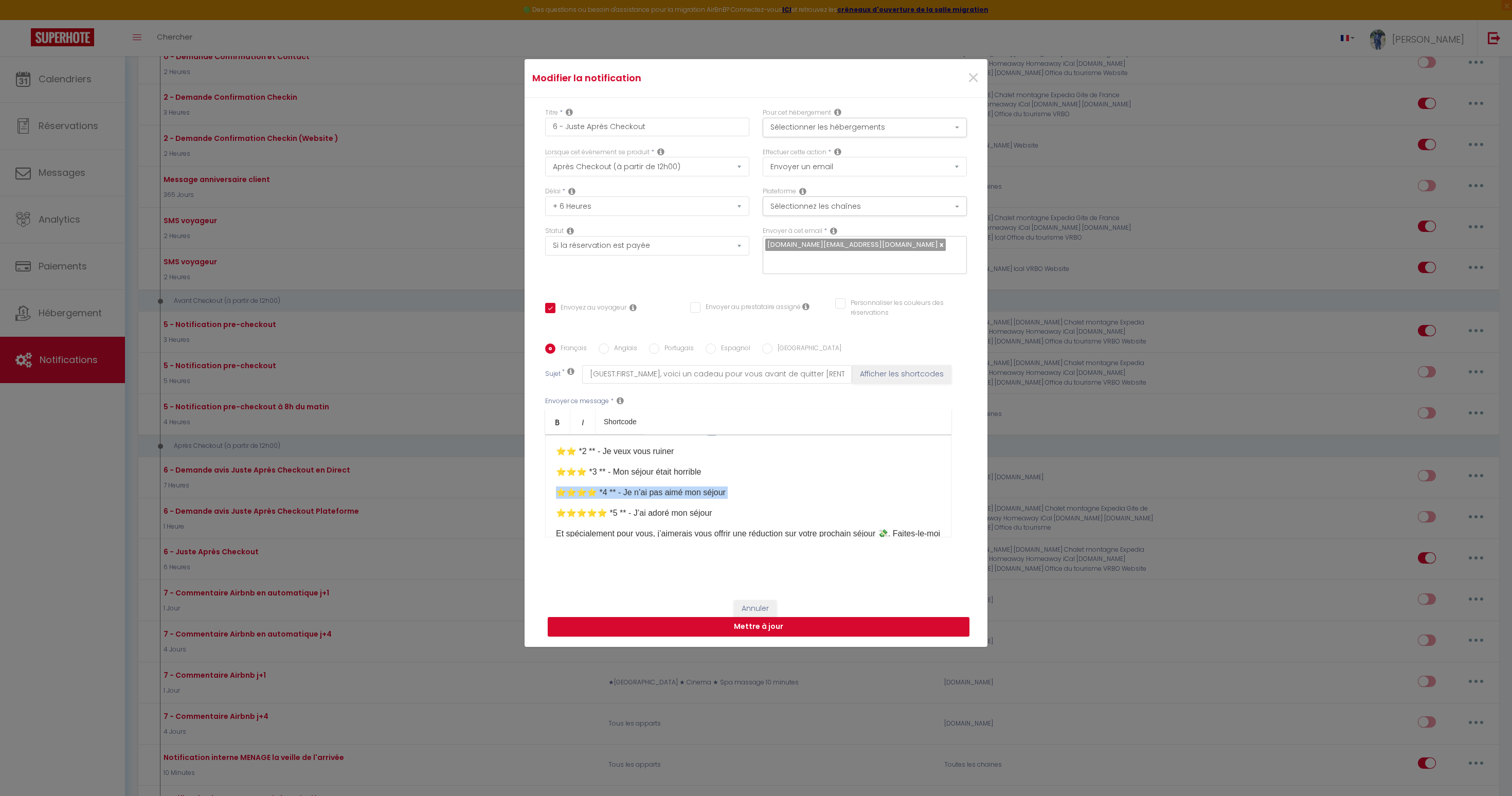
click at [650, 486] on p "⭐⭐⭐⭐️ *4 ** - Je n’ai pas aimé mon séjour" at bounding box center [748, 493] width 385 height 12
click at [658, 507] on p "⭐⭐⭐⭐⭐️ *5 ** - J’ai adoré mon séjour" at bounding box center [748, 514] width 385 height 12
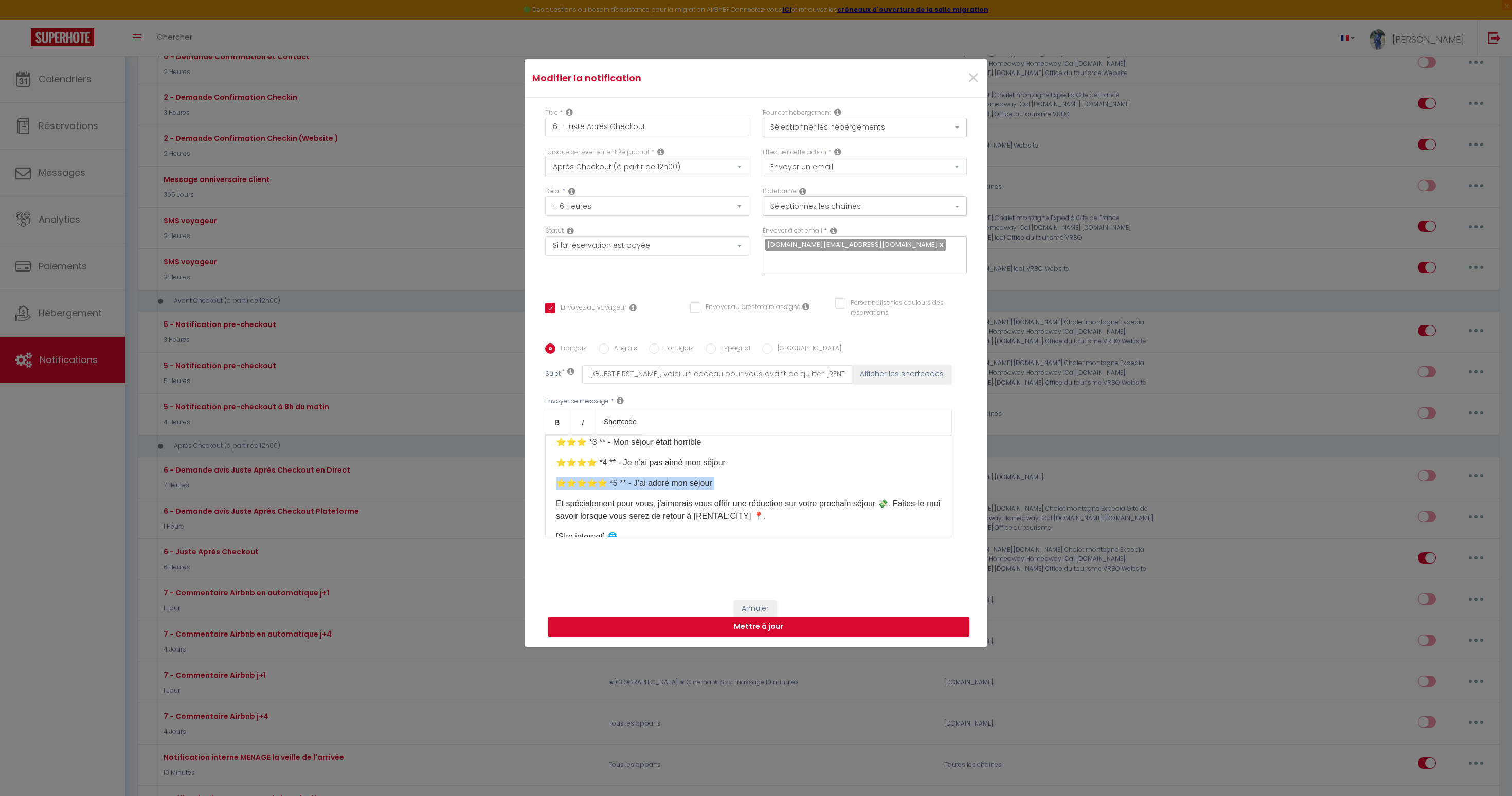
scroll to position [209, 0]
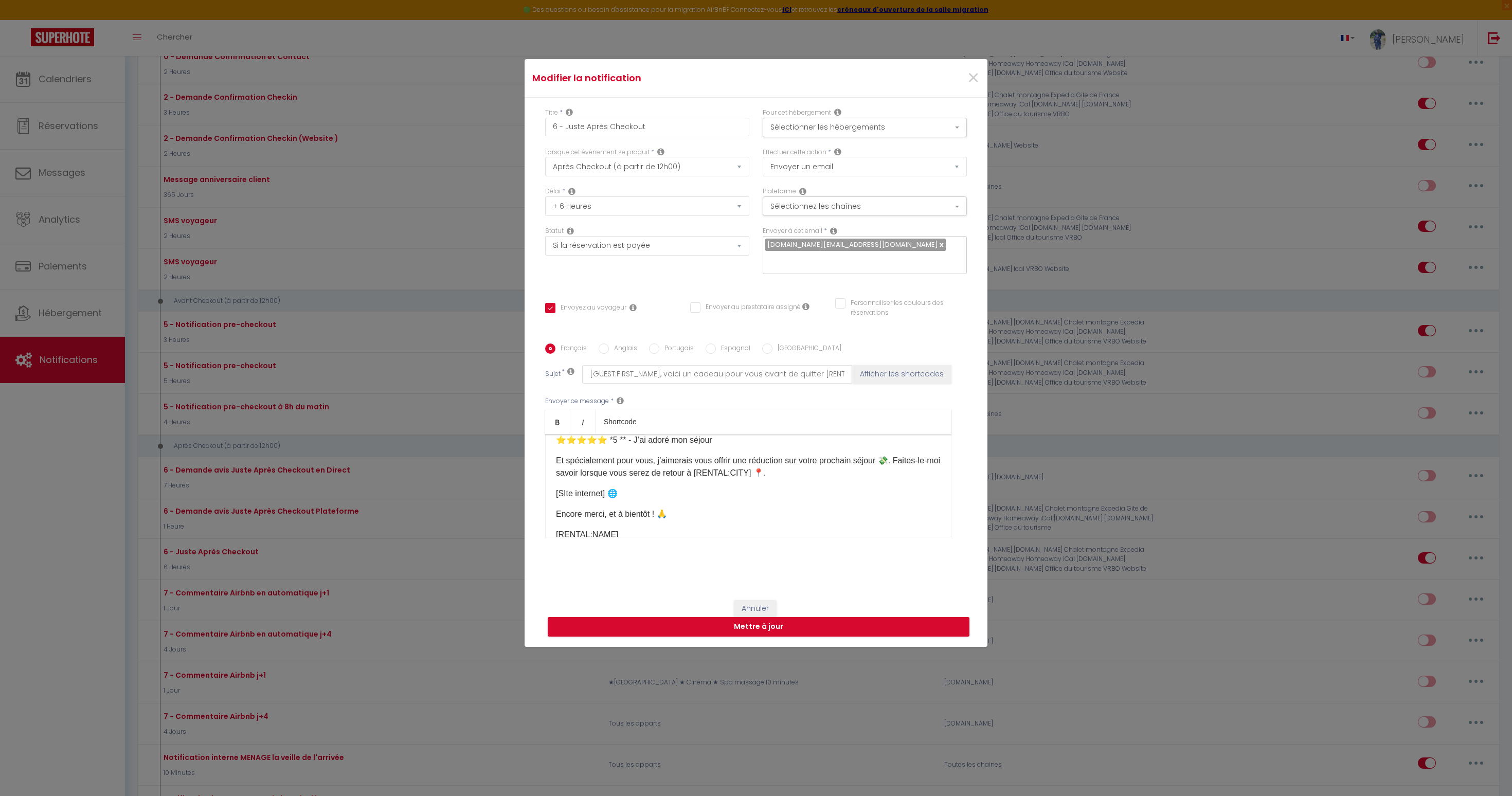
click at [599, 488] on p "[SIte internet]​ 🌐" at bounding box center [748, 494] width 385 height 12
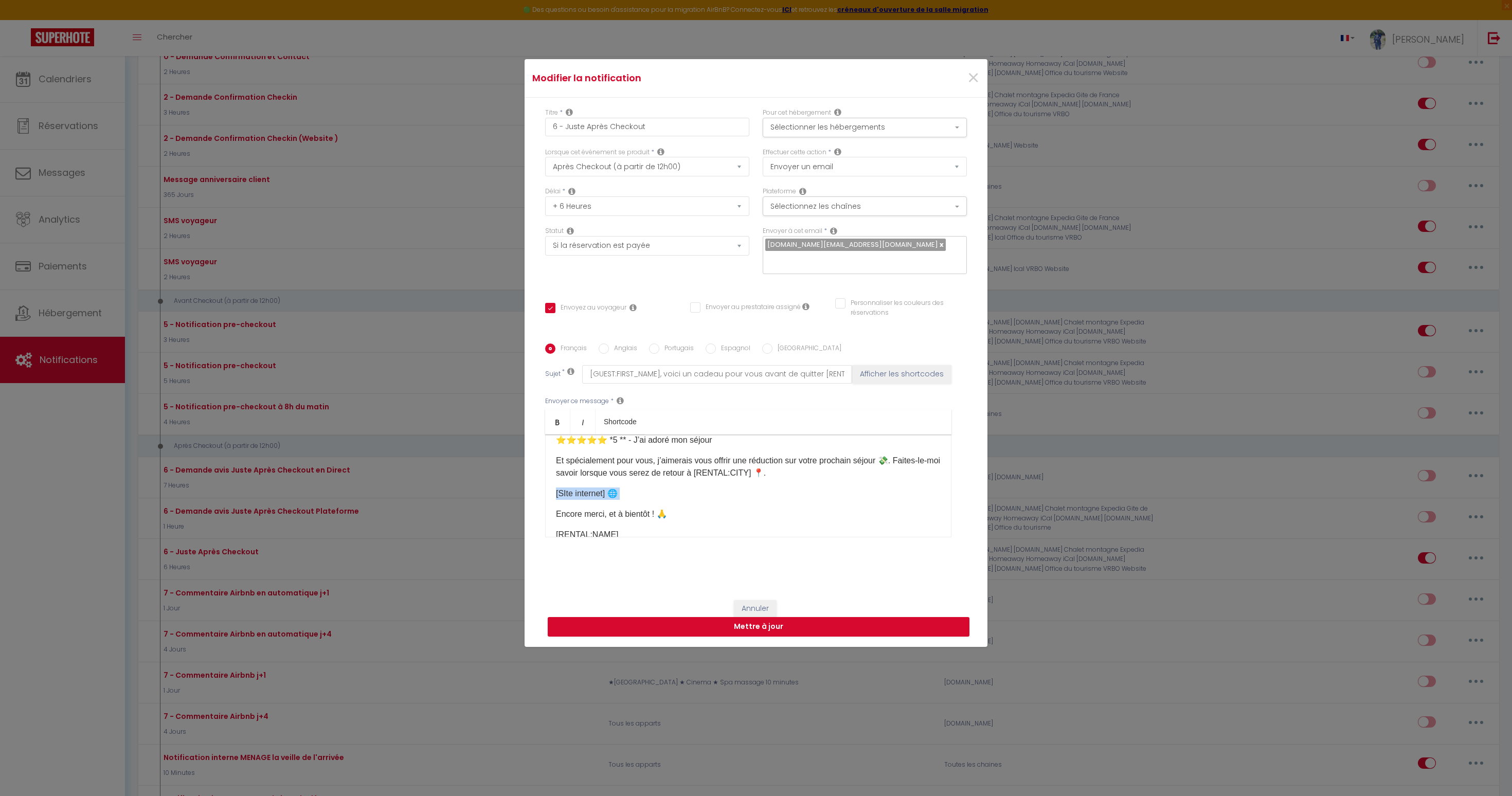
click at [599, 488] on p "[SIte internet]​ 🌐" at bounding box center [748, 494] width 385 height 12
click at [745, 601] on button "Annuler" at bounding box center [755, 609] width 43 height 17
type input "6 - Juste Après Checkout"
checkbox input "true"
checkbox input "false"
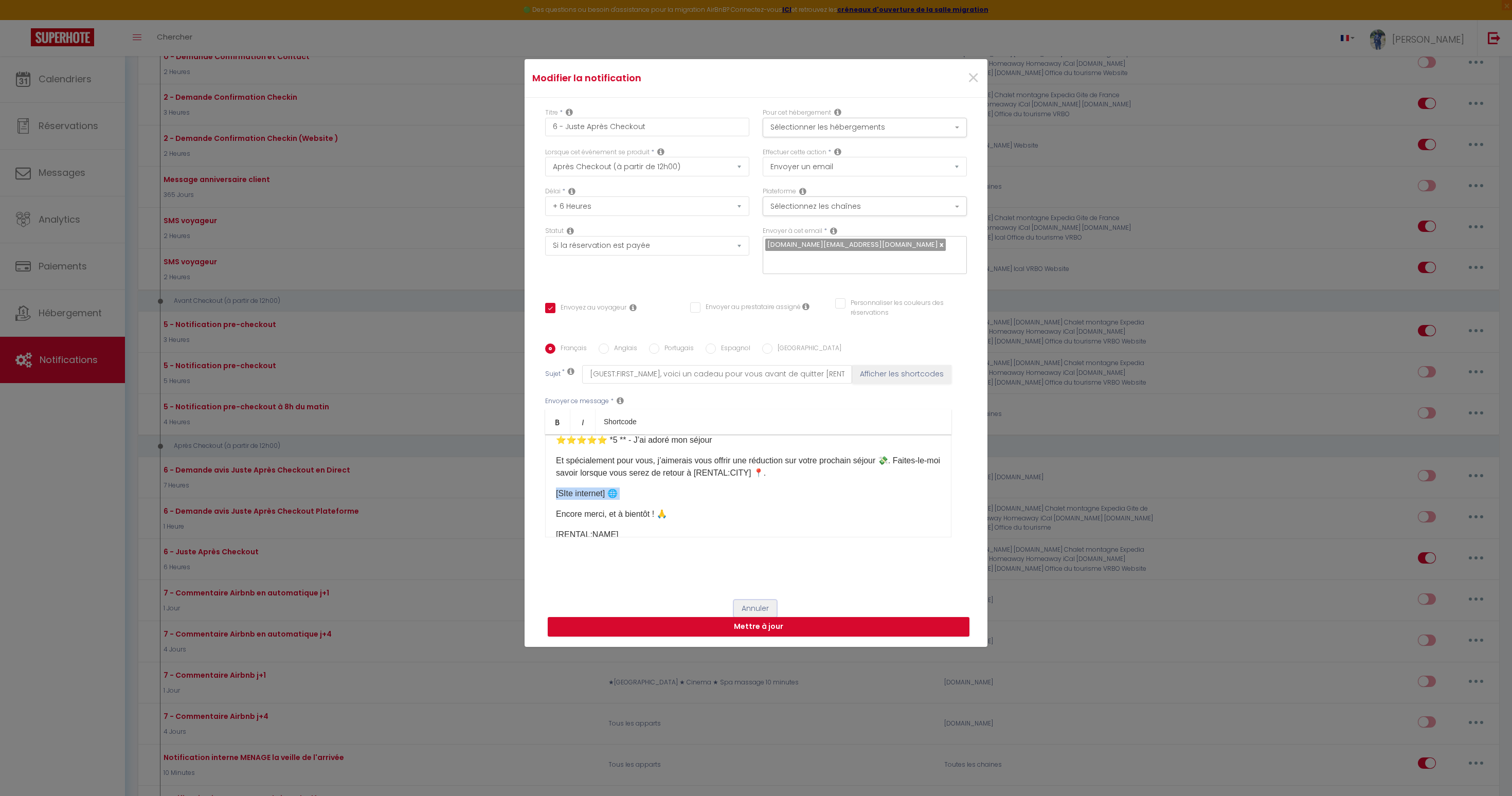
checkbox input "false"
radio input "true"
type input "[GUEST:FIRST_NAME], voici un cadeau pour vous avant de quitter [RENTAL:CITY]"
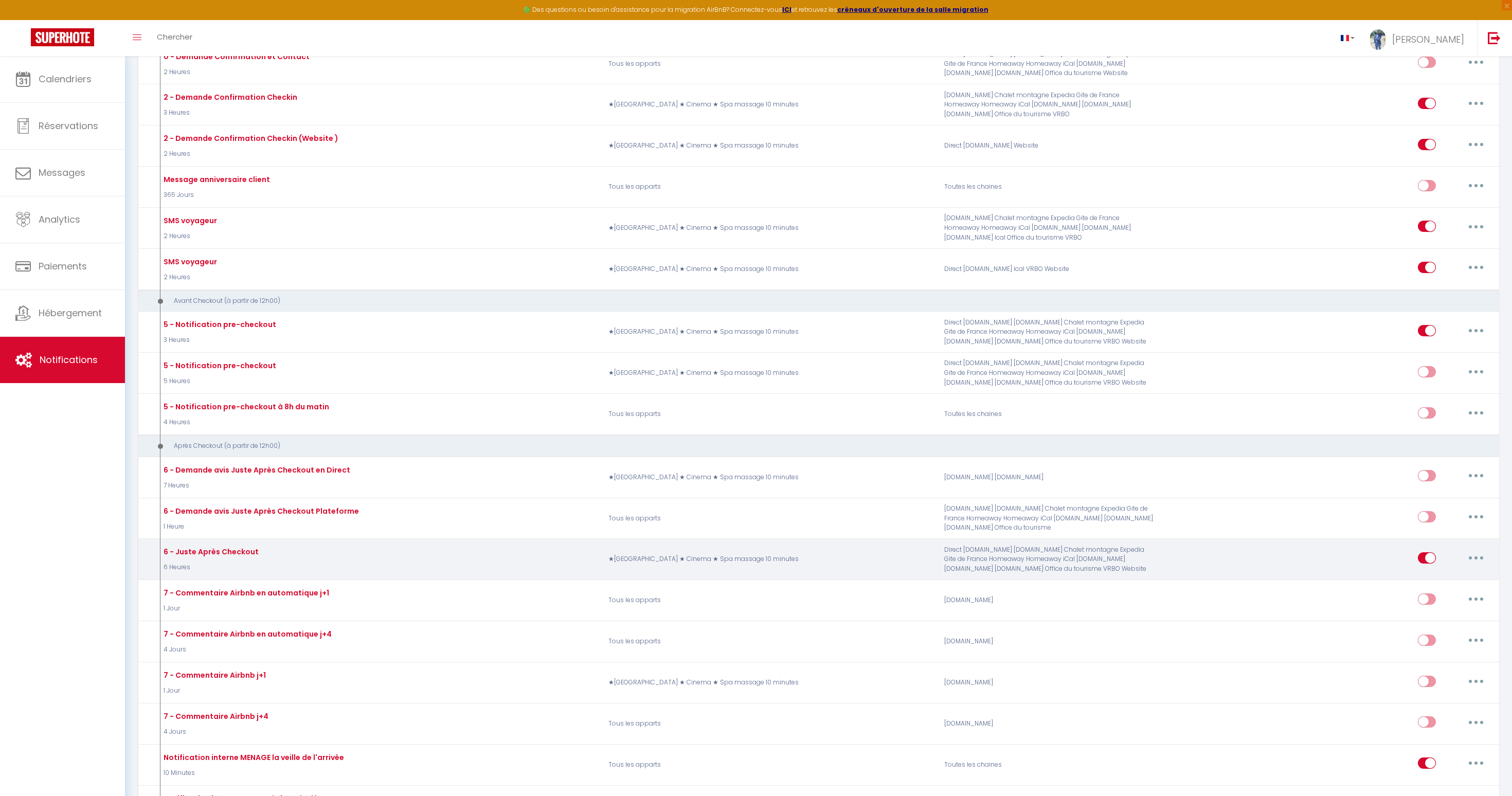
click at [1482, 554] on button "button" at bounding box center [1476, 558] width 29 height 17
click at [1424, 582] on link "Editer" at bounding box center [1449, 581] width 76 height 17
checkbox input "true"
checkbox input "false"
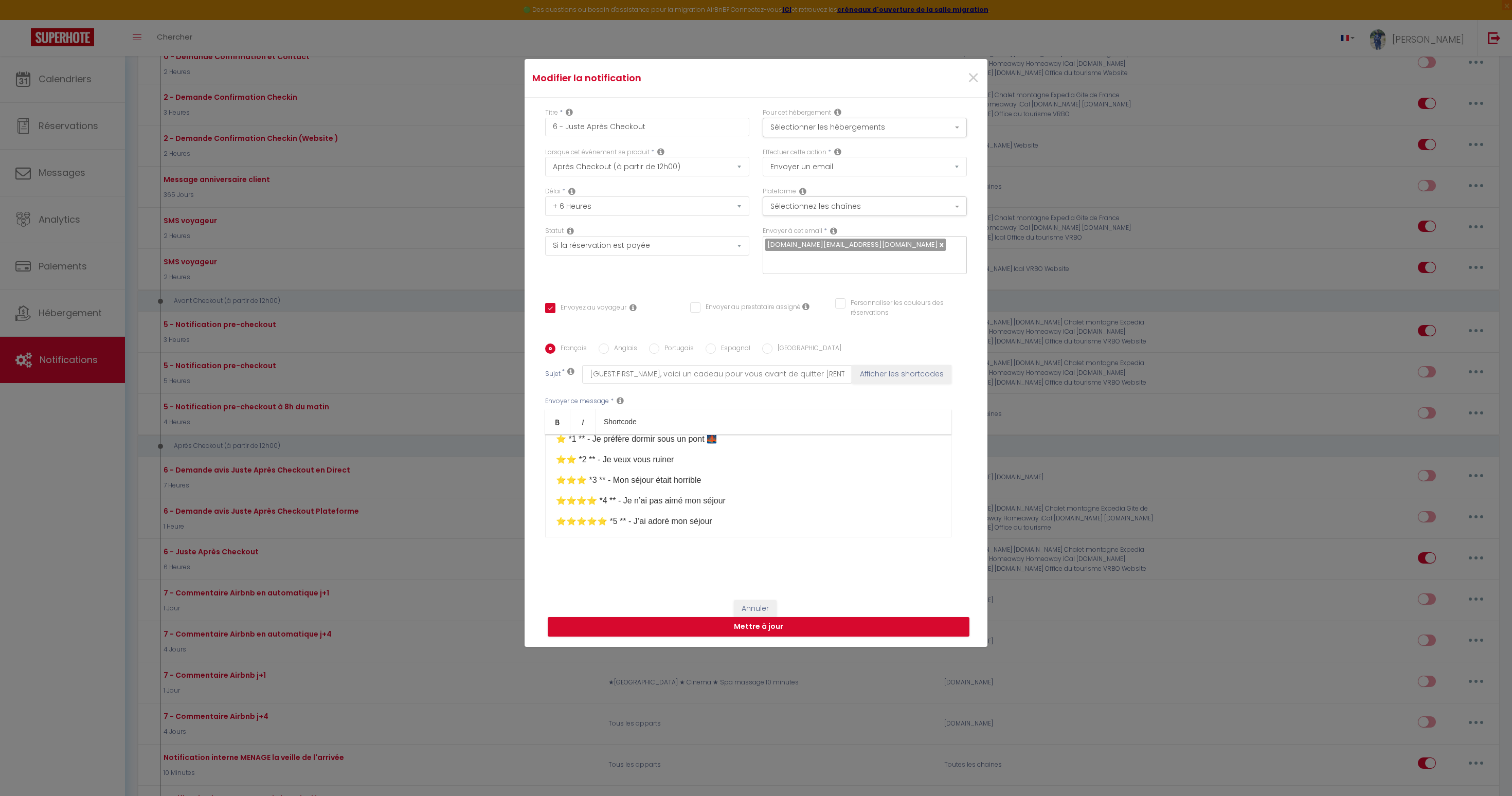
scroll to position [120, 0]
click at [753, 601] on button "Annuler" at bounding box center [755, 609] width 43 height 17
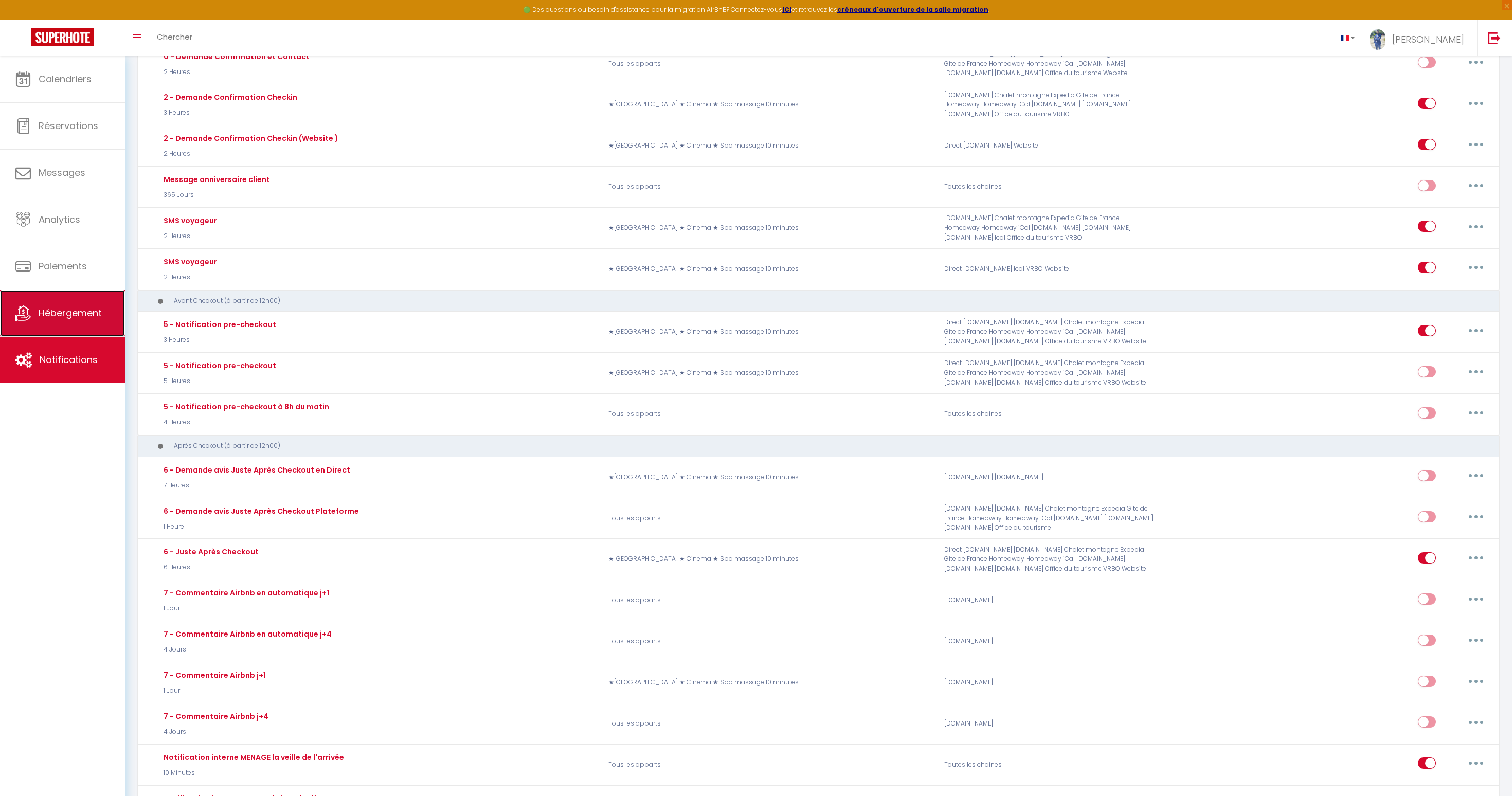
click at [66, 334] on link "Hébergement" at bounding box center [62, 313] width 125 height 46
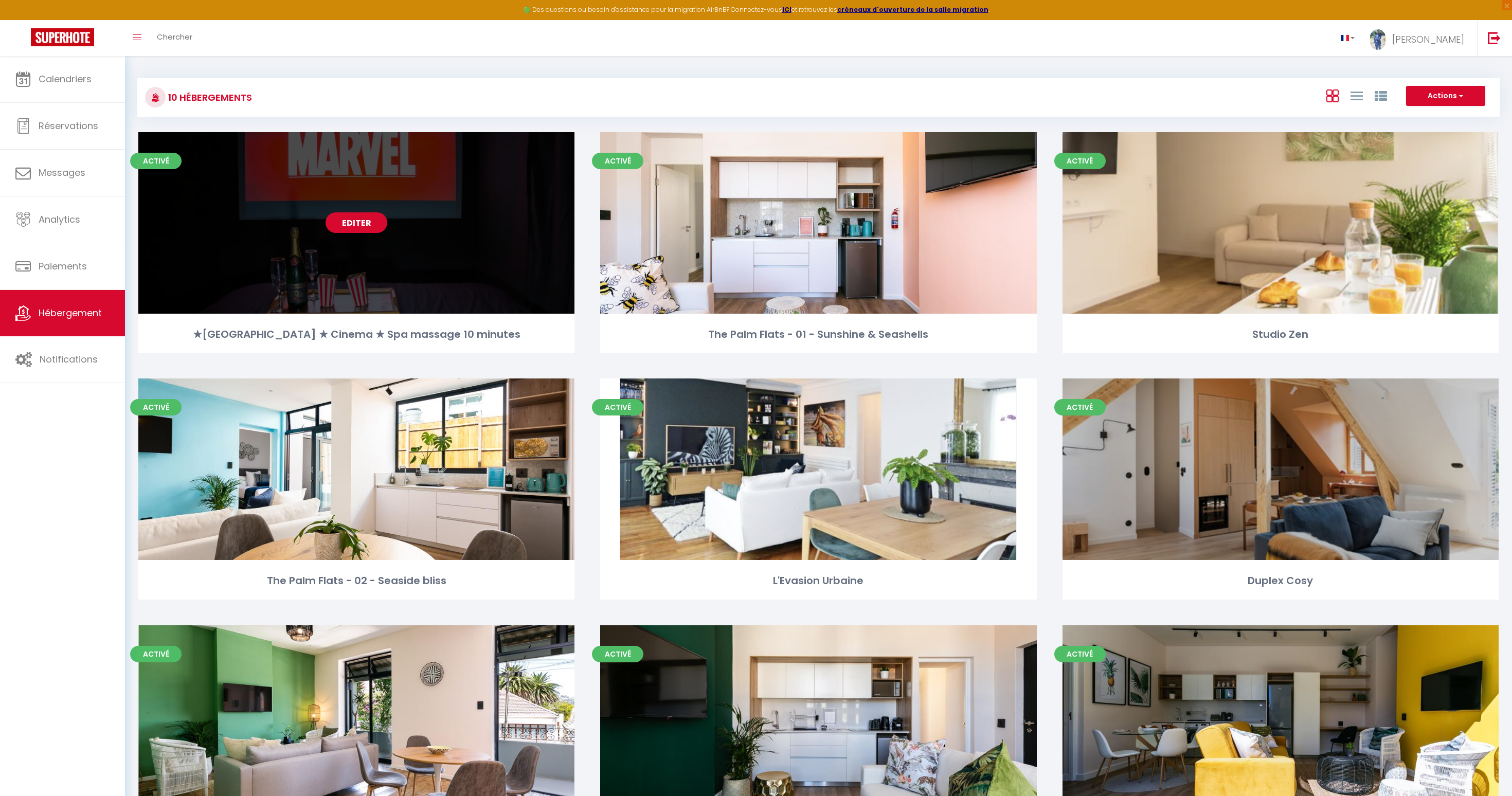
click at [354, 211] on div "Editer" at bounding box center [356, 223] width 436 height 181
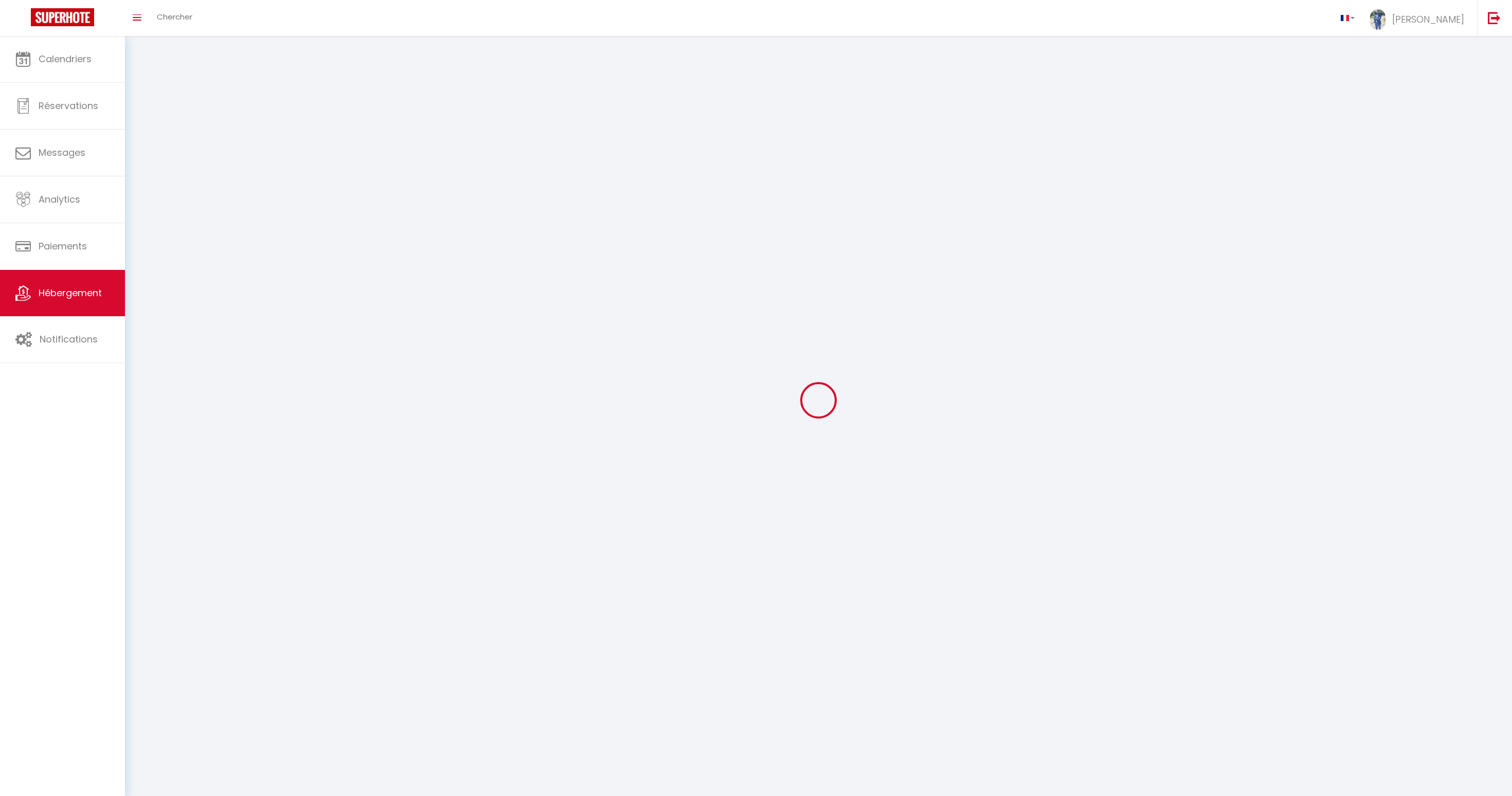
select select "28"
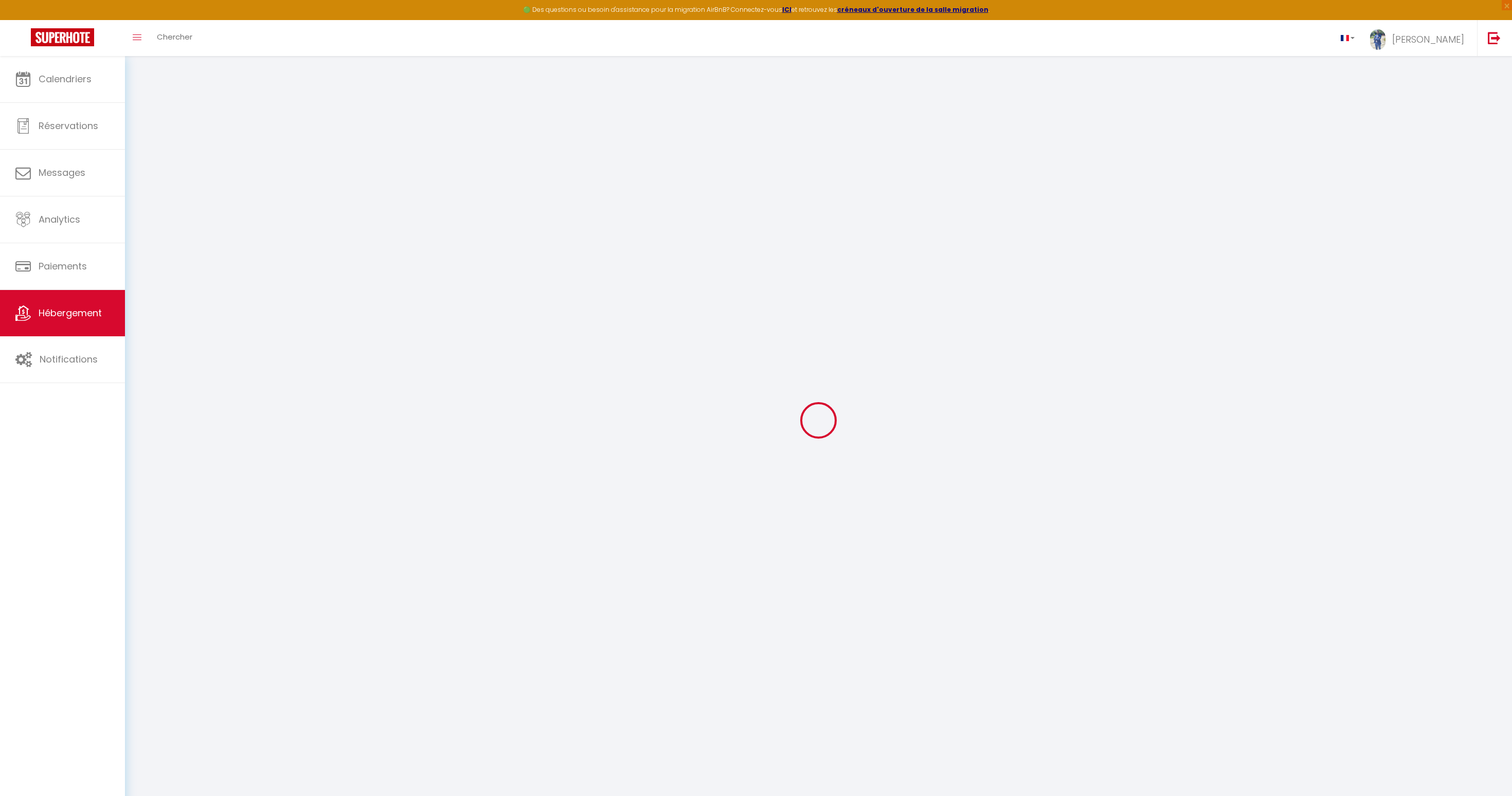
select select
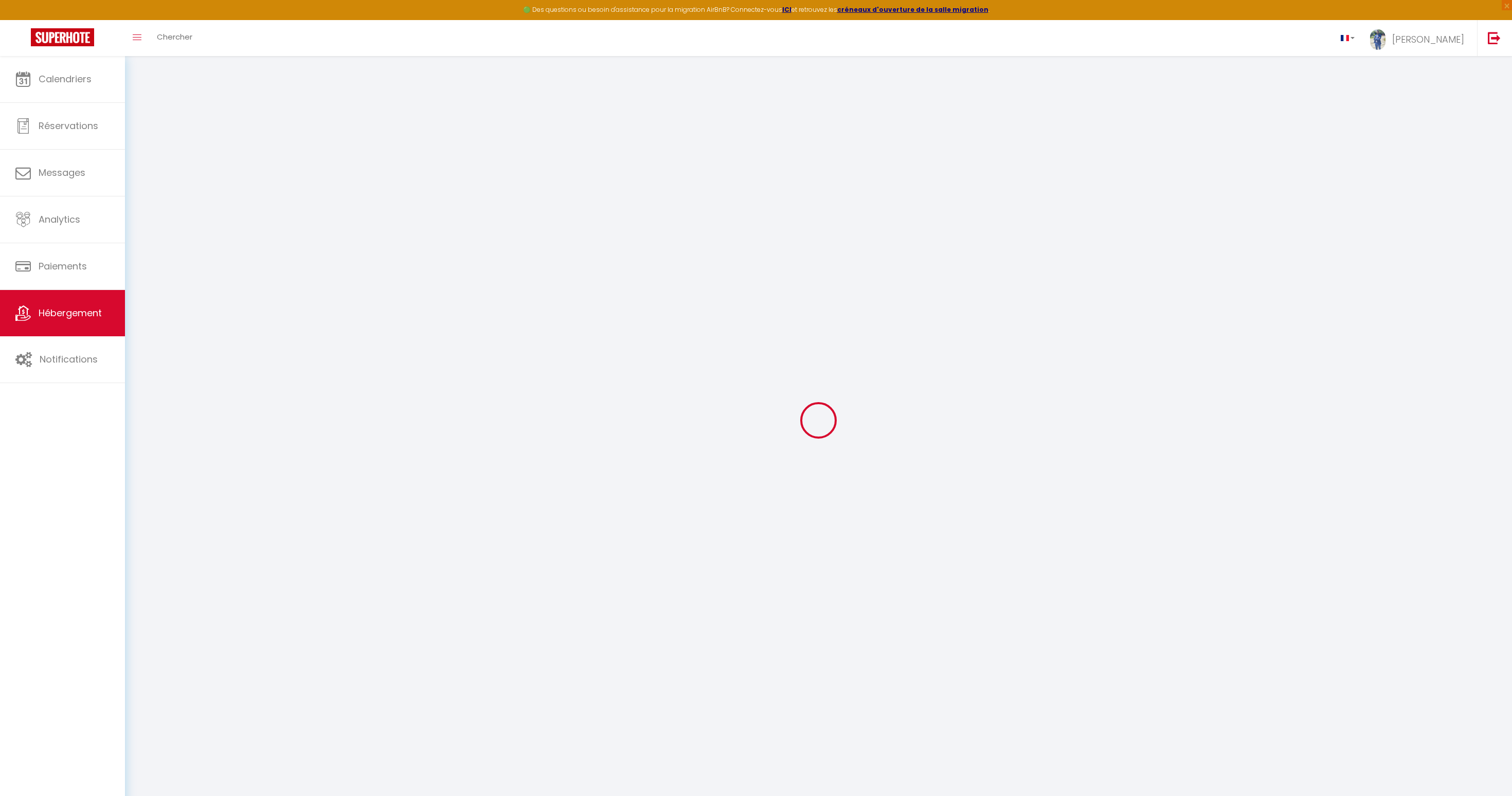
select select
checkbox input "false"
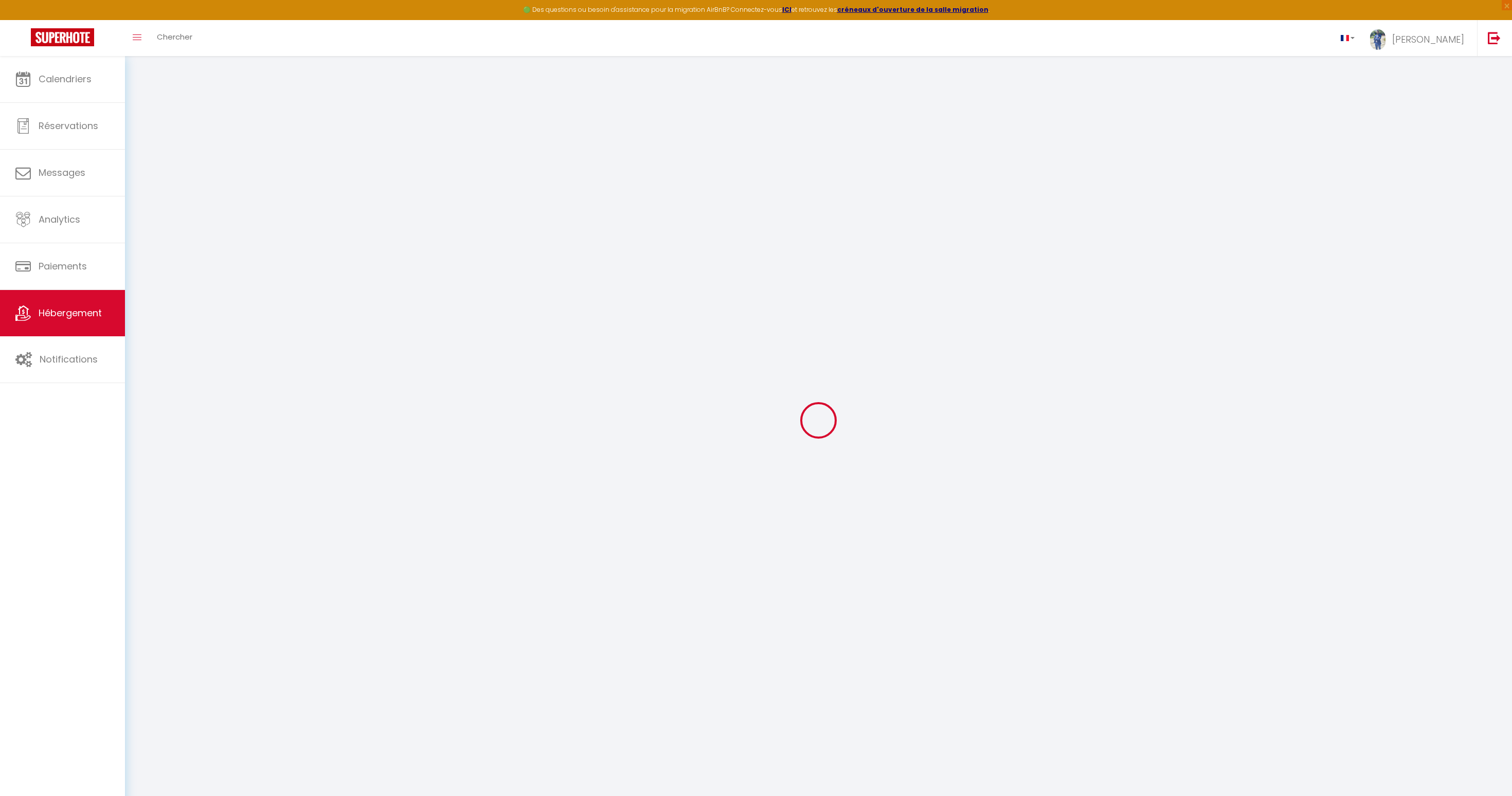
select select
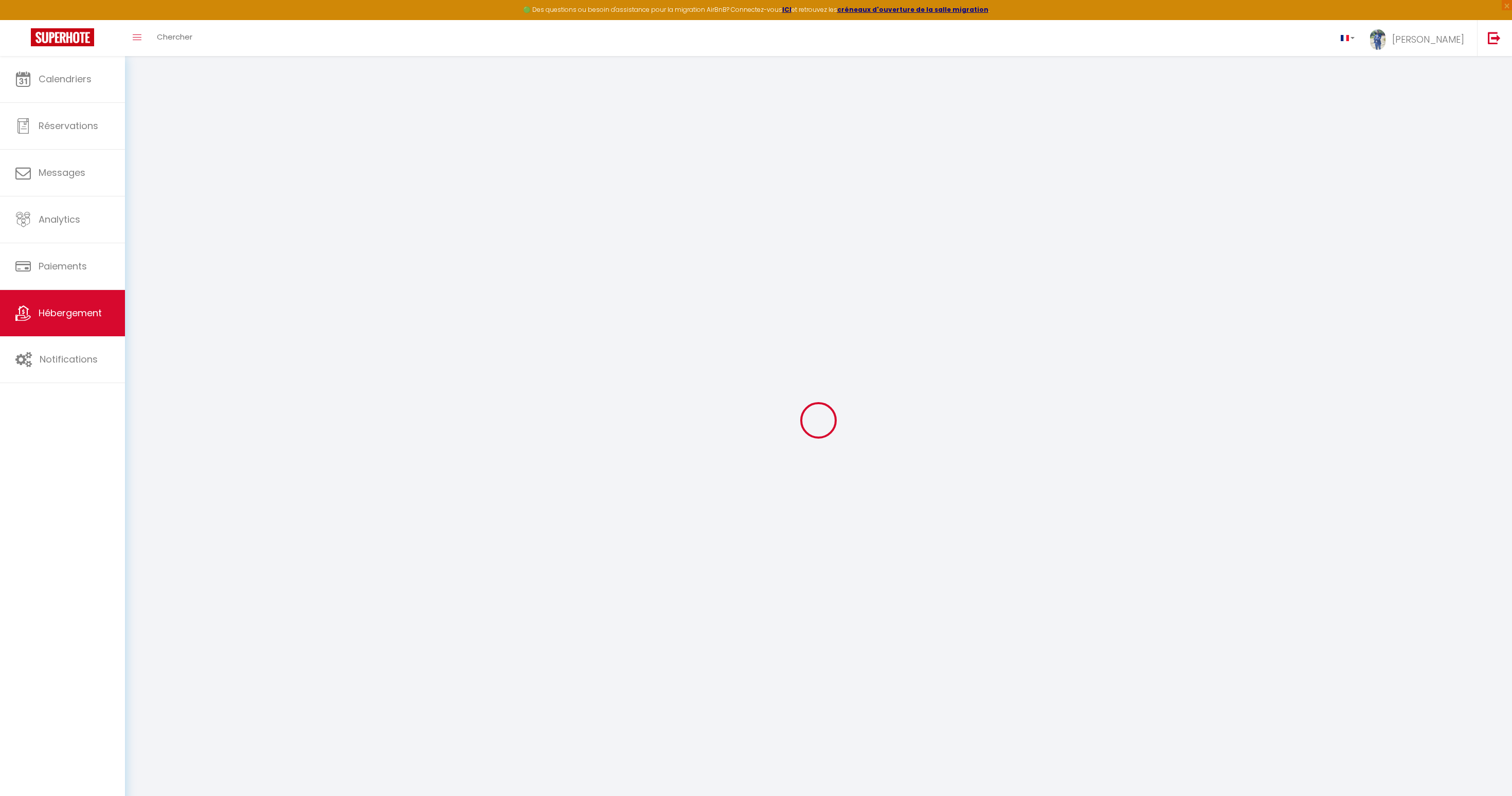
select select
checkbox input "false"
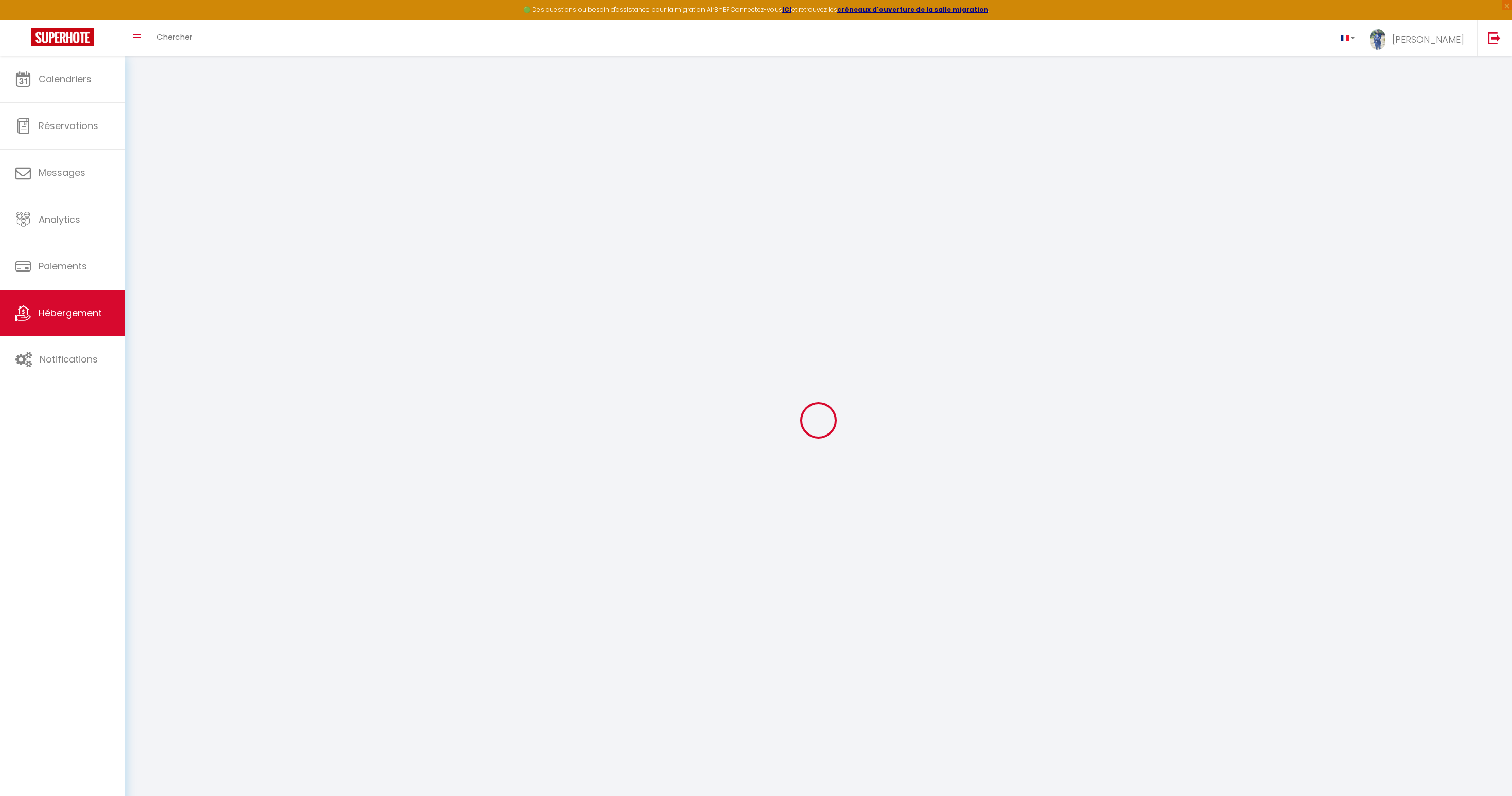
checkbox input "false"
select select
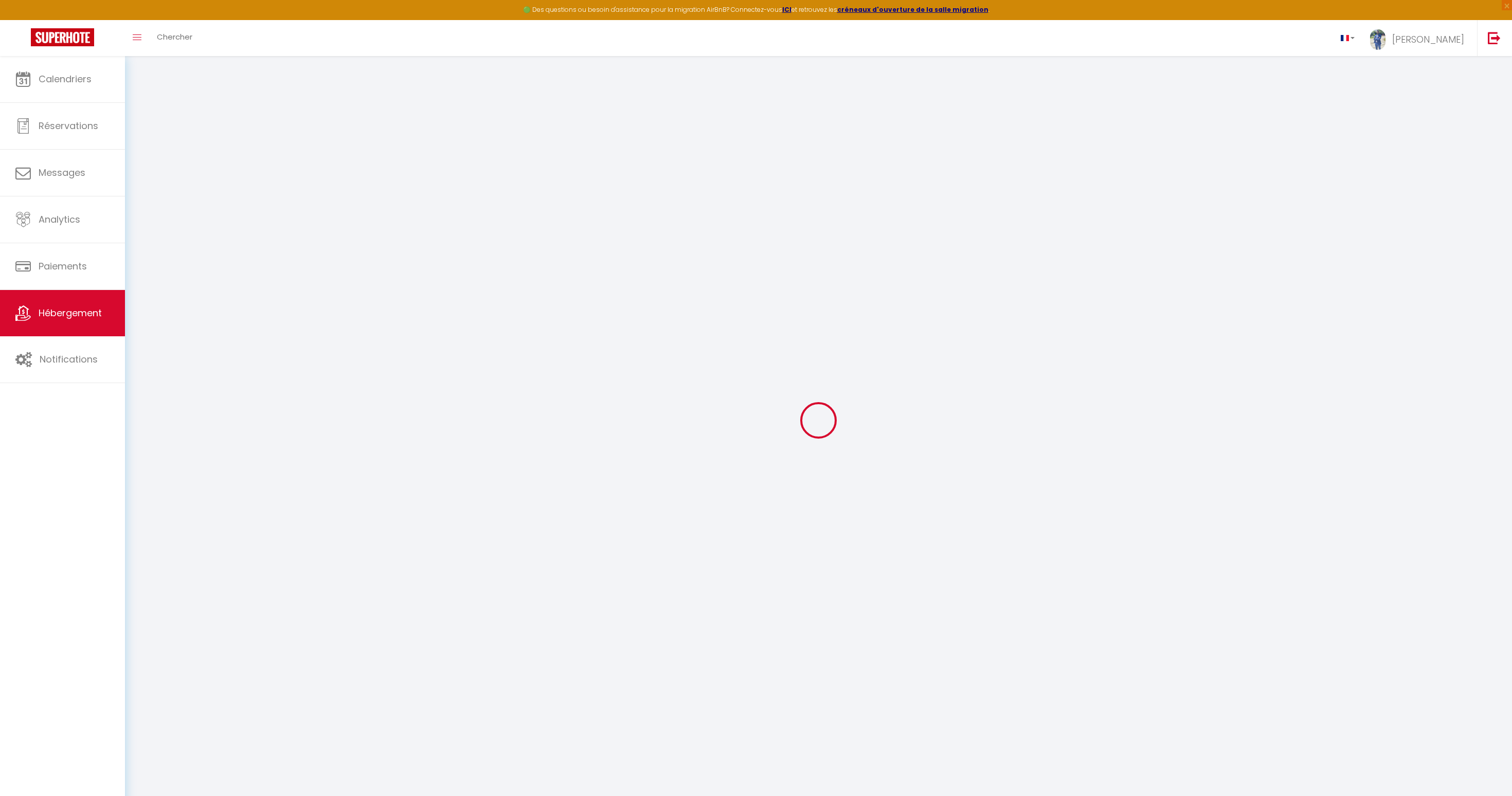
select select
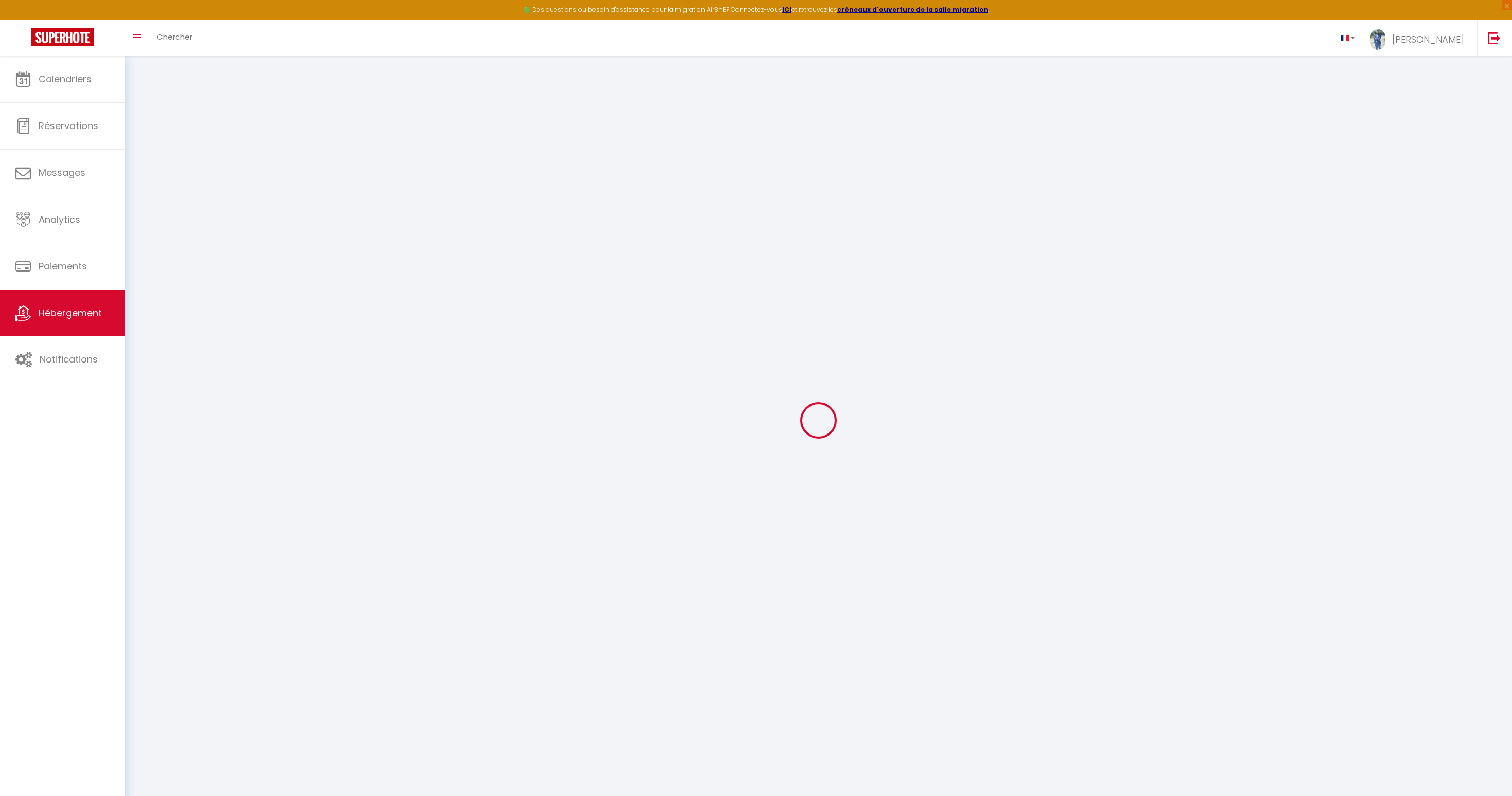
checkbox input "false"
select select
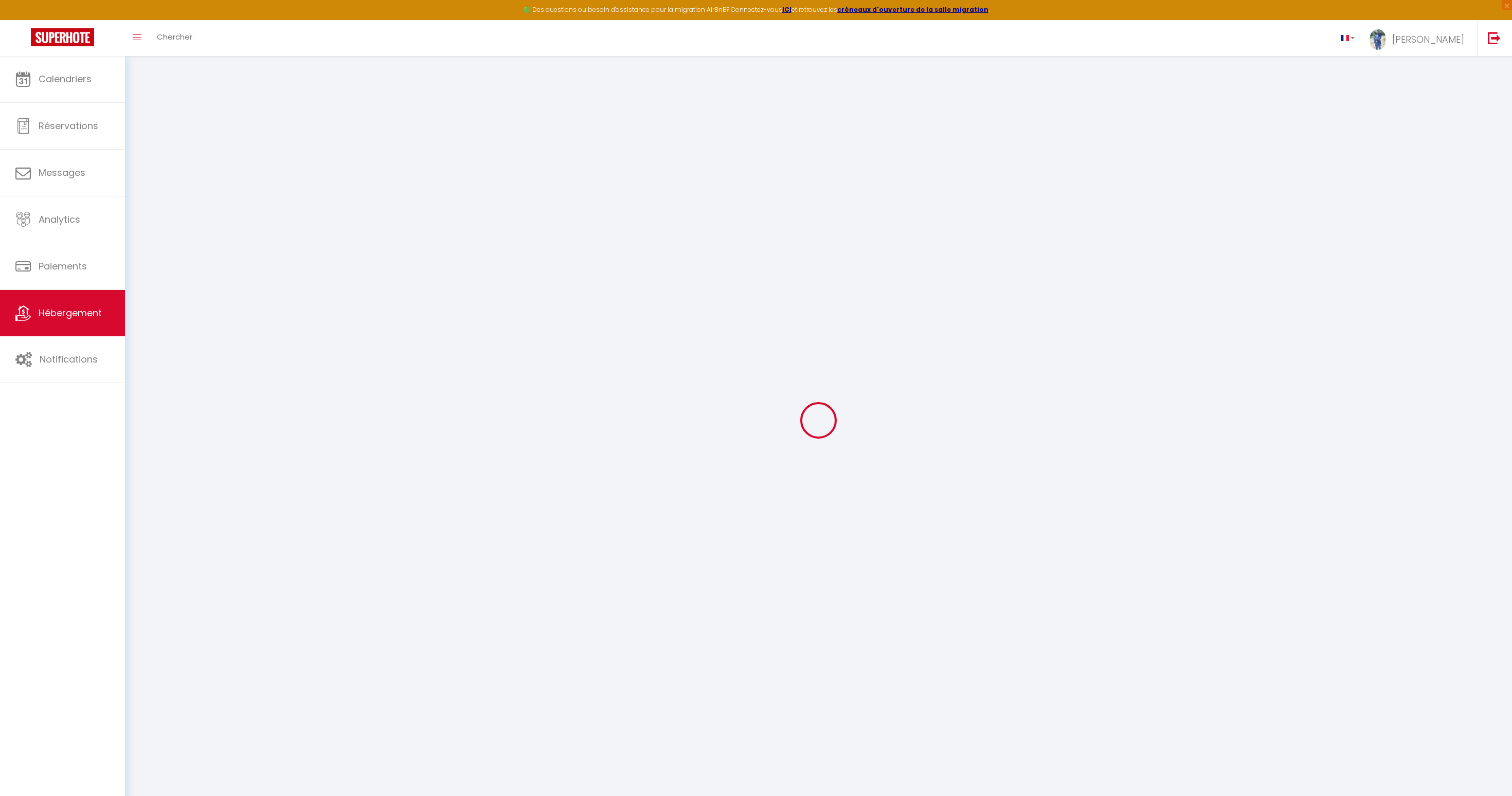
select select
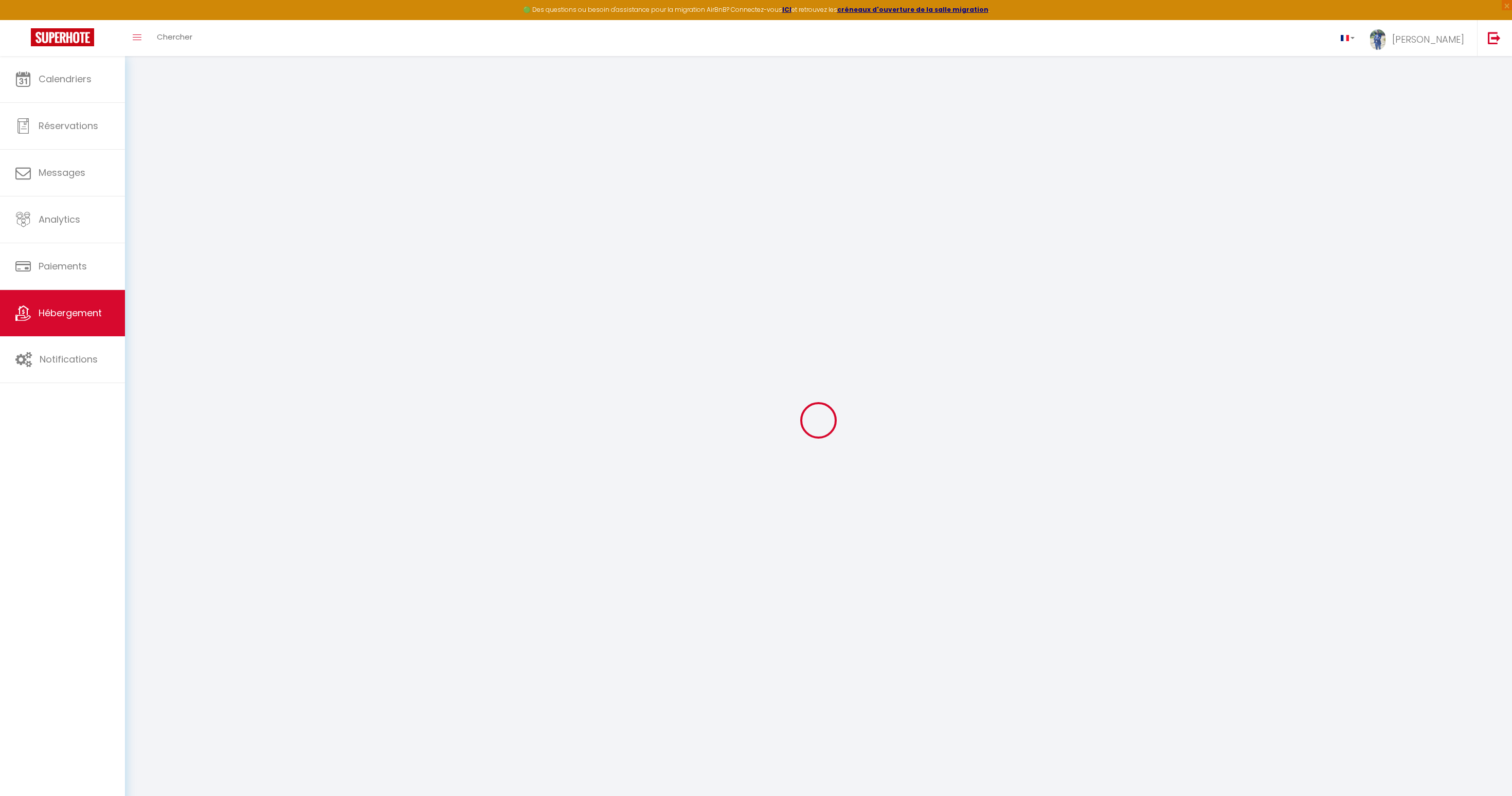
select select
checkbox input "false"
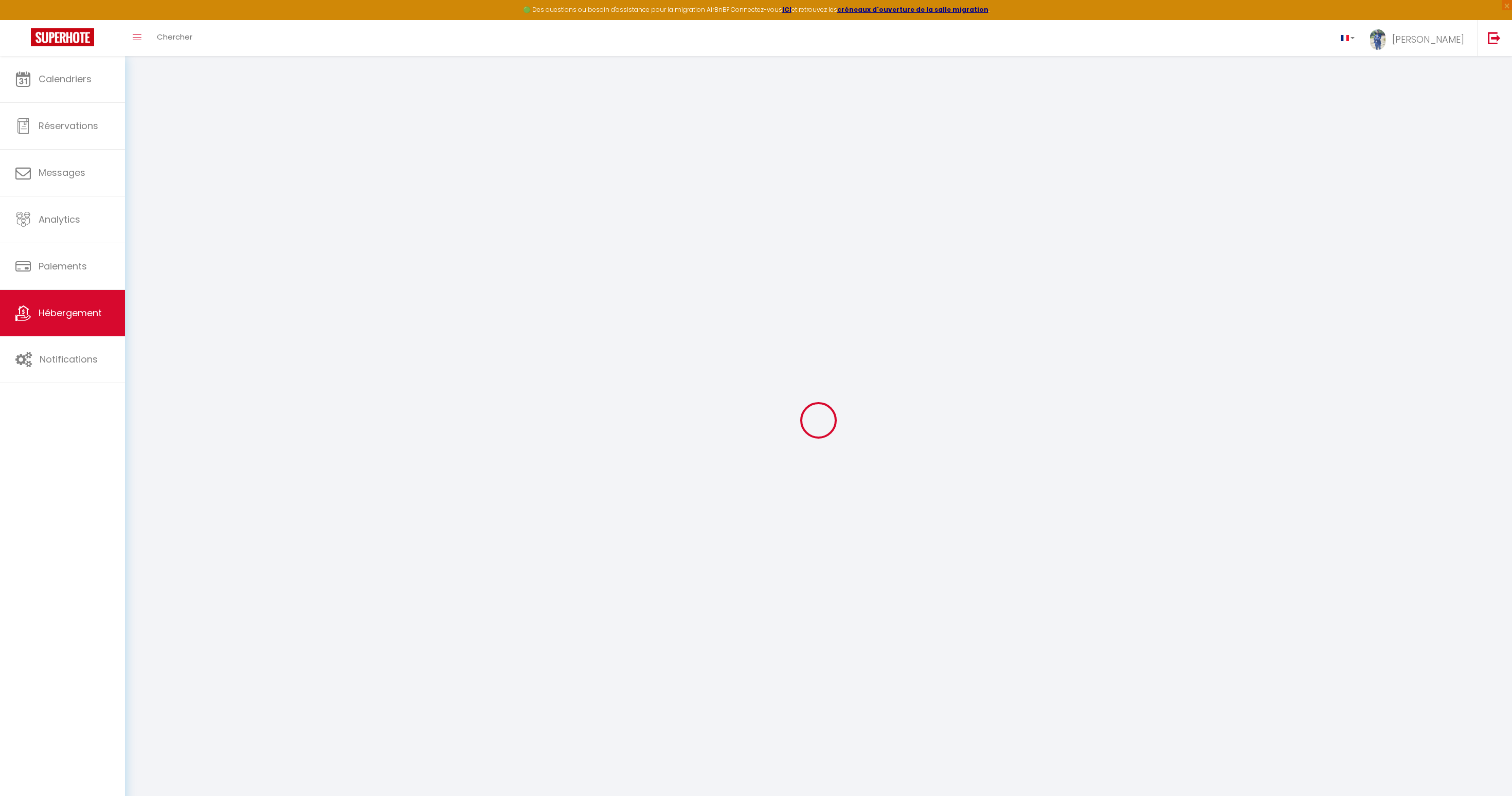
checkbox input "false"
select select
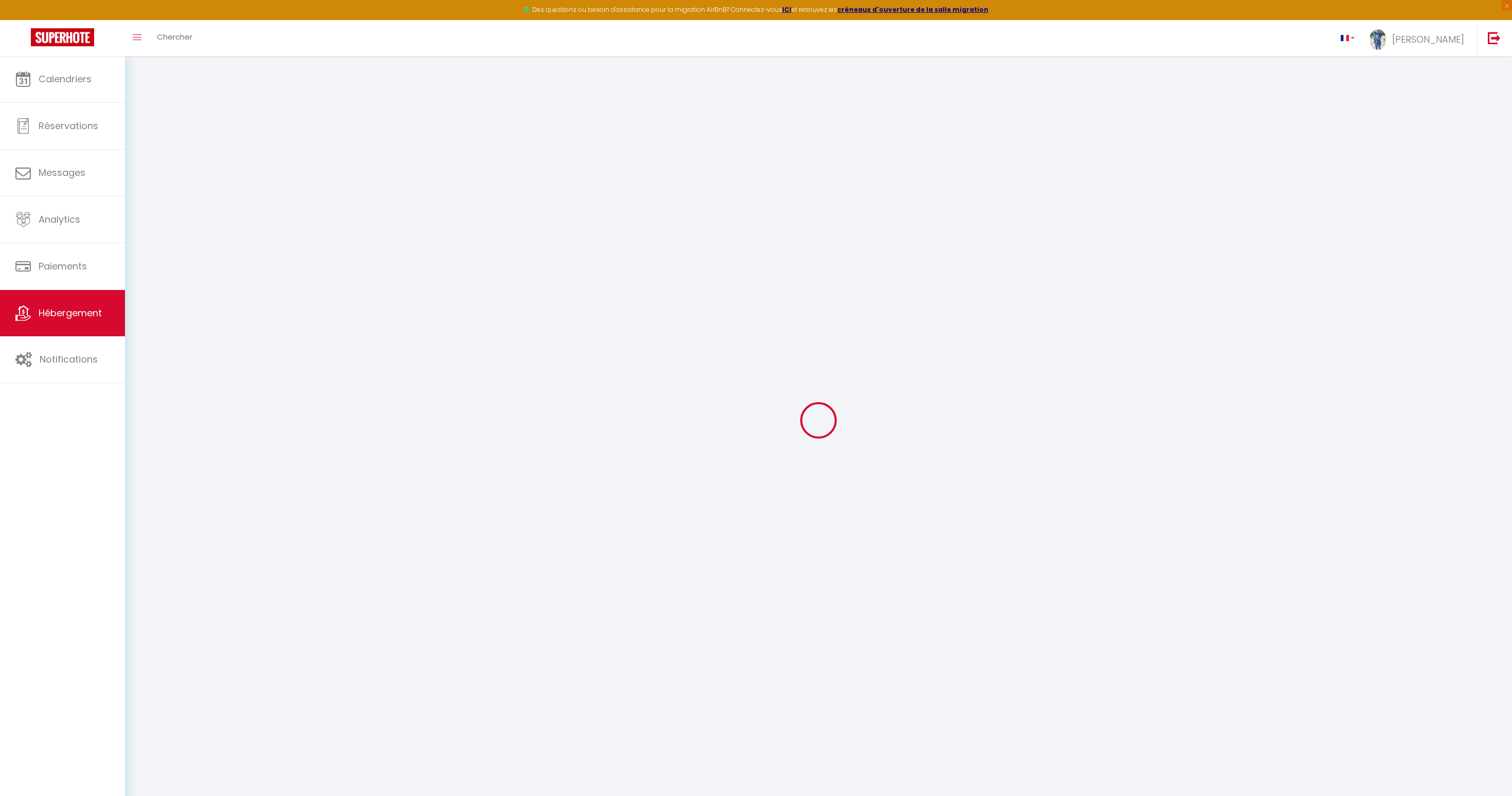
select select
checkbox input "false"
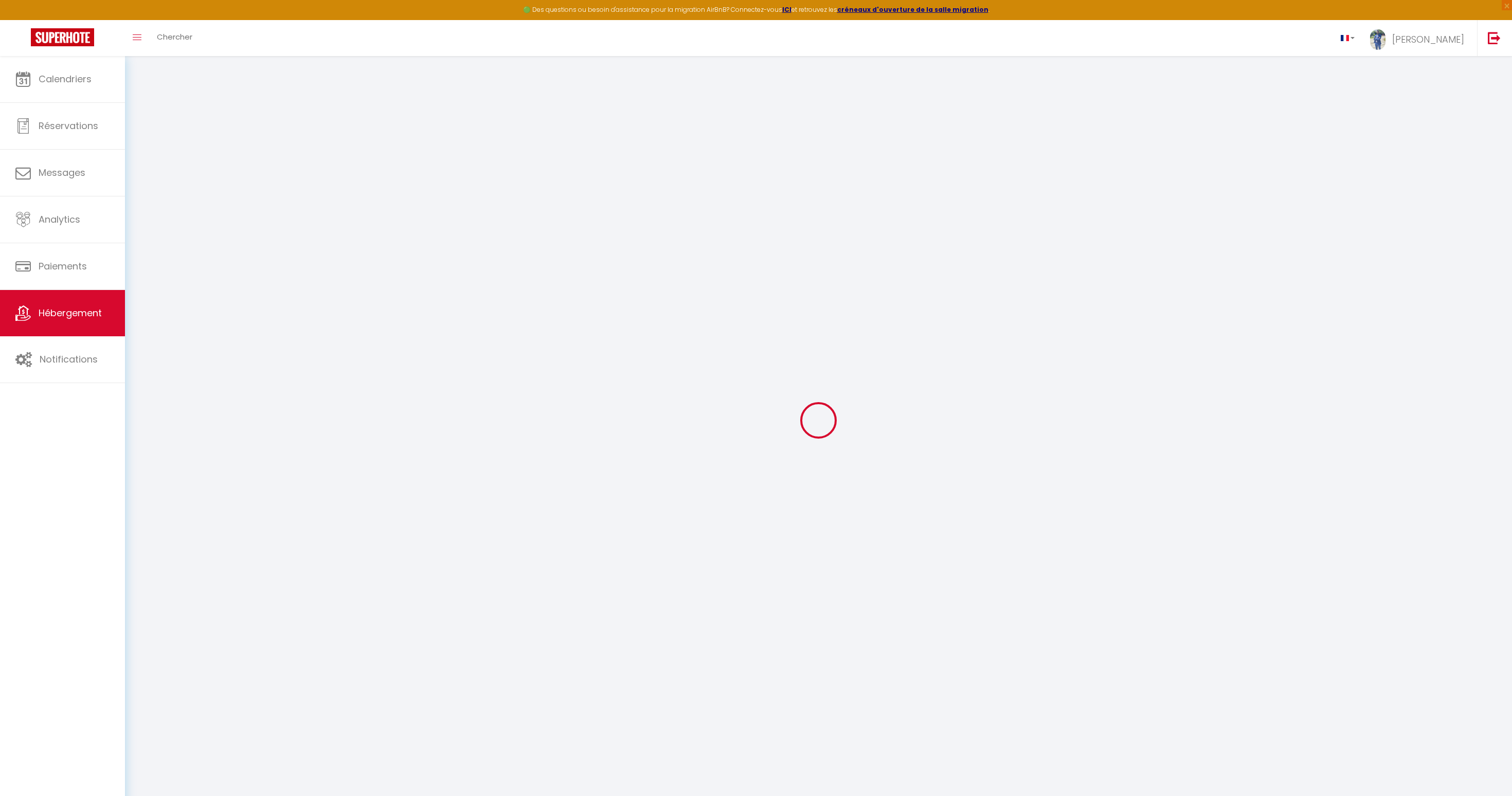
checkbox input "false"
select select
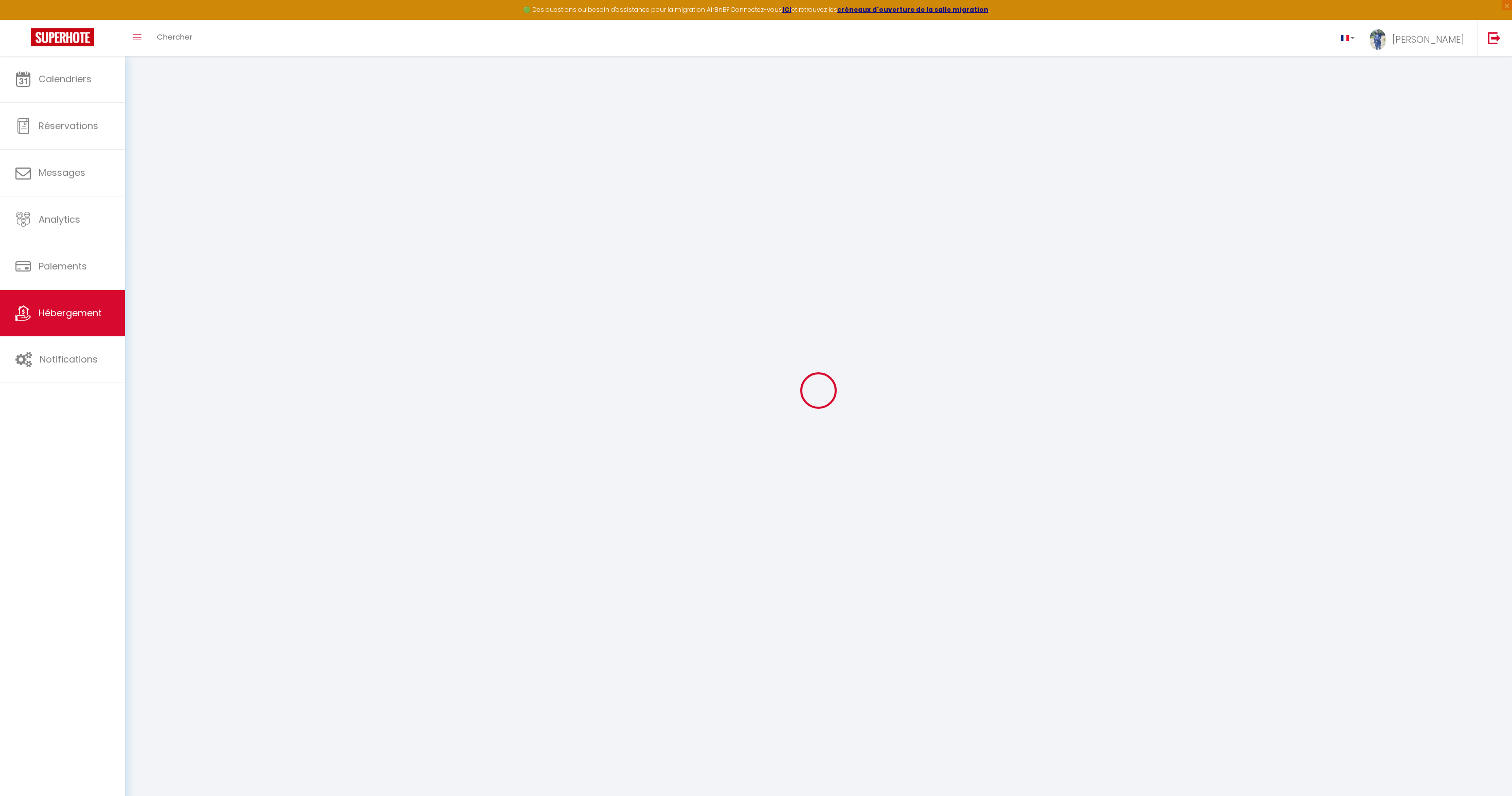
scroll to position [56, 0]
type input "★[GEOGRAPHIC_DATA] ★ Cinema ★ Spa massage 10 minutes"
type input "[PERSON_NAME]"
type input "Sinna"
type input "2 allee du moulin"
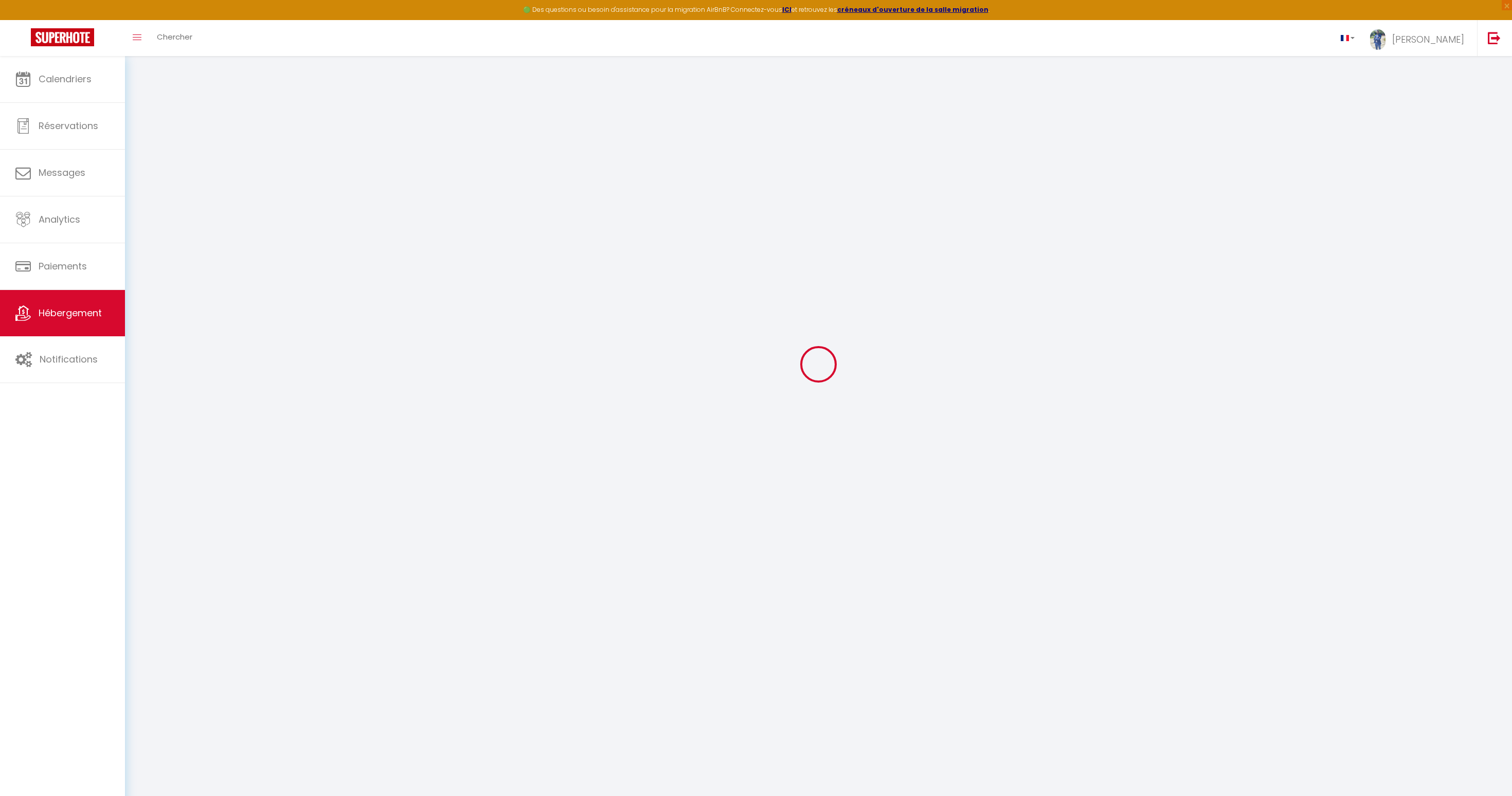
type input "60700"
type input "Fleurines"
select select "houses"
select select "2"
type input "110"
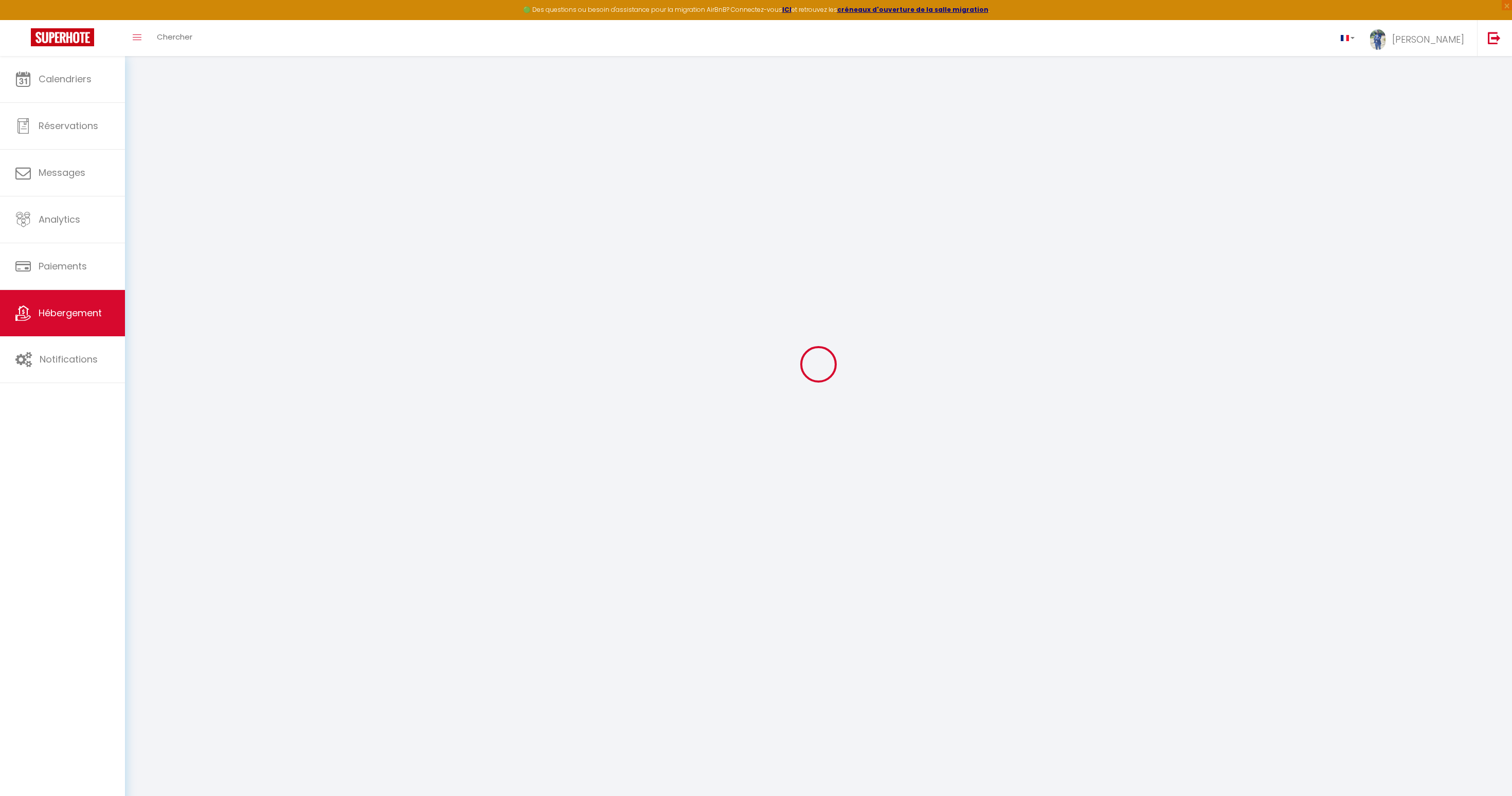
type input "50"
type input "24"
type input "3.50"
type input "300"
select select
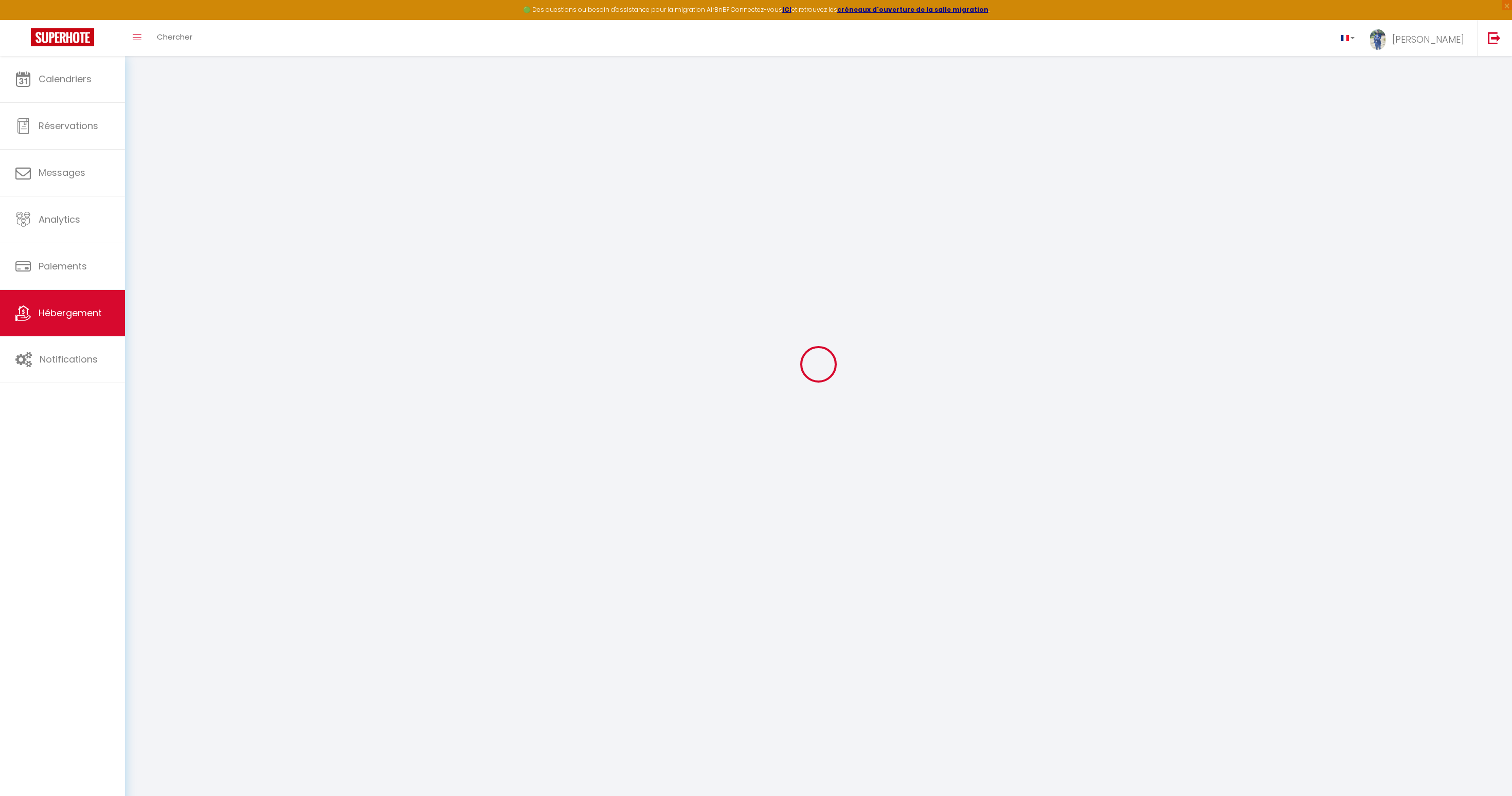
select select
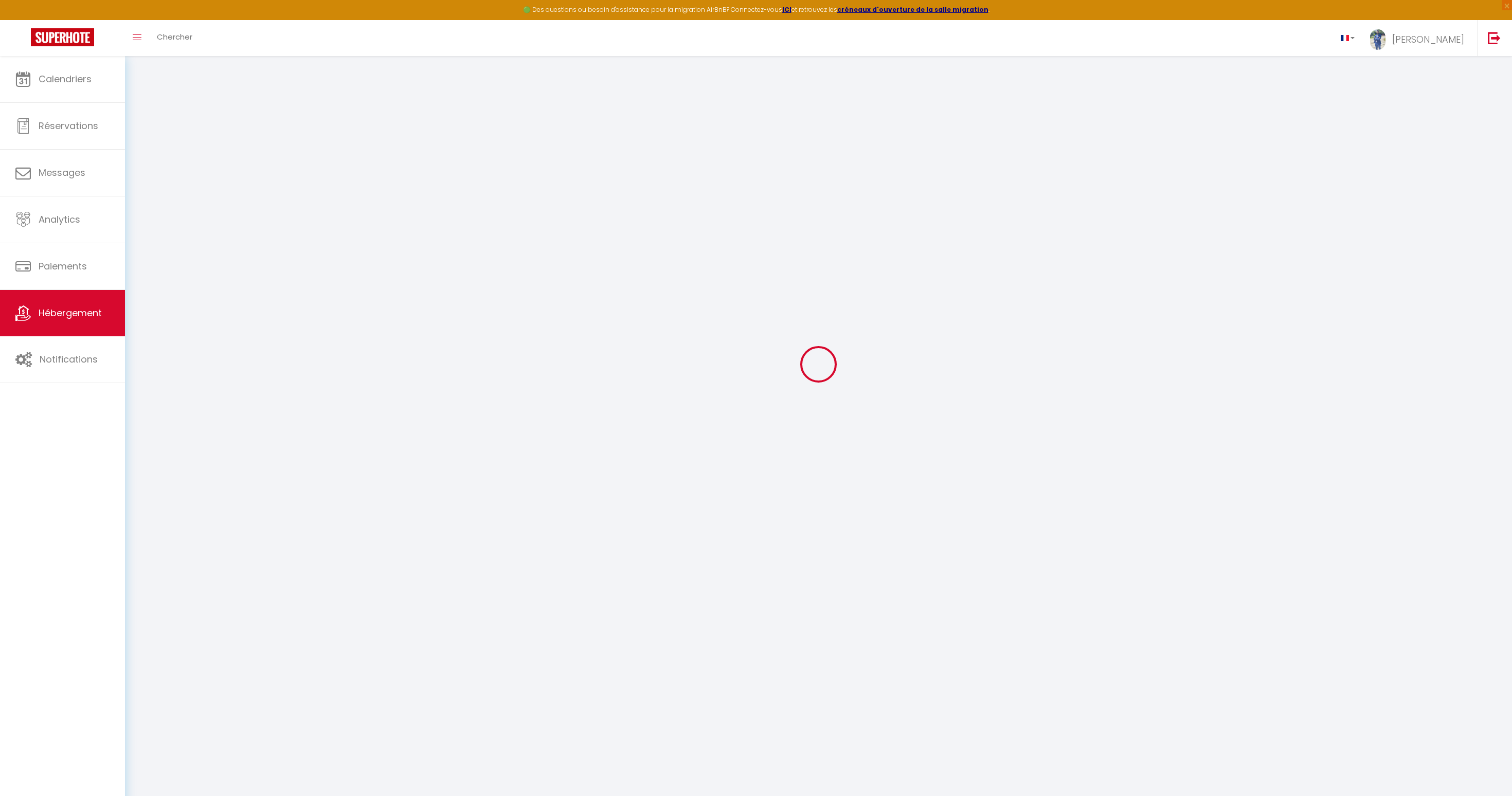
type input "[STREET_ADDRESS]"
type input "60280"
type input "Margny les compiègnes"
type input "[DOMAIN_NAME][EMAIL_ADDRESS][DOMAIN_NAME]"
select select
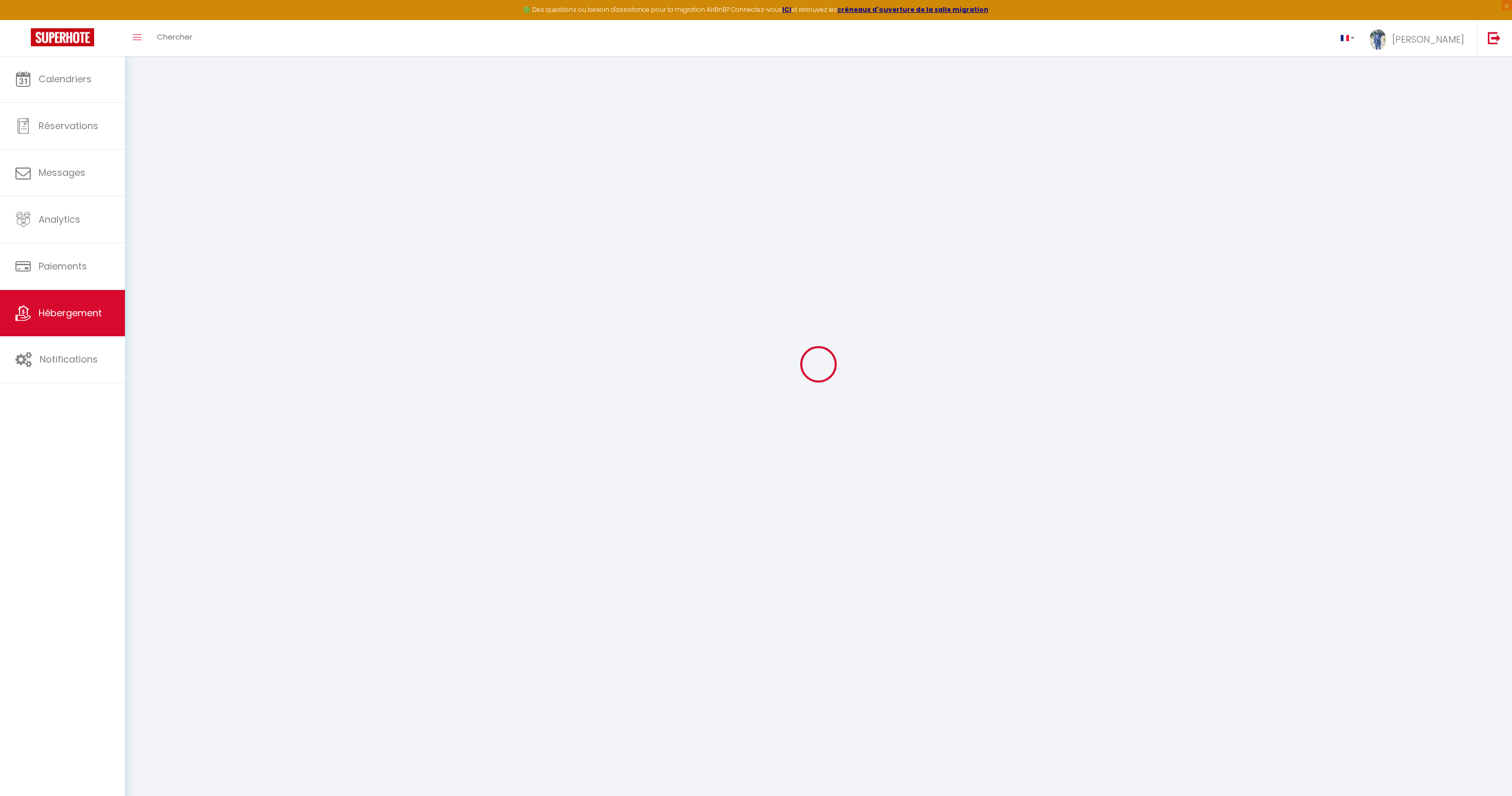
checkbox input "true"
checkbox input "false"
select select
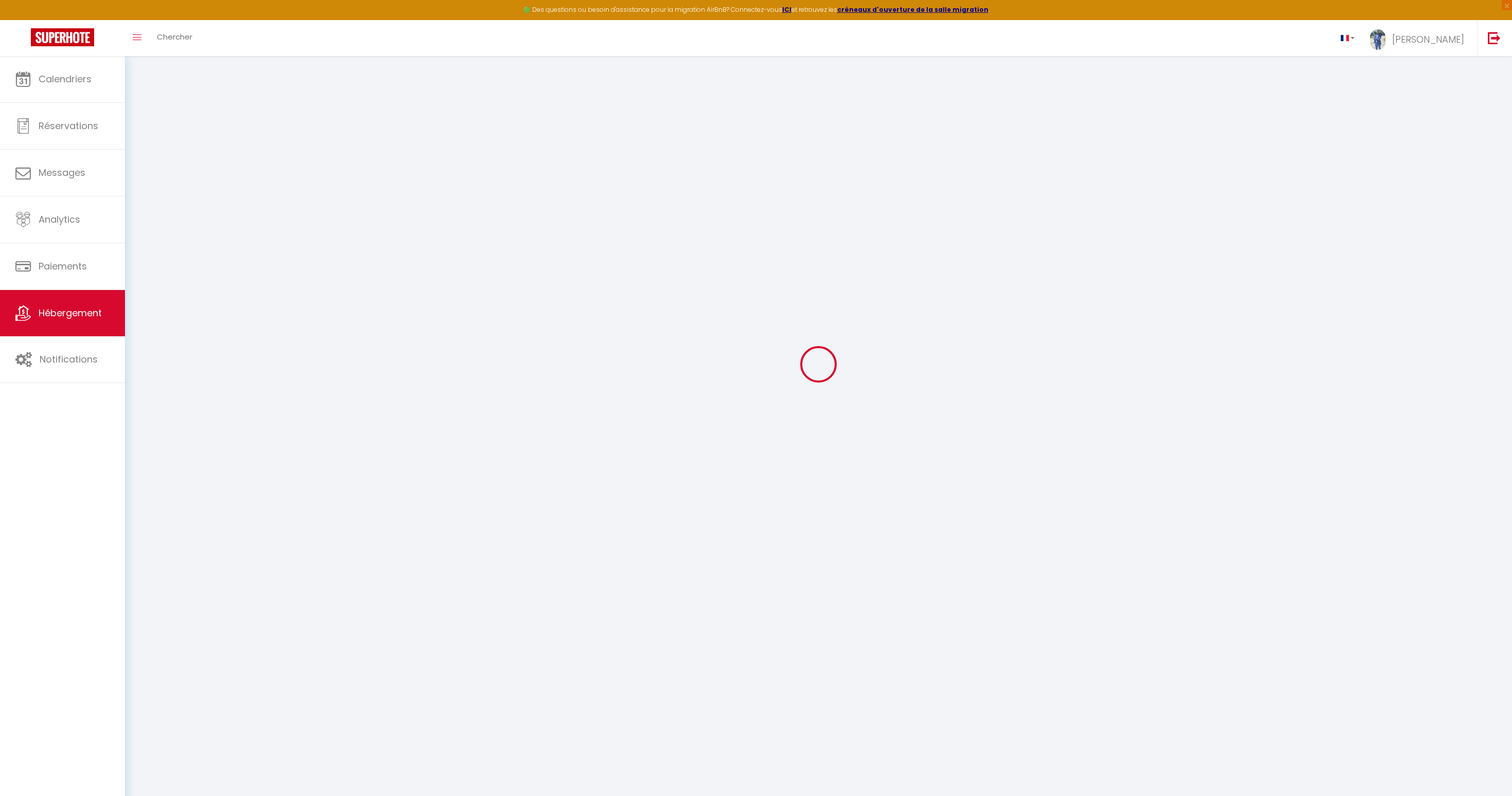
select select
type input "0"
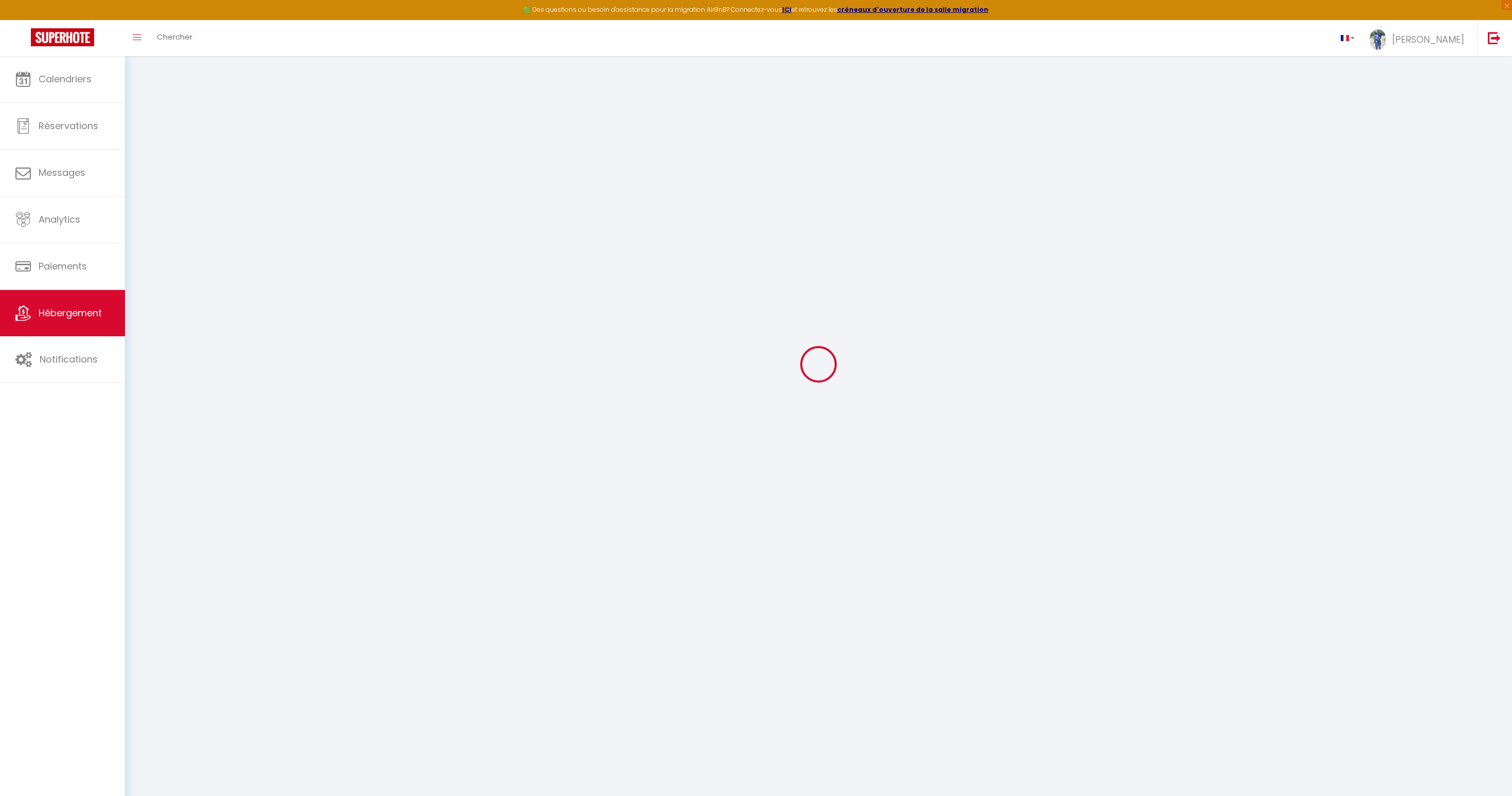
select select
checkbox input "true"
checkbox input "false"
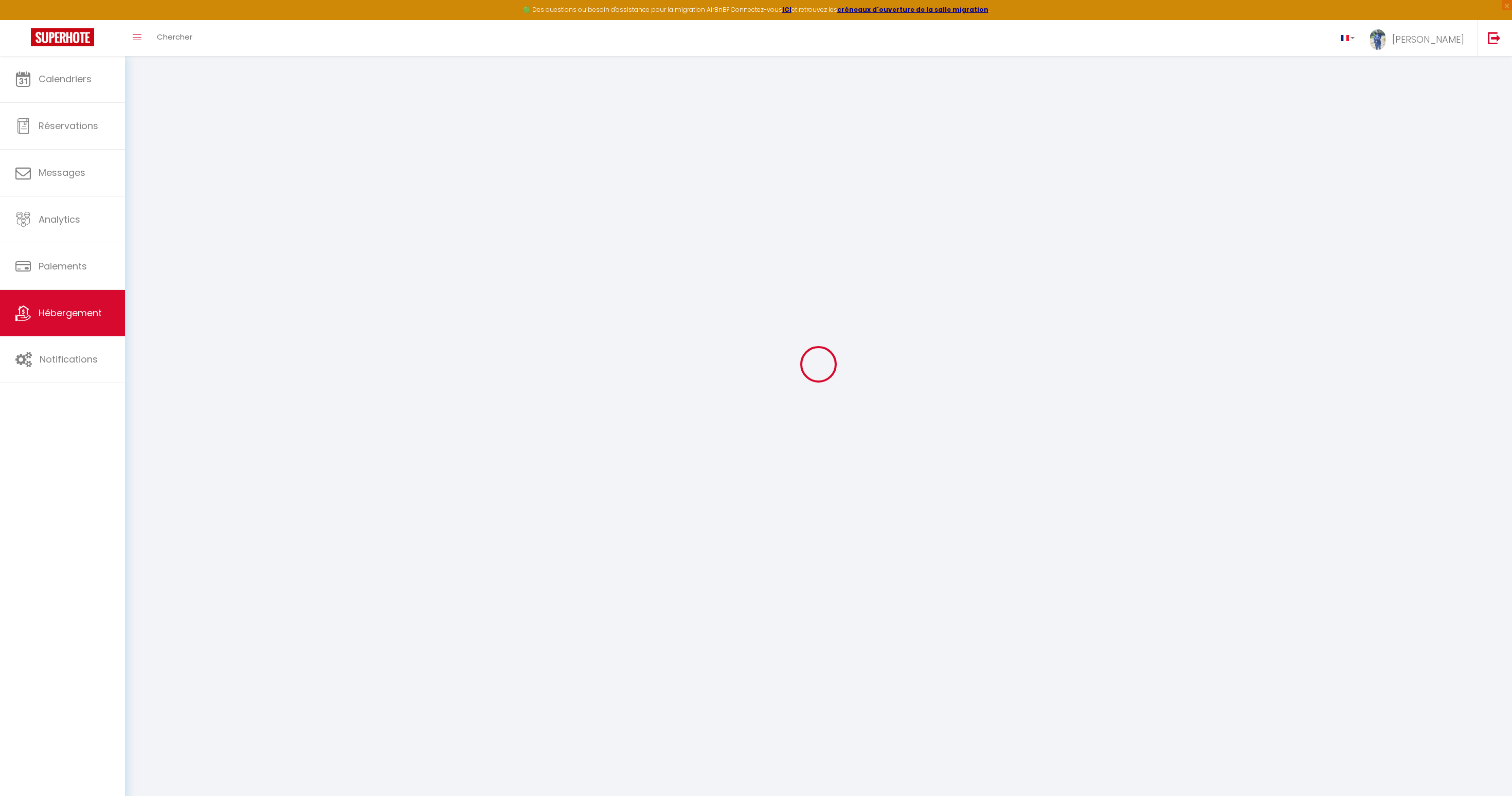
checkbox input "false"
select select
checkbox input "true"
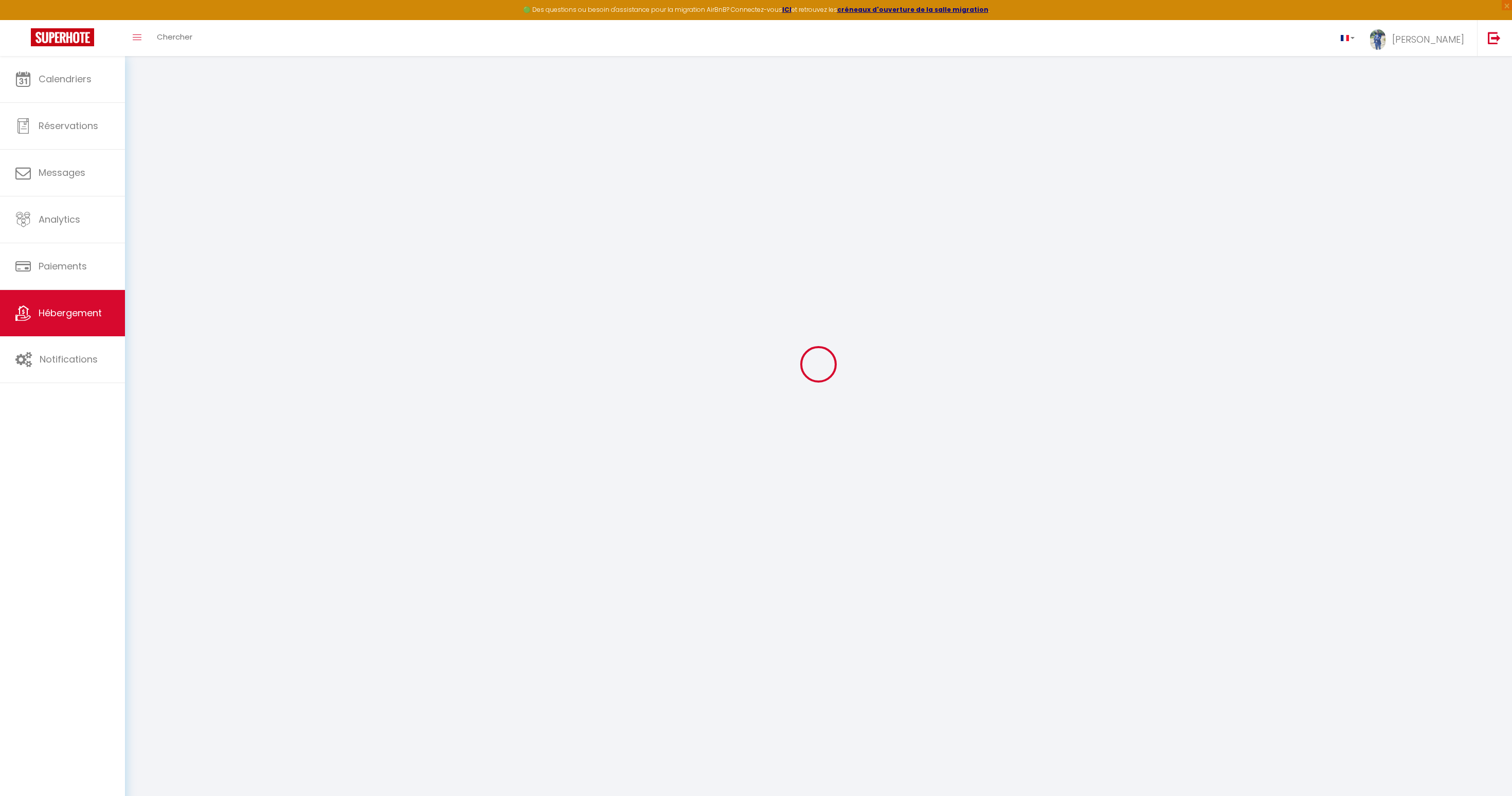
checkbox input "false"
select select
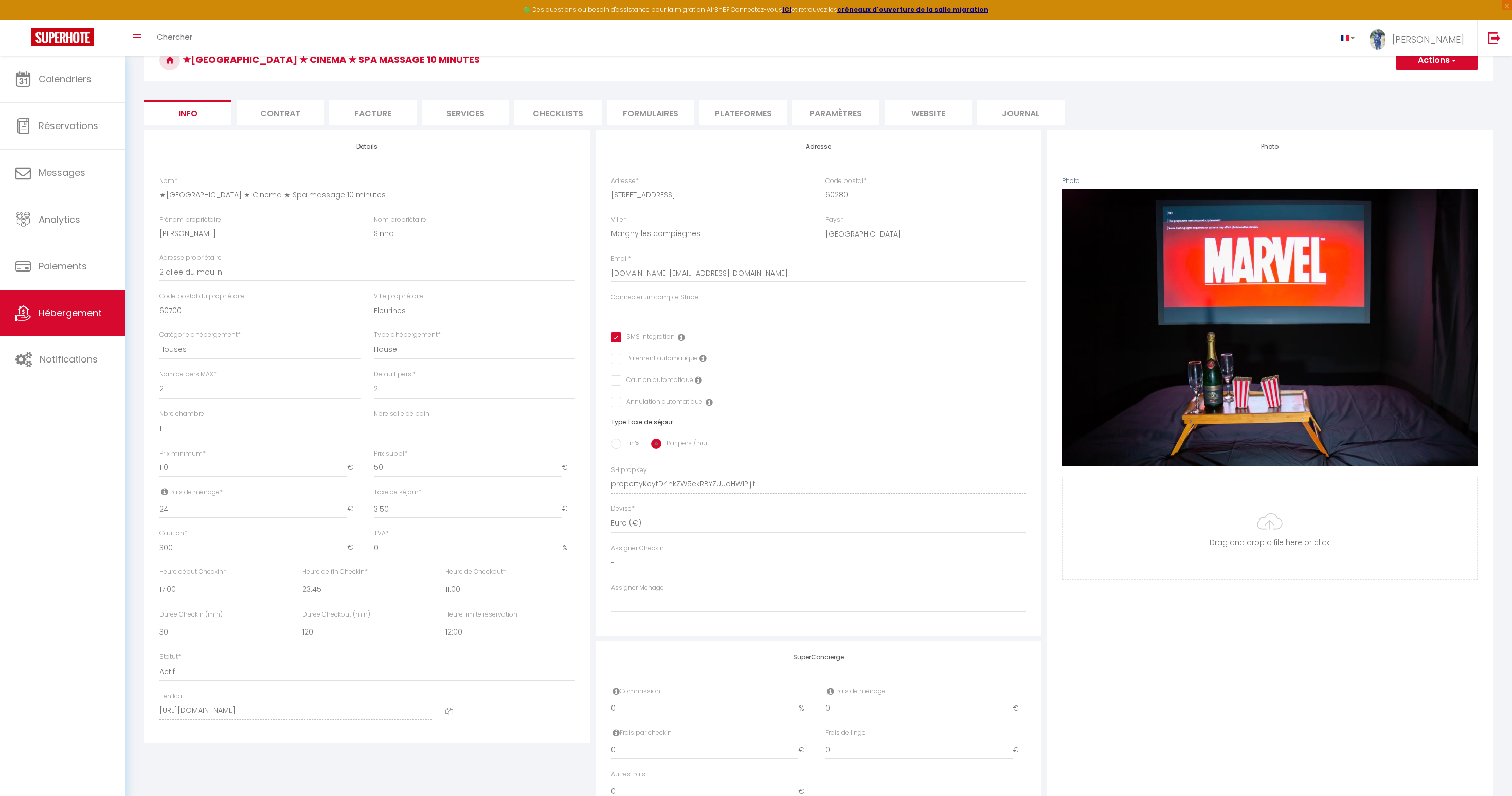
click at [558, 104] on li "Checklists" at bounding box center [558, 112] width 88 height 25
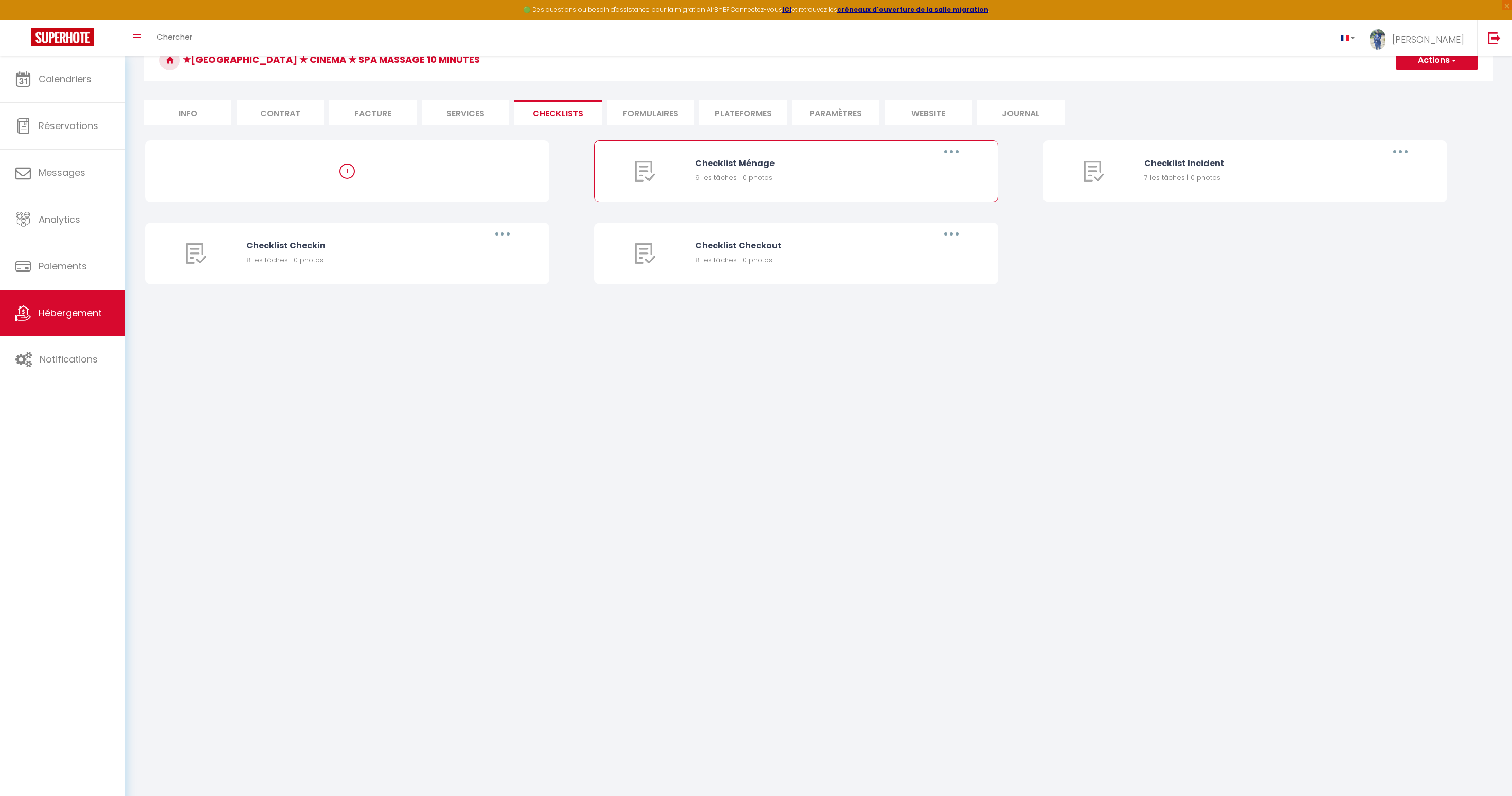
click at [950, 153] on button "button" at bounding box center [951, 152] width 29 height 17
click at [917, 175] on link "Editer" at bounding box center [924, 175] width 76 height 17
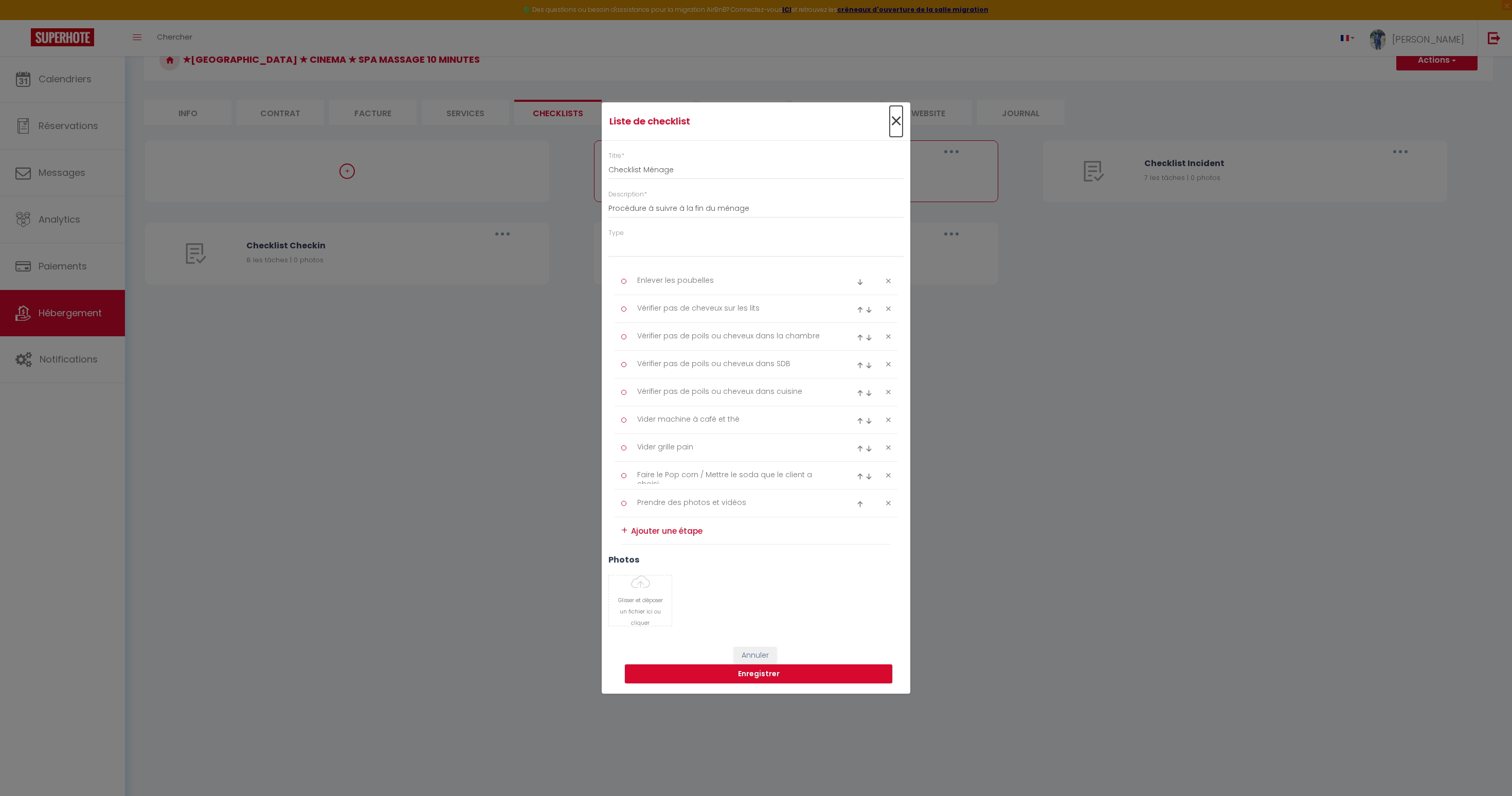
click at [895, 115] on span "×" at bounding box center [896, 121] width 13 height 31
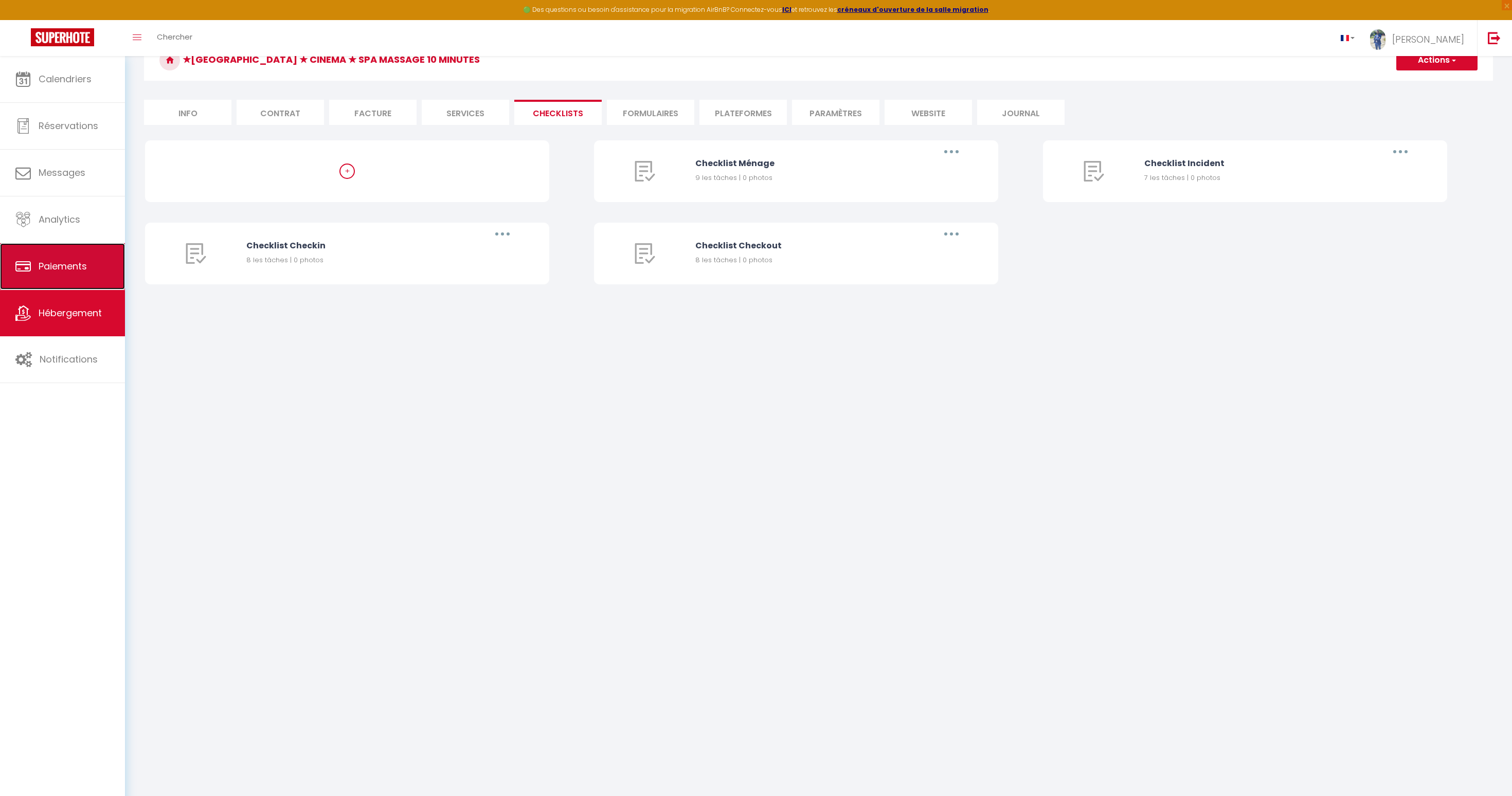
click at [68, 265] on span "Paiements" at bounding box center [63, 266] width 48 height 13
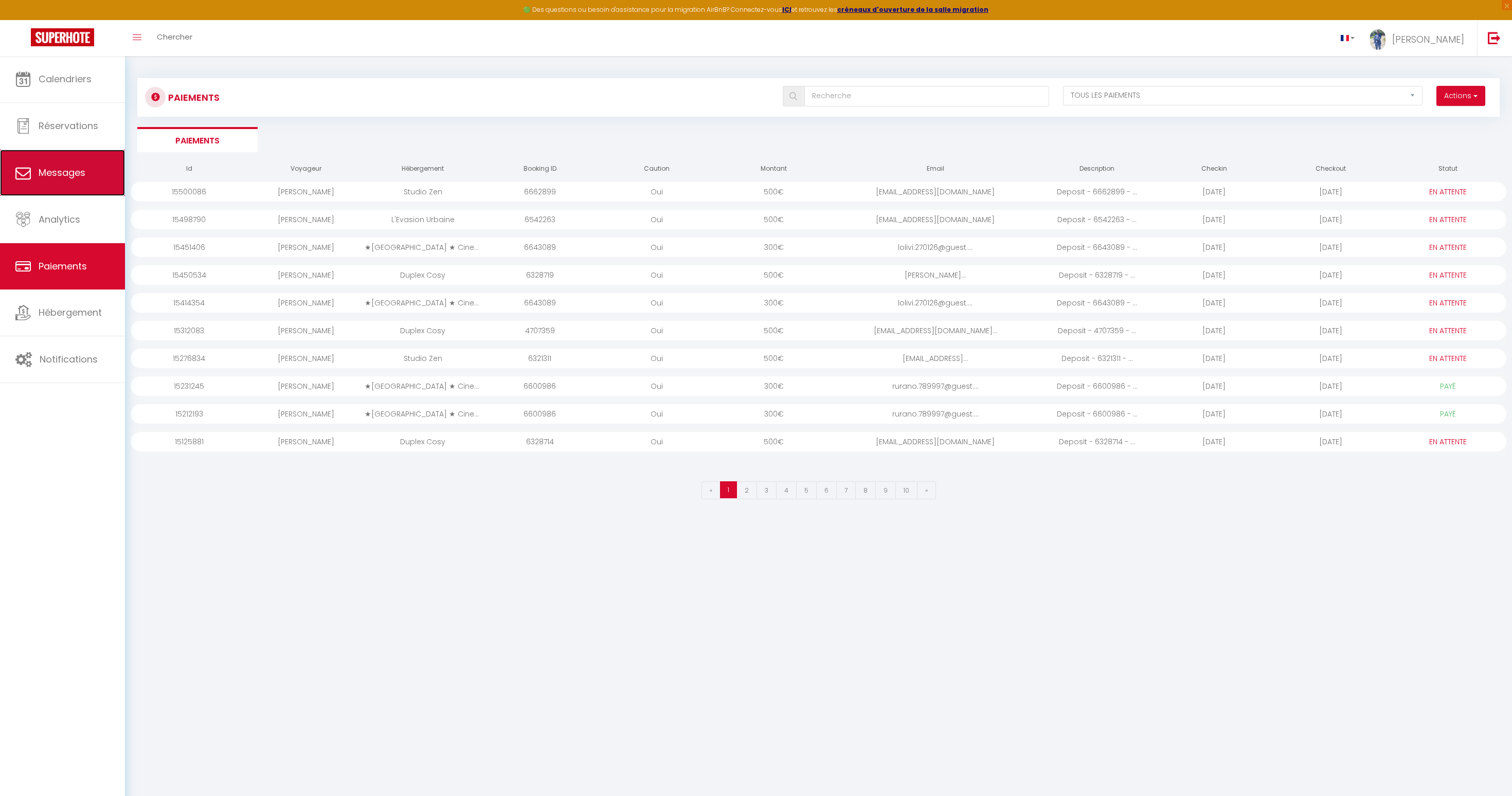
click at [73, 176] on span "Messages" at bounding box center [62, 172] width 47 height 13
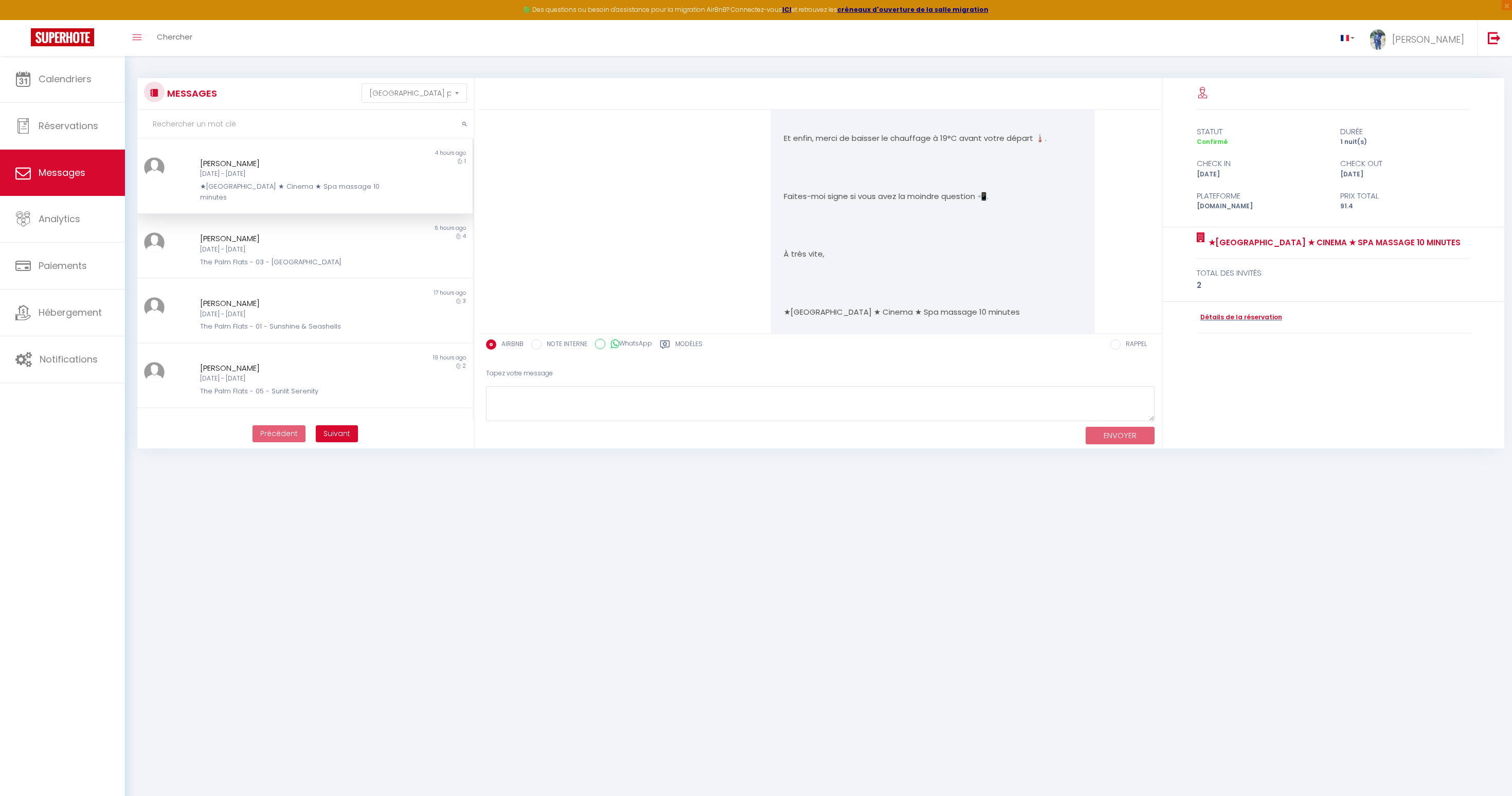
scroll to position [3188, 0]
drag, startPoint x: 780, startPoint y: 242, endPoint x: 981, endPoint y: 244, distance: 201.0
click at [982, 242] on div "Bonjour Ophélie, J’espère que votre séjour à ★[GEOGRAPHIC_DATA] ★ Cinema ★ Spa …" at bounding box center [933, 146] width 324 height 558
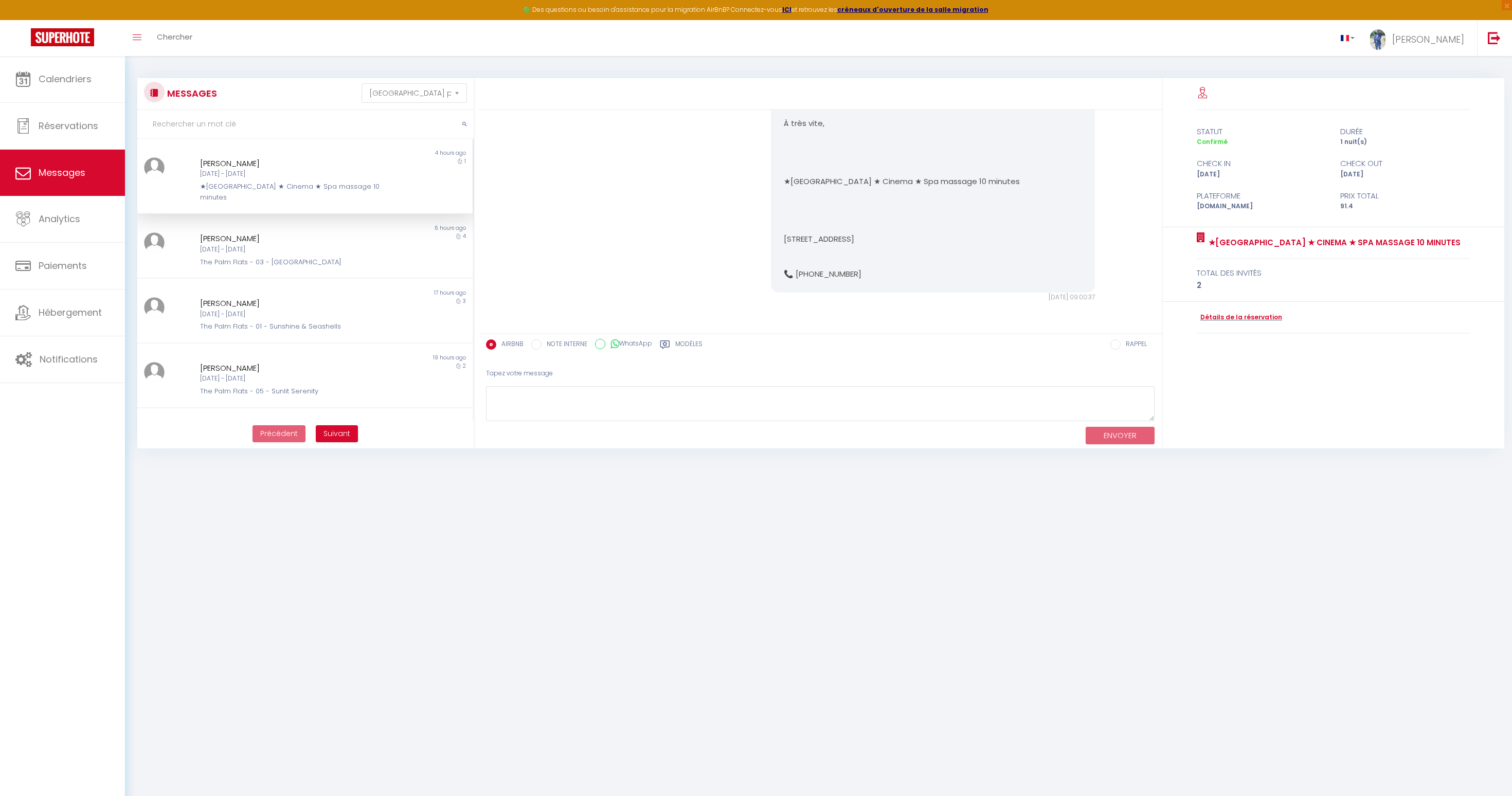
scroll to position [3552, 0]
click at [595, 343] on input "WhatsApp" at bounding box center [600, 344] width 10 height 10
click at [610, 408] on textarea at bounding box center [820, 404] width 669 height 36
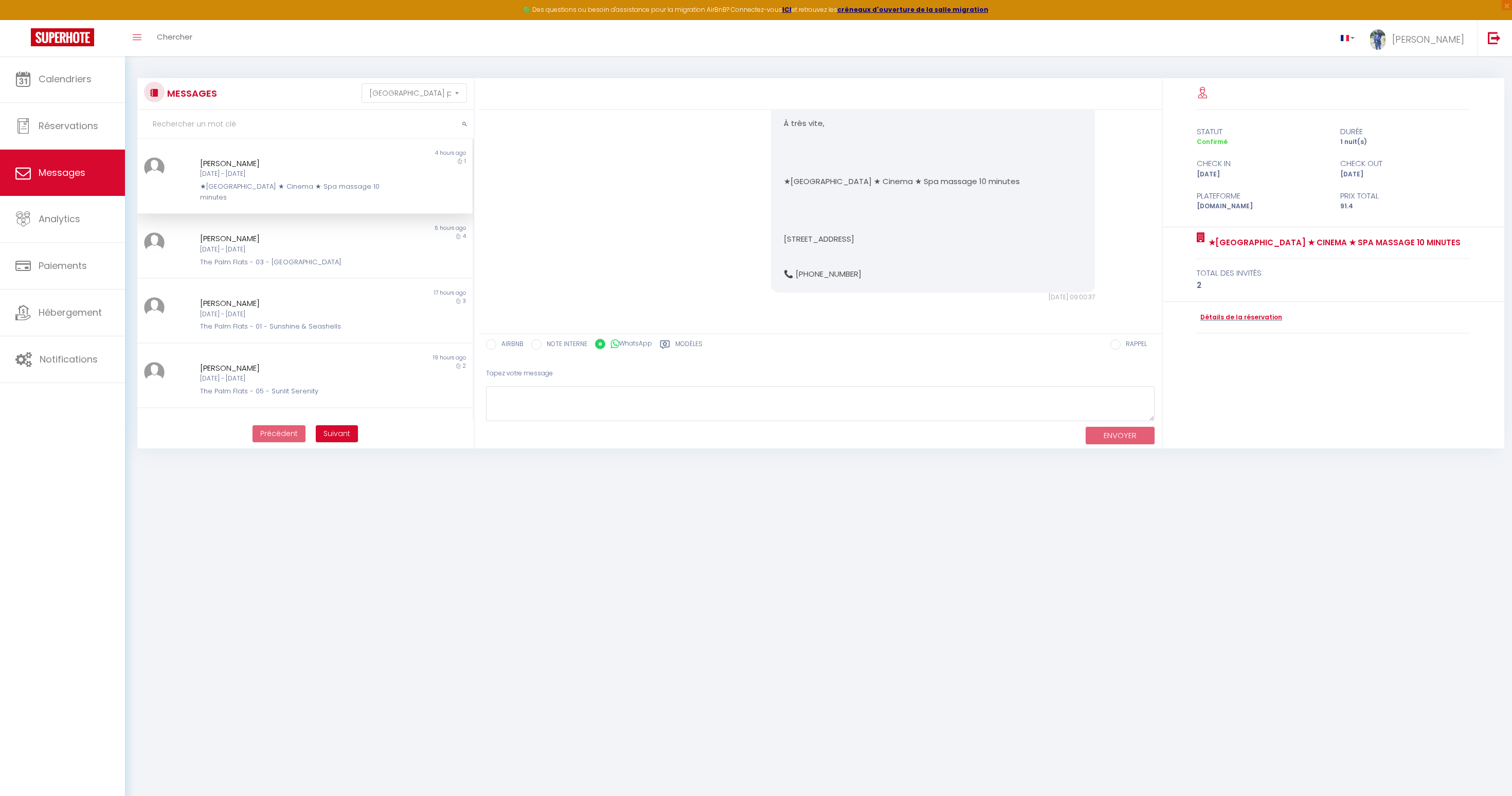
click at [534, 342] on input "NOTE INTERNE" at bounding box center [536, 345] width 10 height 10
click at [562, 414] on textarea at bounding box center [820, 404] width 669 height 36
click at [45, 224] on span "Analytics" at bounding box center [60, 219] width 42 height 13
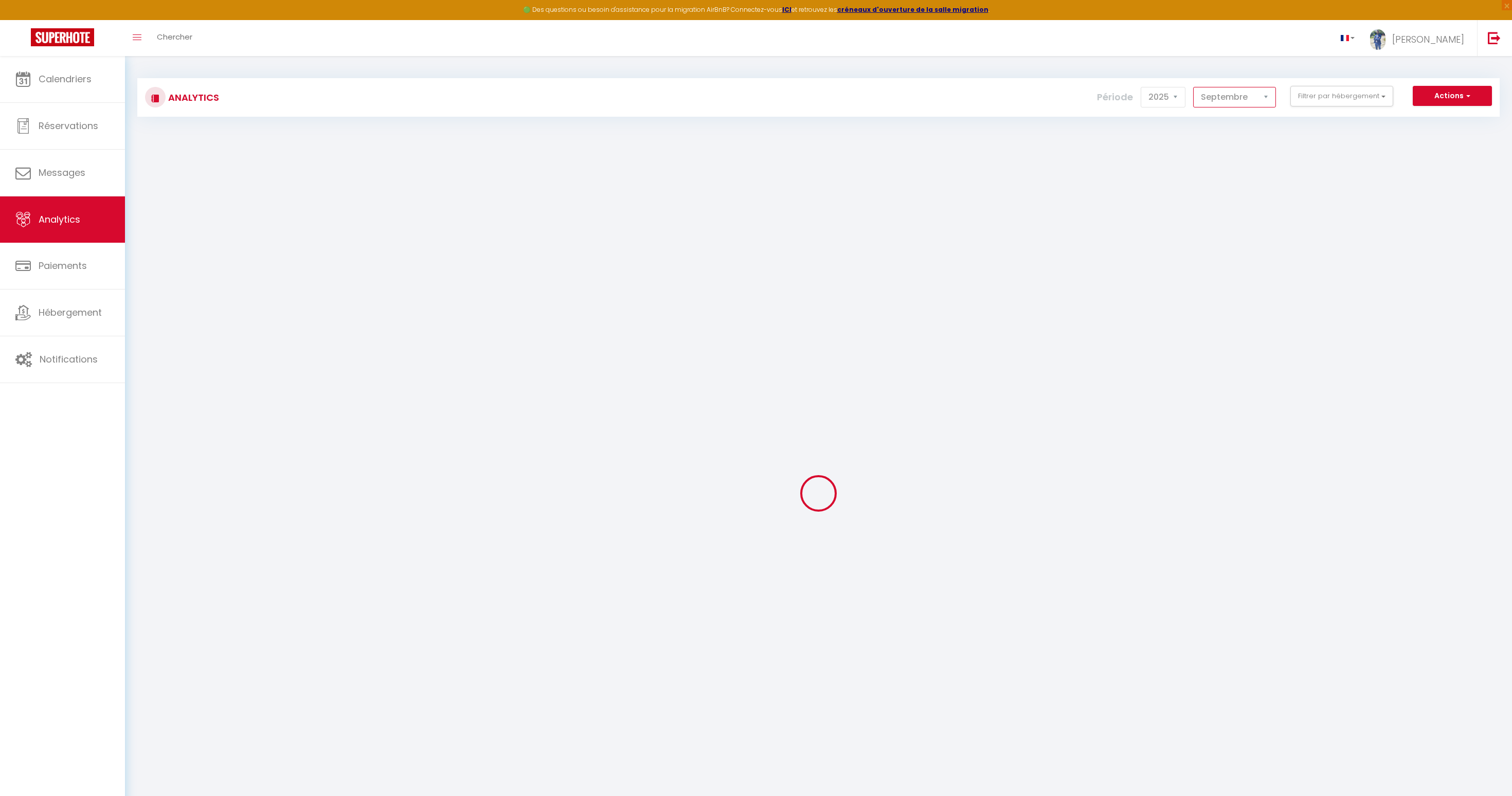
click at [1217, 101] on select "[PERSON_NAME] Mars Avril Mai Juin Juillet Août Septembre Octobre Novembre Décem…" at bounding box center [1235, 97] width 83 height 20
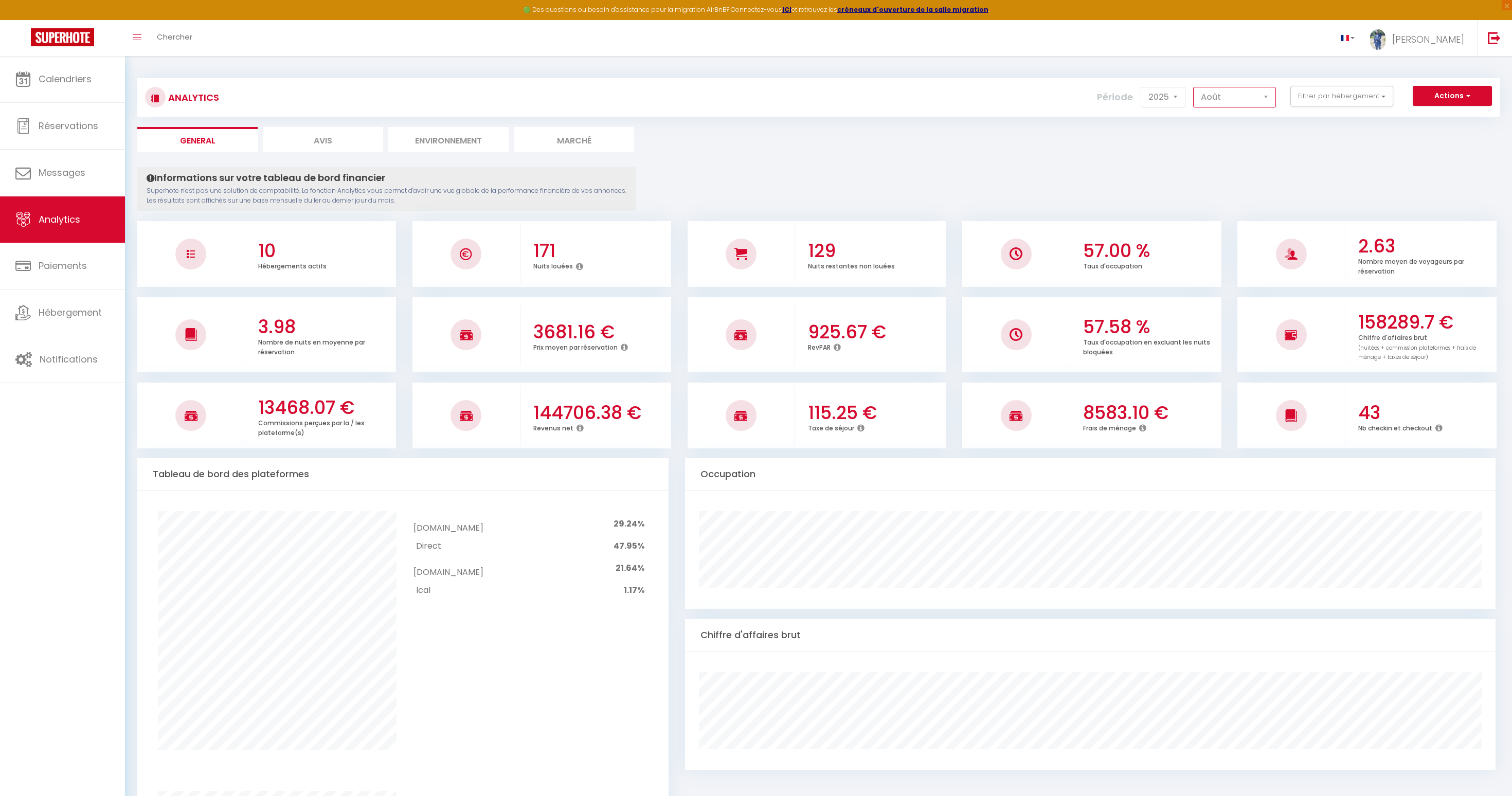
click at [1193, 87] on select "[PERSON_NAME] Mars Avril Mai Juin Juillet Août Septembre Octobre Novembre Décem…" at bounding box center [1235, 97] width 83 height 20
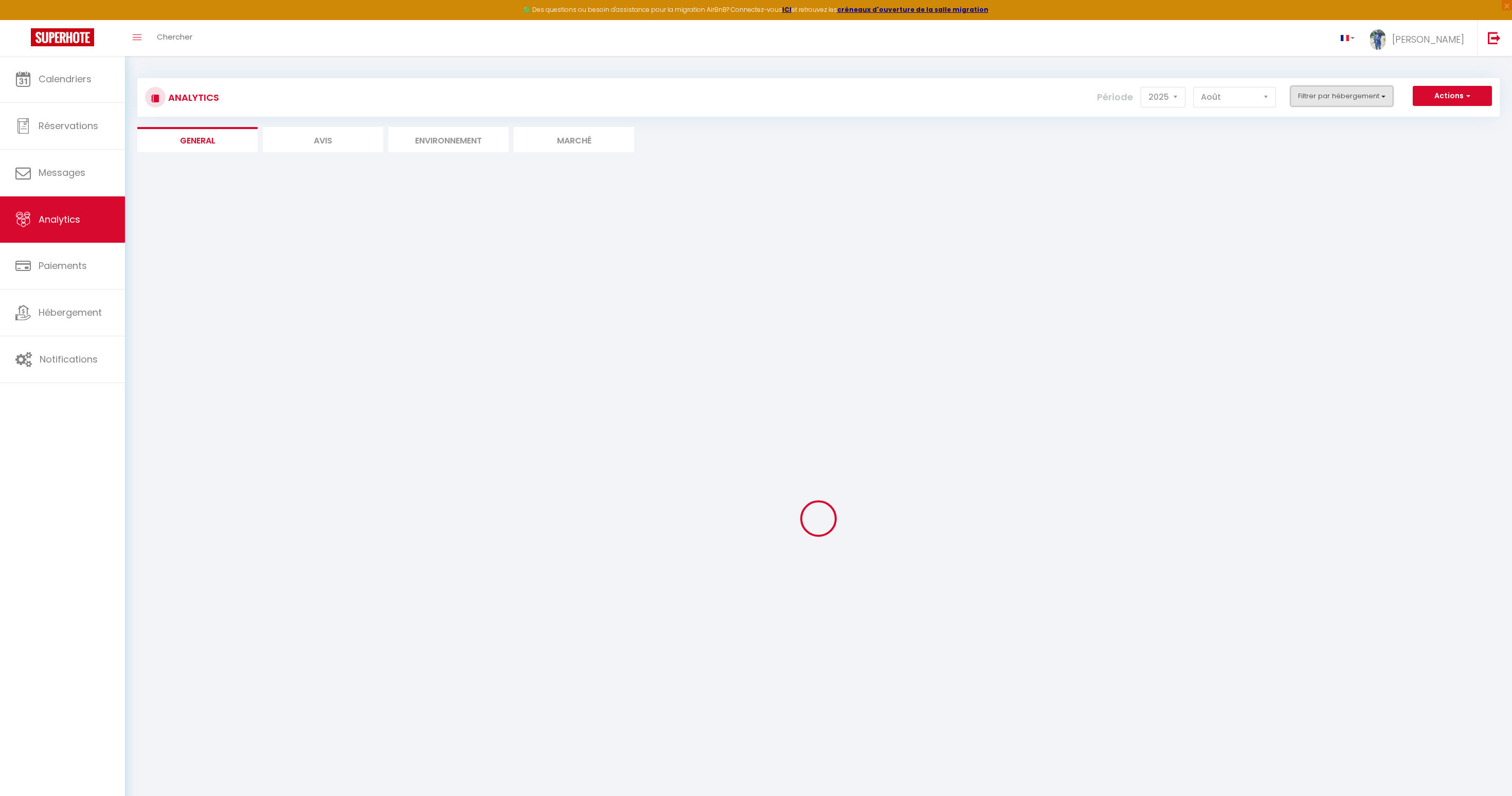
click at [1357, 97] on button "Filtrer par hébergement" at bounding box center [1341, 96] width 103 height 20
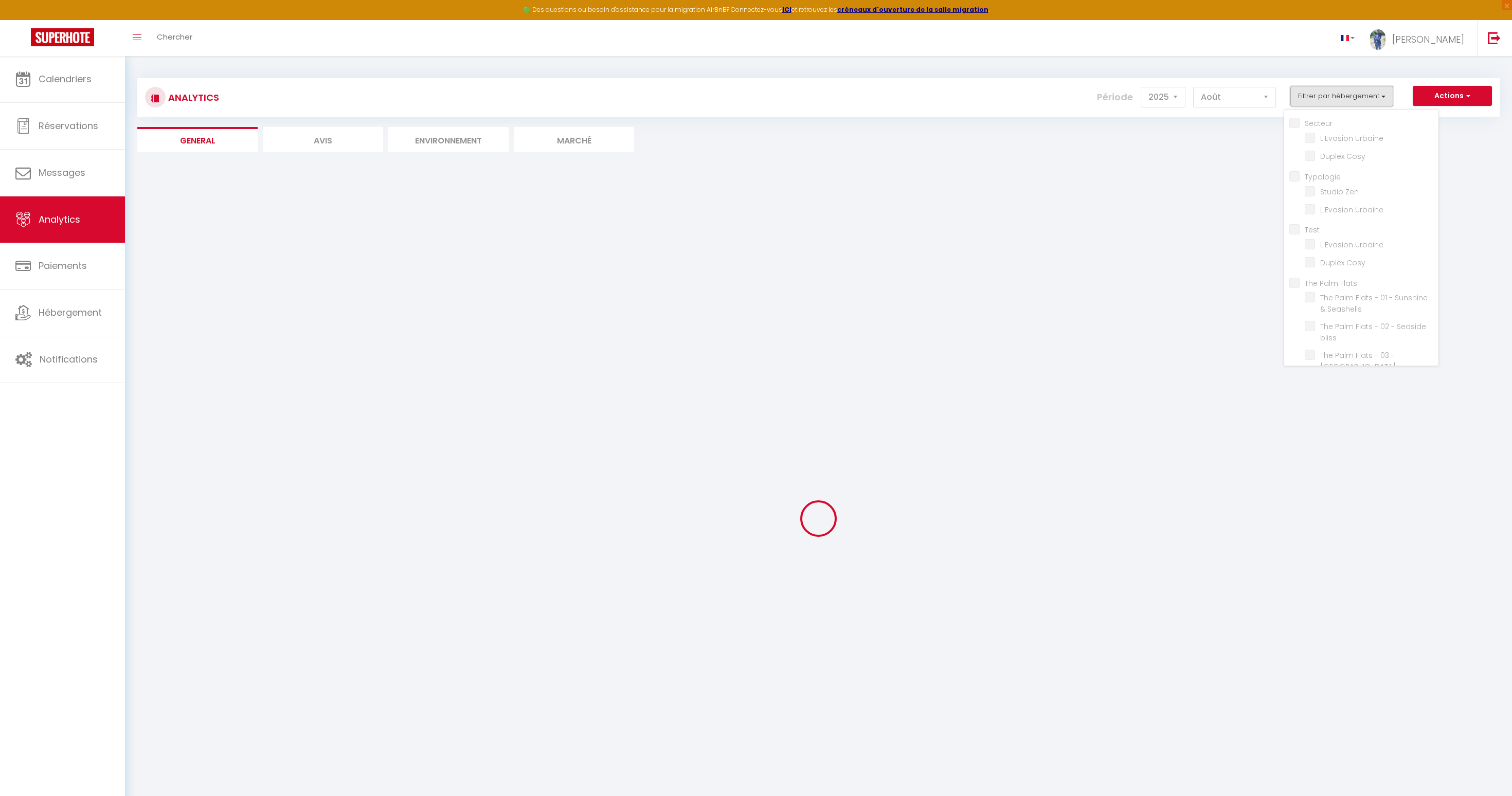
scroll to position [150, 0]
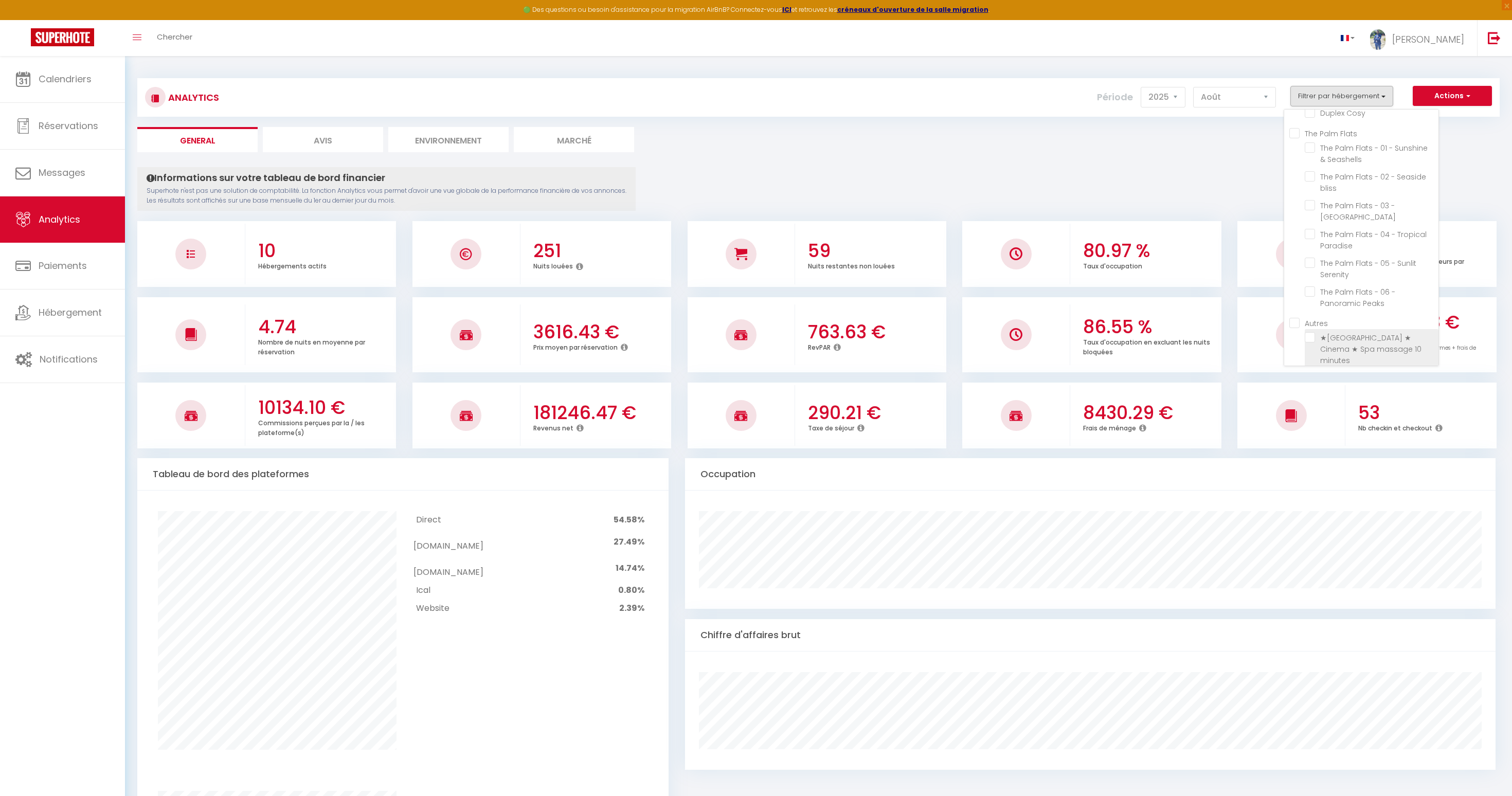
click at [1314, 336] on minutes "checkbox" at bounding box center [1371, 337] width 134 height 10
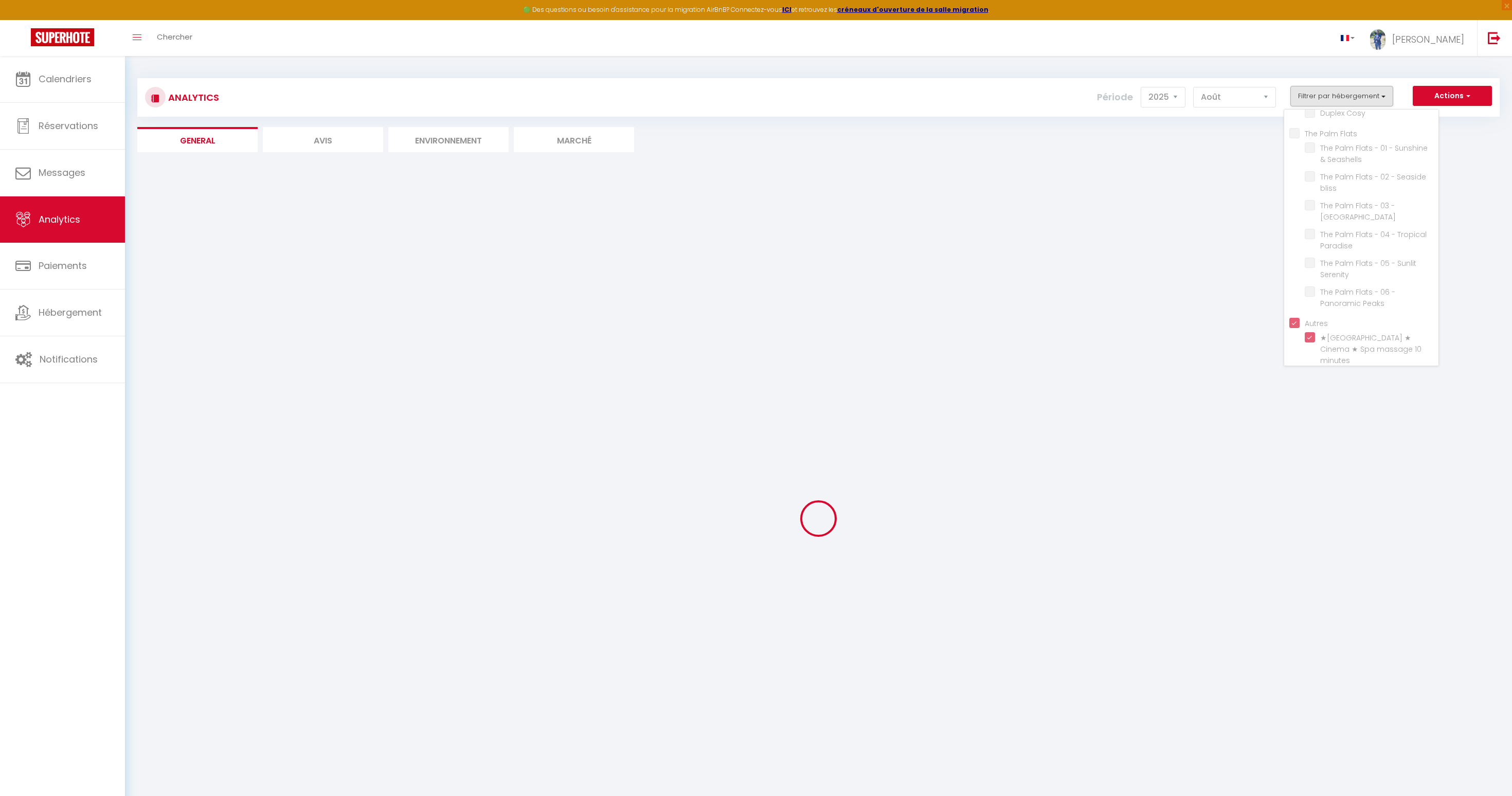
click at [1113, 133] on ul "General Avis Environnement Marché" at bounding box center [819, 139] width 1362 height 25
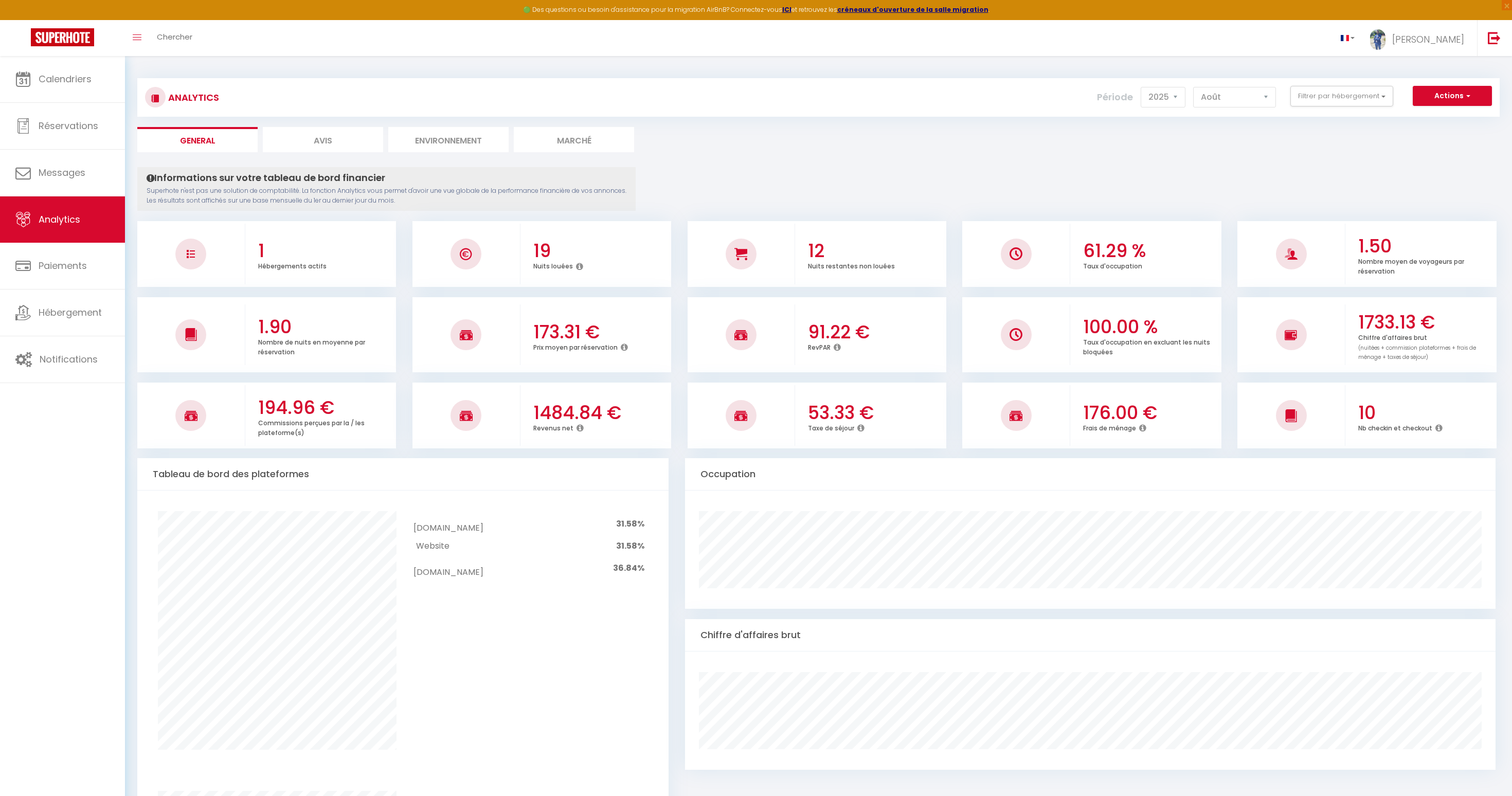
click at [1109, 252] on h3 "61.29 %" at bounding box center [1150, 251] width 135 height 22
click at [1391, 316] on h3 "1733.13 €" at bounding box center [1425, 322] width 135 height 22
click at [610, 411] on h3 "1484.84 €" at bounding box center [600, 412] width 135 height 22
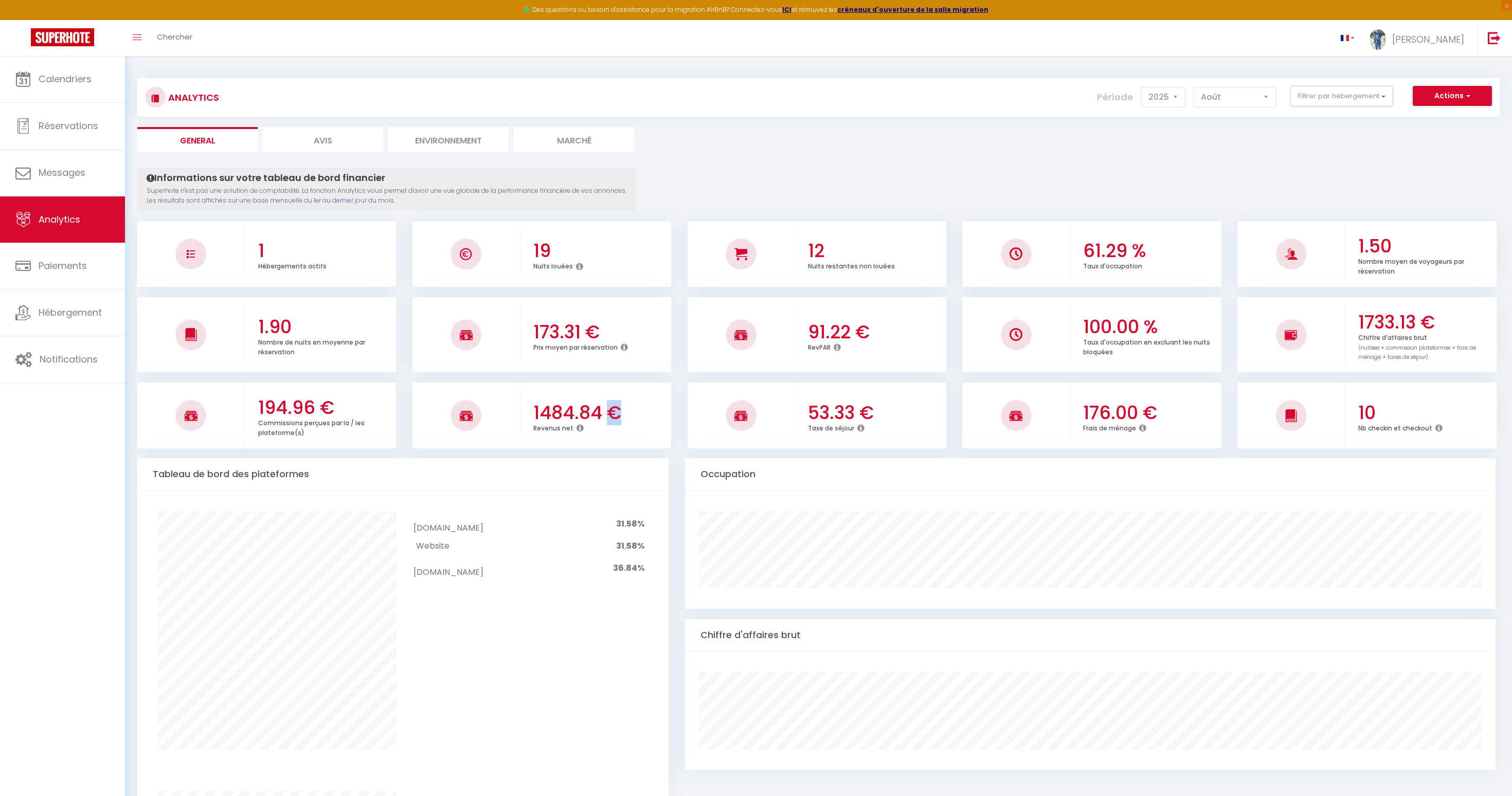
click at [610, 411] on h3 "1484.84 €" at bounding box center [600, 412] width 135 height 22
click at [313, 401] on h3 "194.96 €" at bounding box center [325, 408] width 135 height 22
click at [846, 408] on h3 "53.33 €" at bounding box center [875, 412] width 135 height 22
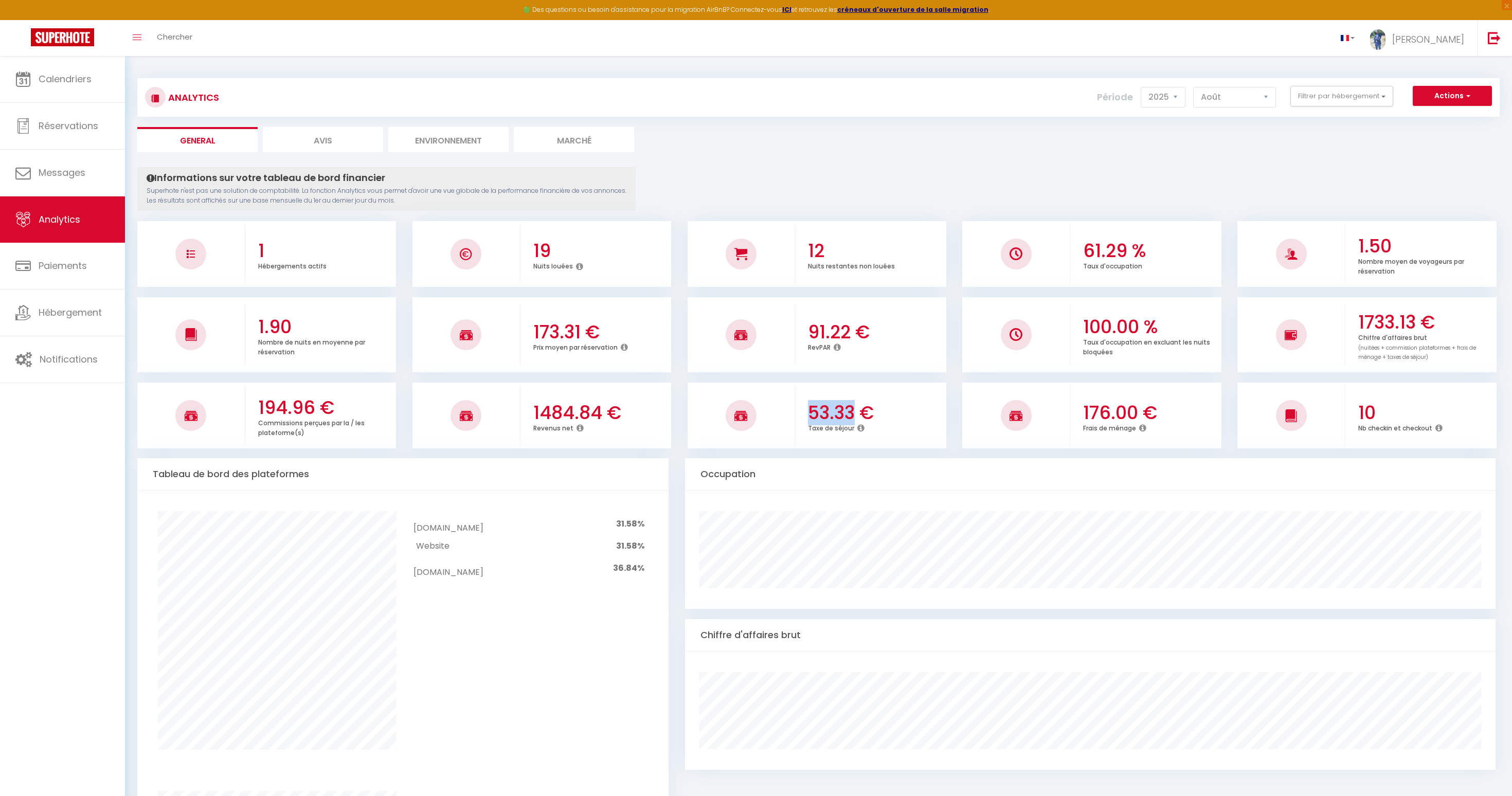
click at [846, 408] on h3 "53.33 €" at bounding box center [875, 412] width 135 height 22
click at [1116, 399] on div "176.00 € Frais de ménage" at bounding box center [1145, 416] width 151 height 56
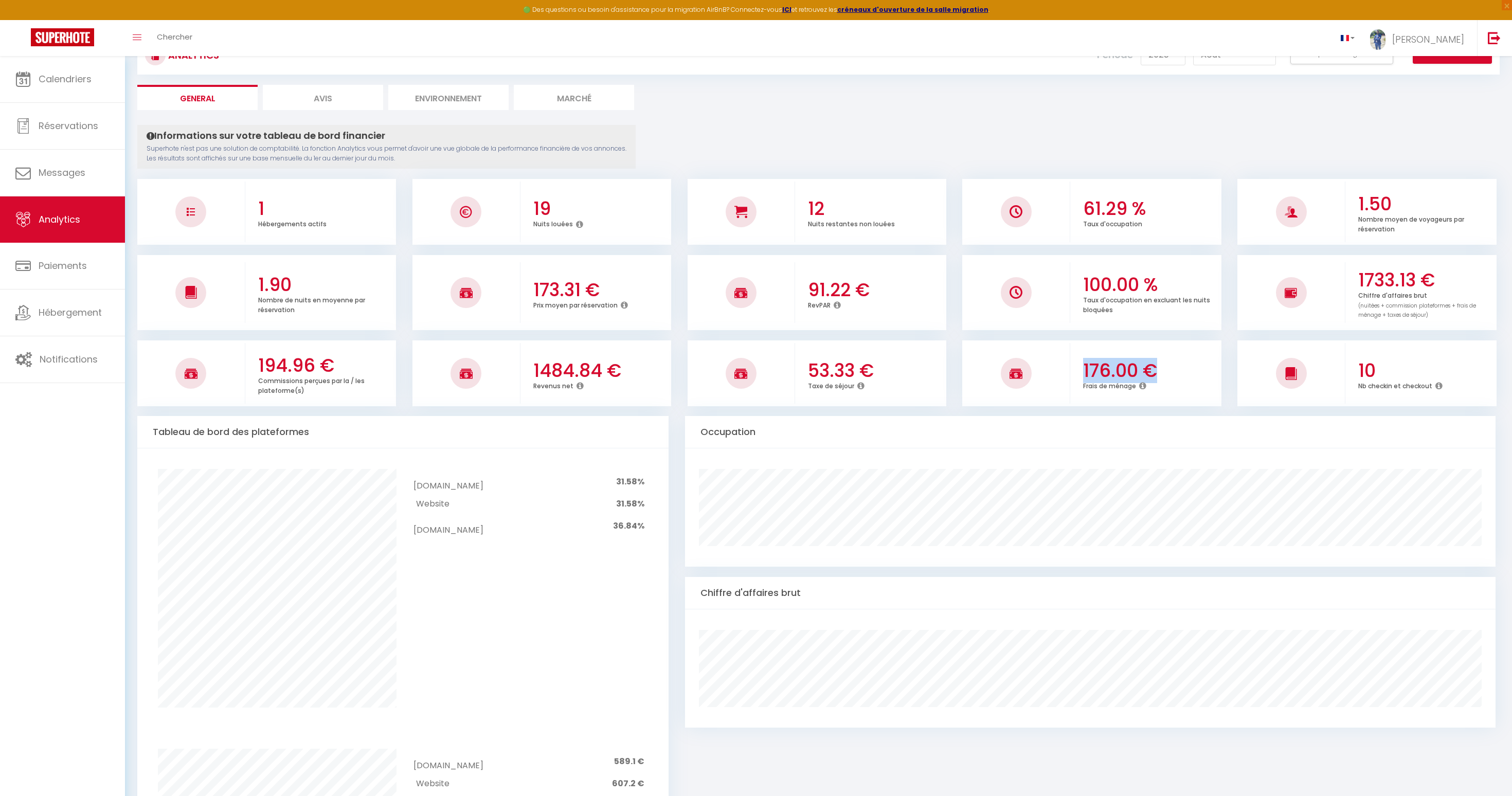
scroll to position [0, 0]
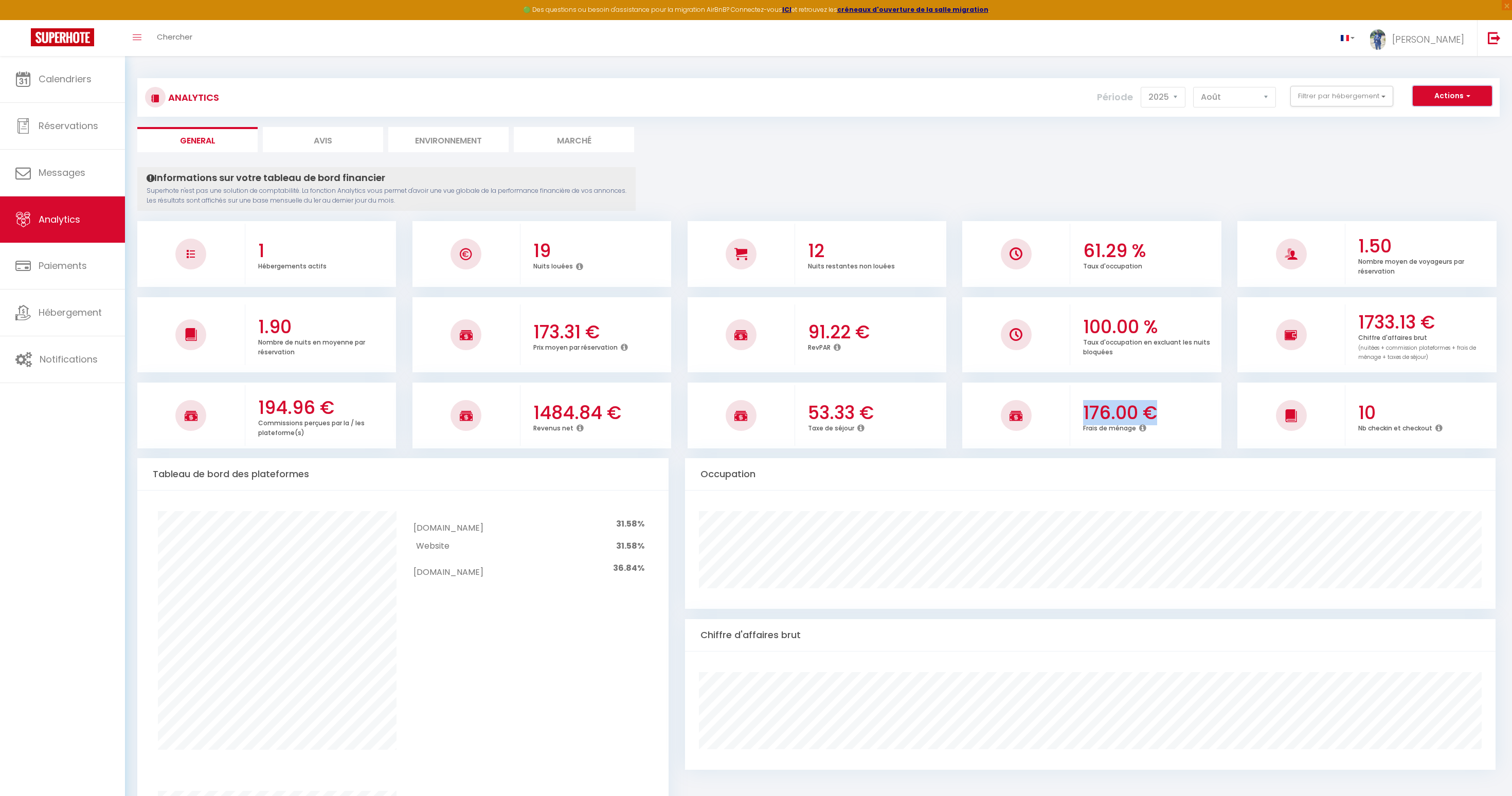
click at [1445, 92] on button "Actions" at bounding box center [1452, 96] width 79 height 20
click at [1201, 160] on div "Analytics Actions Génération SuperConciergerie Génération SuperAnalyzer Générat…" at bounding box center [819, 748] width 1362 height 1360
